Goal: Information Seeking & Learning: Learn about a topic

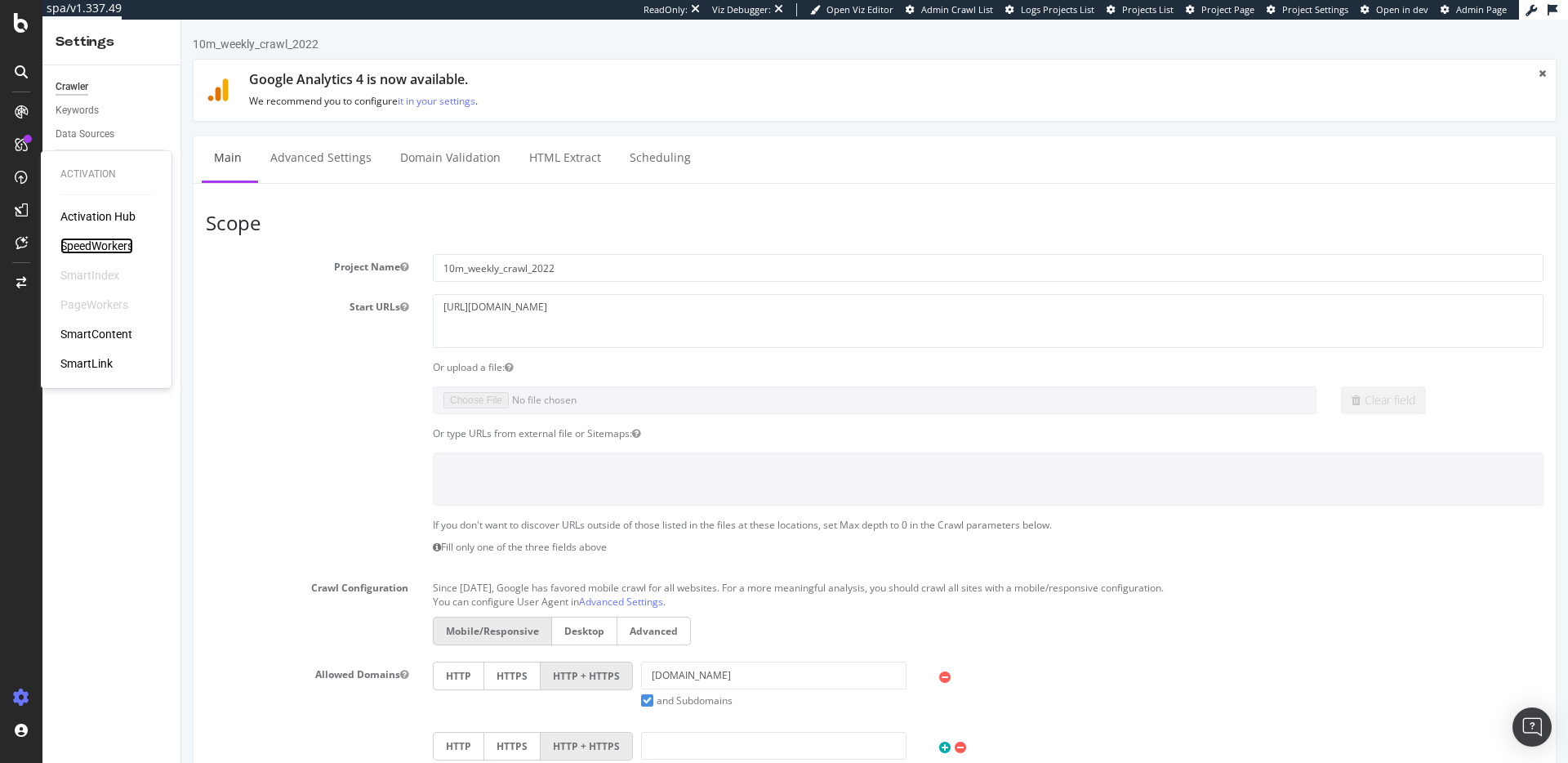
click at [114, 242] on div "SpeedWorkers" at bounding box center [96, 245] width 73 height 16
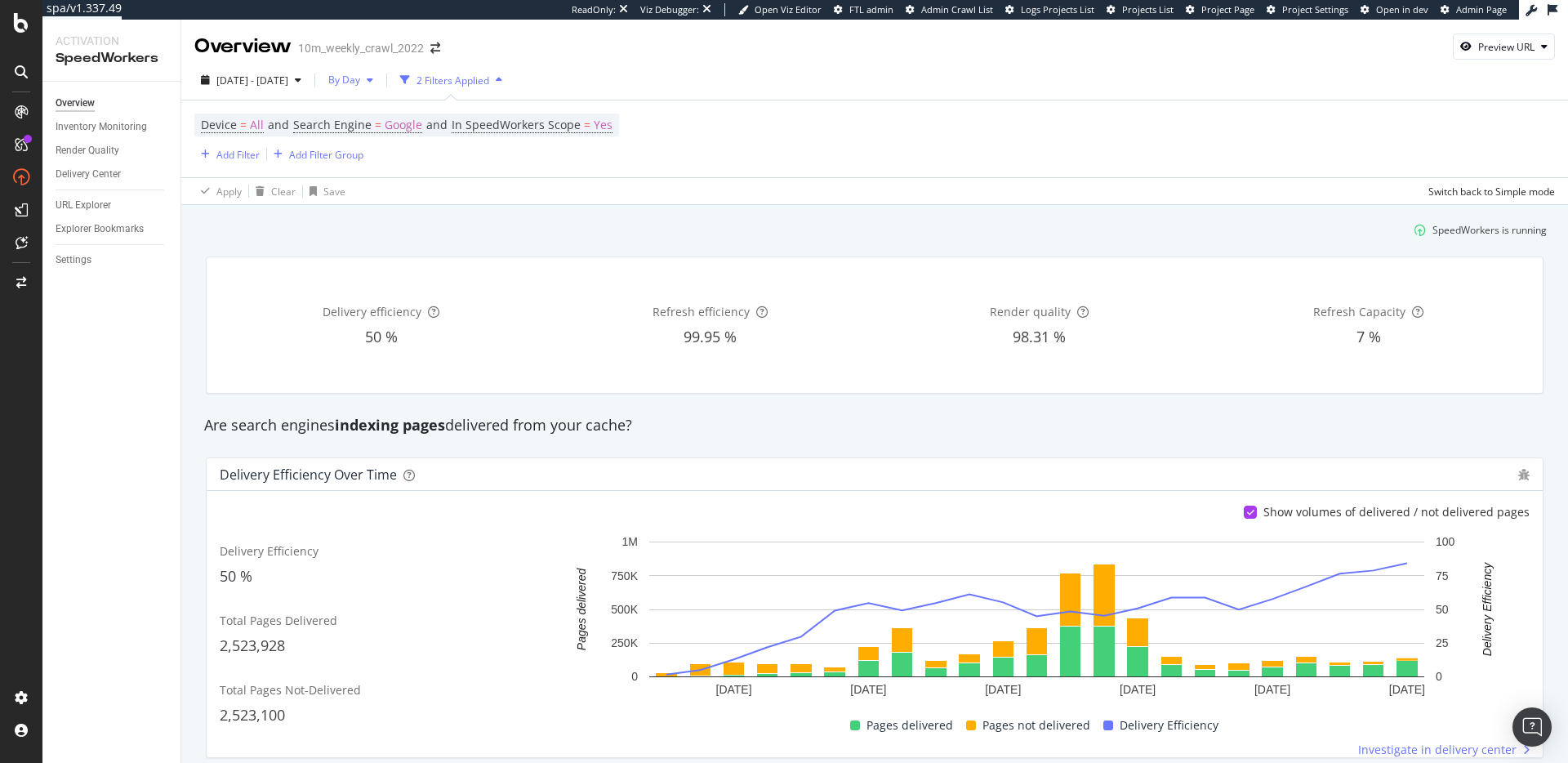
click at [360, 75] on span "By Day" at bounding box center [341, 79] width 39 height 14
click at [394, 105] on span "By Hour" at bounding box center [386, 113] width 43 height 15
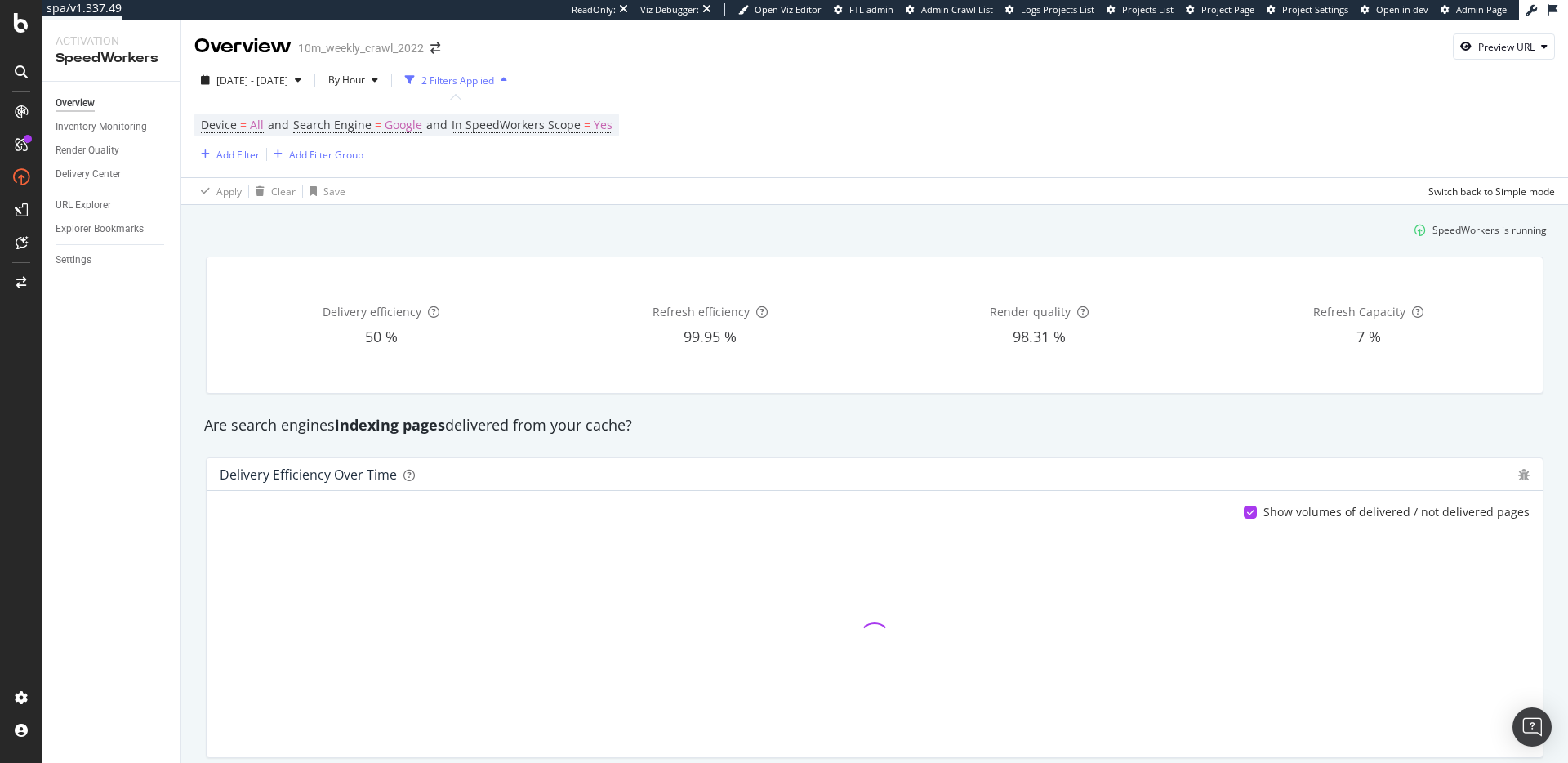
click at [611, 226] on div "SpeedWorkers is running" at bounding box center [874, 230] width 1357 height 27
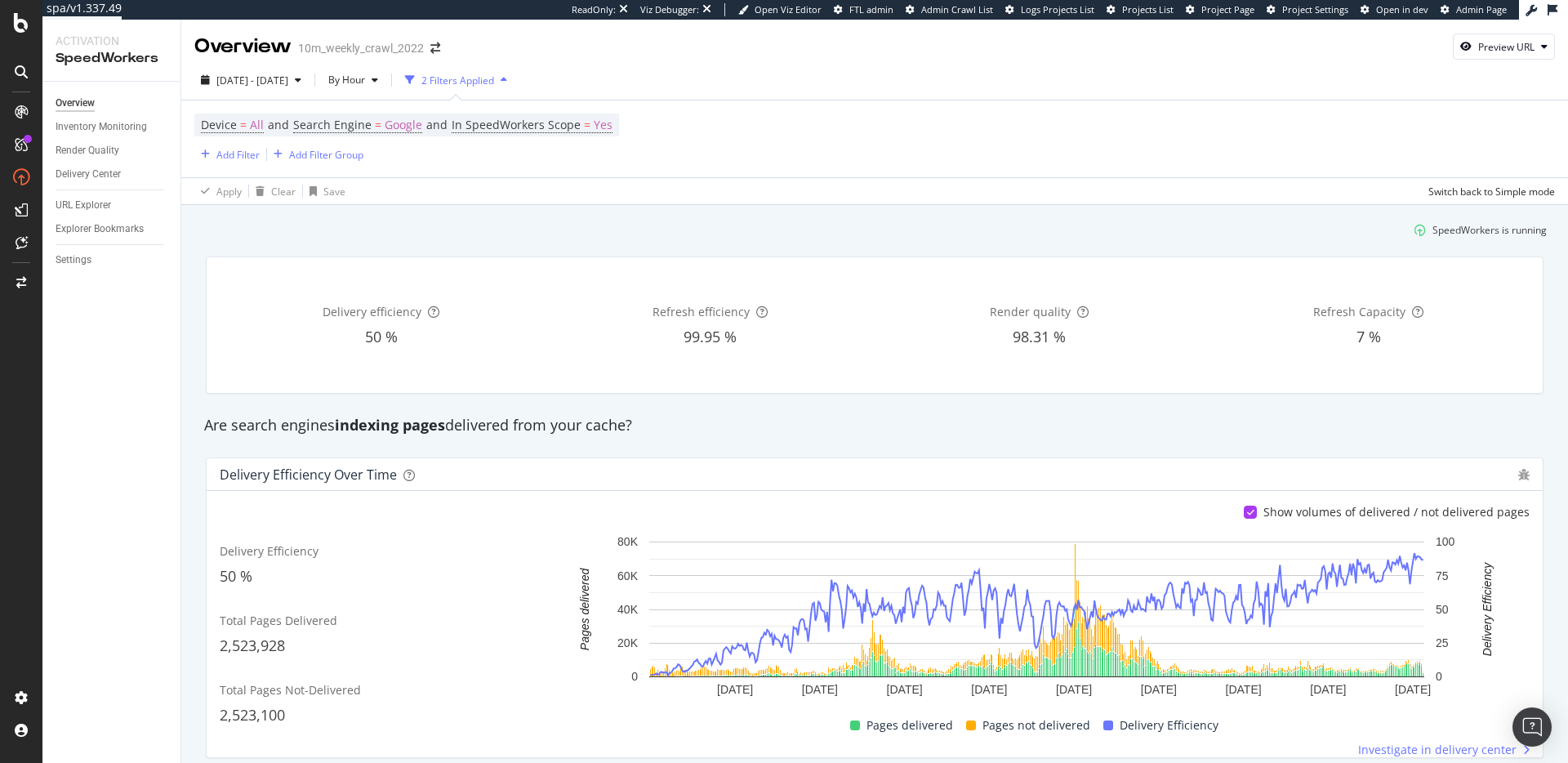
click at [1008, 421] on div "Are search engines indexing pages delivered from your cache?" at bounding box center [874, 425] width 1357 height 21
click at [113, 125] on div "Inventory Monitoring" at bounding box center [101, 127] width 92 height 17
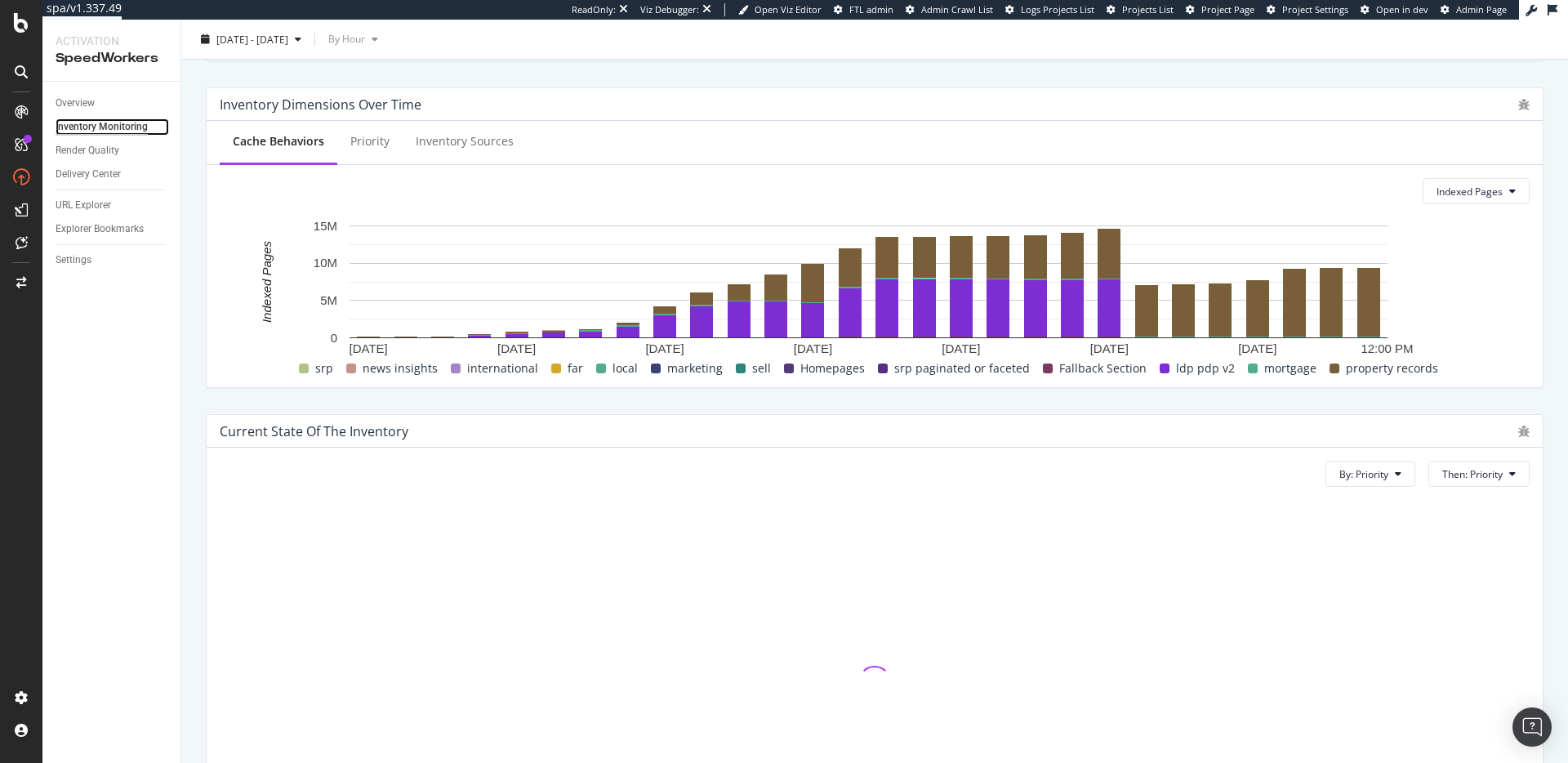
scroll to position [666, 0]
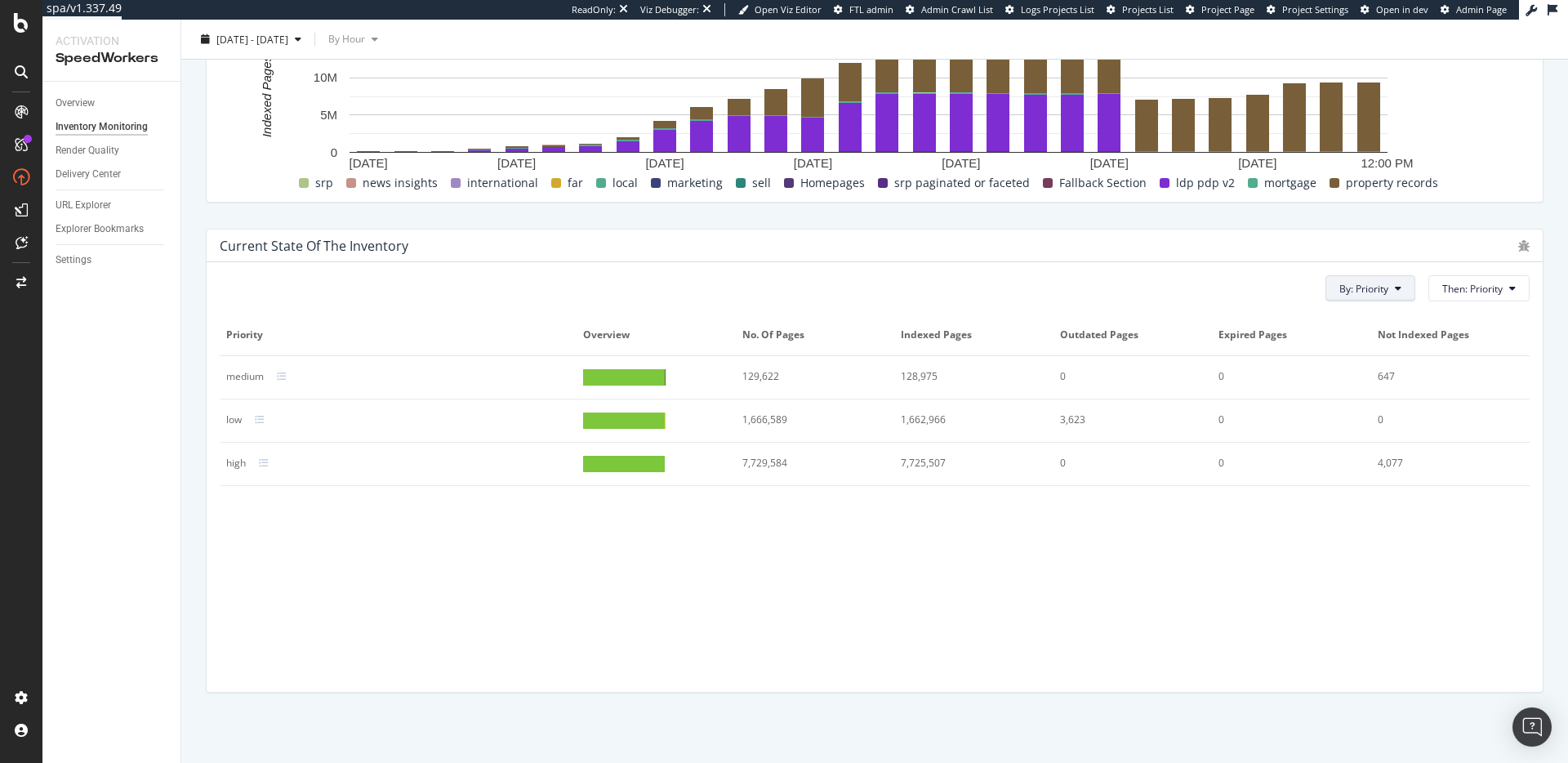
click at [1359, 287] on span "By: Priority" at bounding box center [1364, 288] width 49 height 14
click at [1355, 321] on span "Cache Behavior" at bounding box center [1383, 321] width 112 height 15
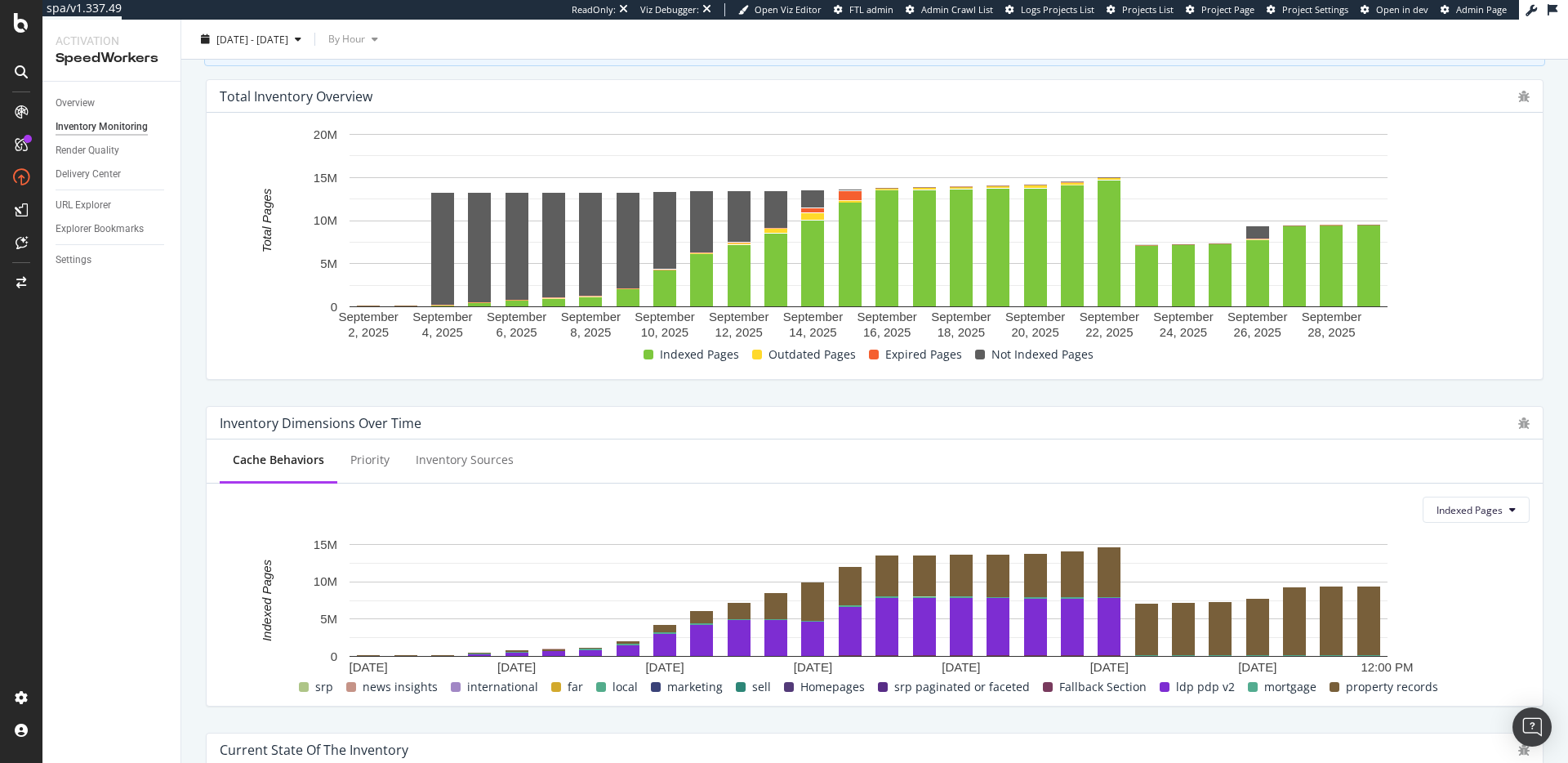
scroll to position [0, 0]
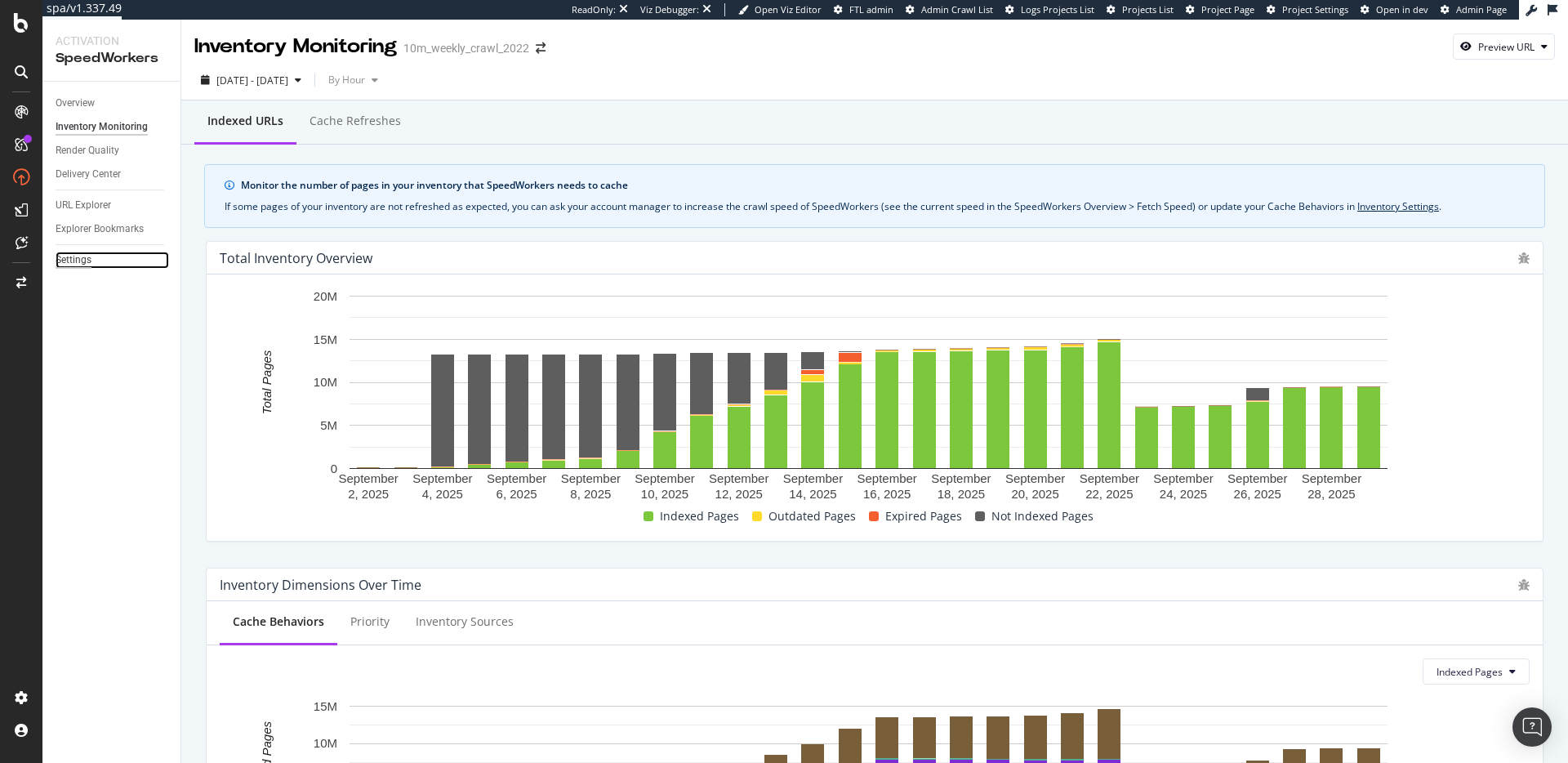
click at [82, 262] on div "Settings" at bounding box center [74, 260] width 36 height 17
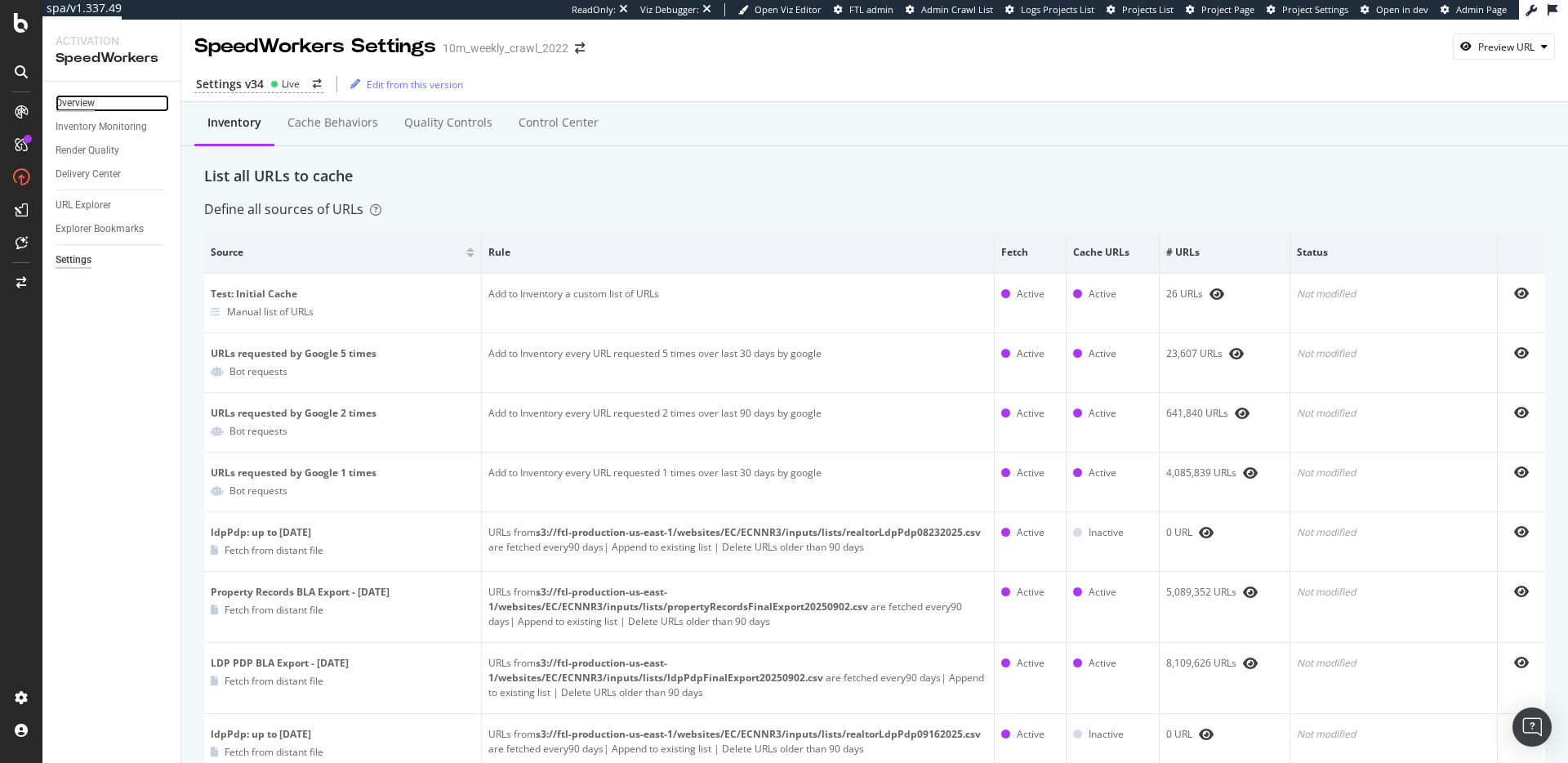
click at [72, 96] on div "Overview" at bounding box center [75, 103] width 39 height 17
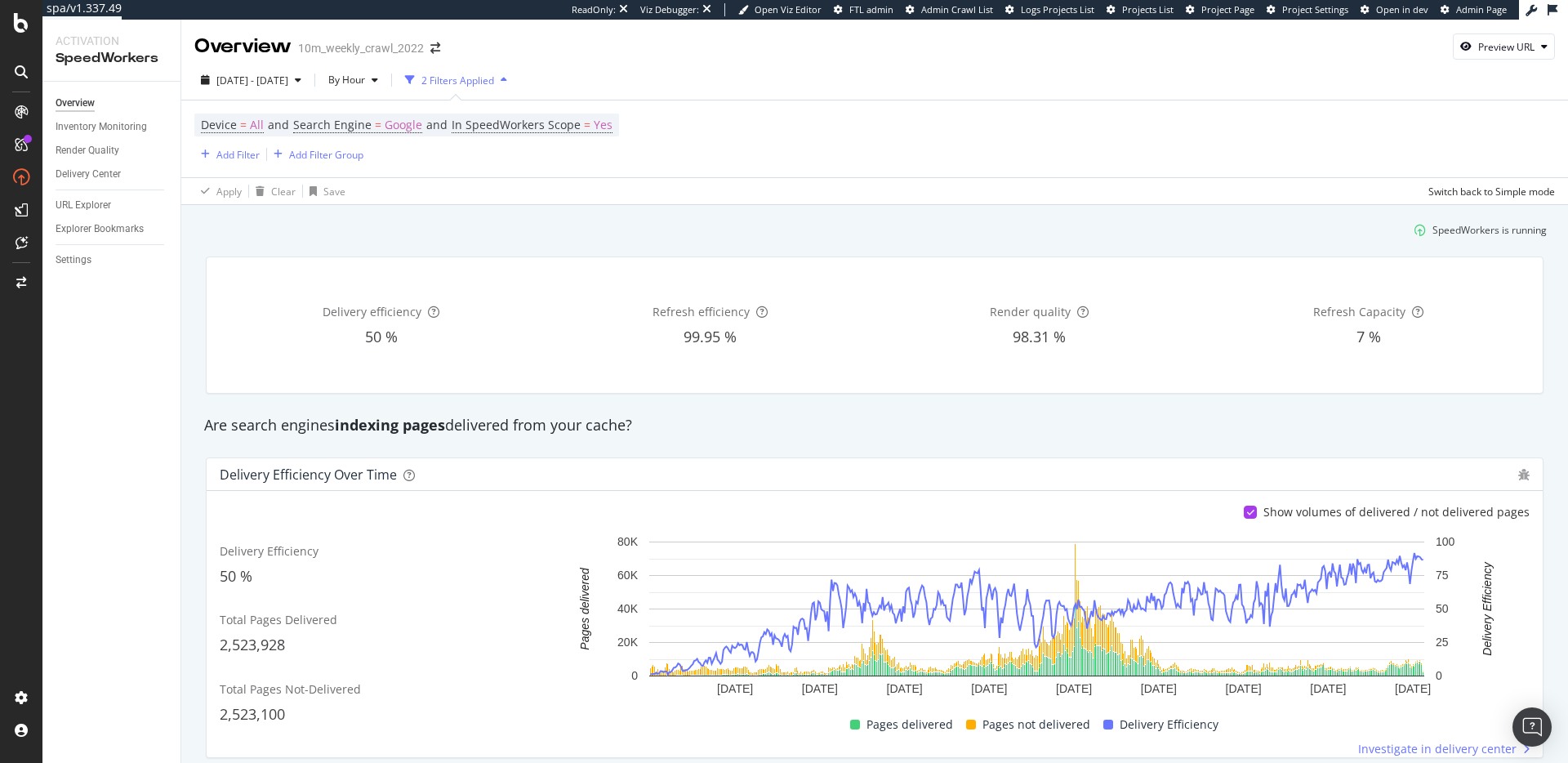
click at [773, 411] on div "Are search engines indexing pages delivered from your cache?" at bounding box center [874, 425] width 1357 height 38
click at [996, 427] on div "Are search engines indexing pages delivered from your cache?" at bounding box center [874, 425] width 1357 height 21
click at [284, 72] on div "2025 Sep. 3rd - Sep. 30th" at bounding box center [251, 80] width 113 height 25
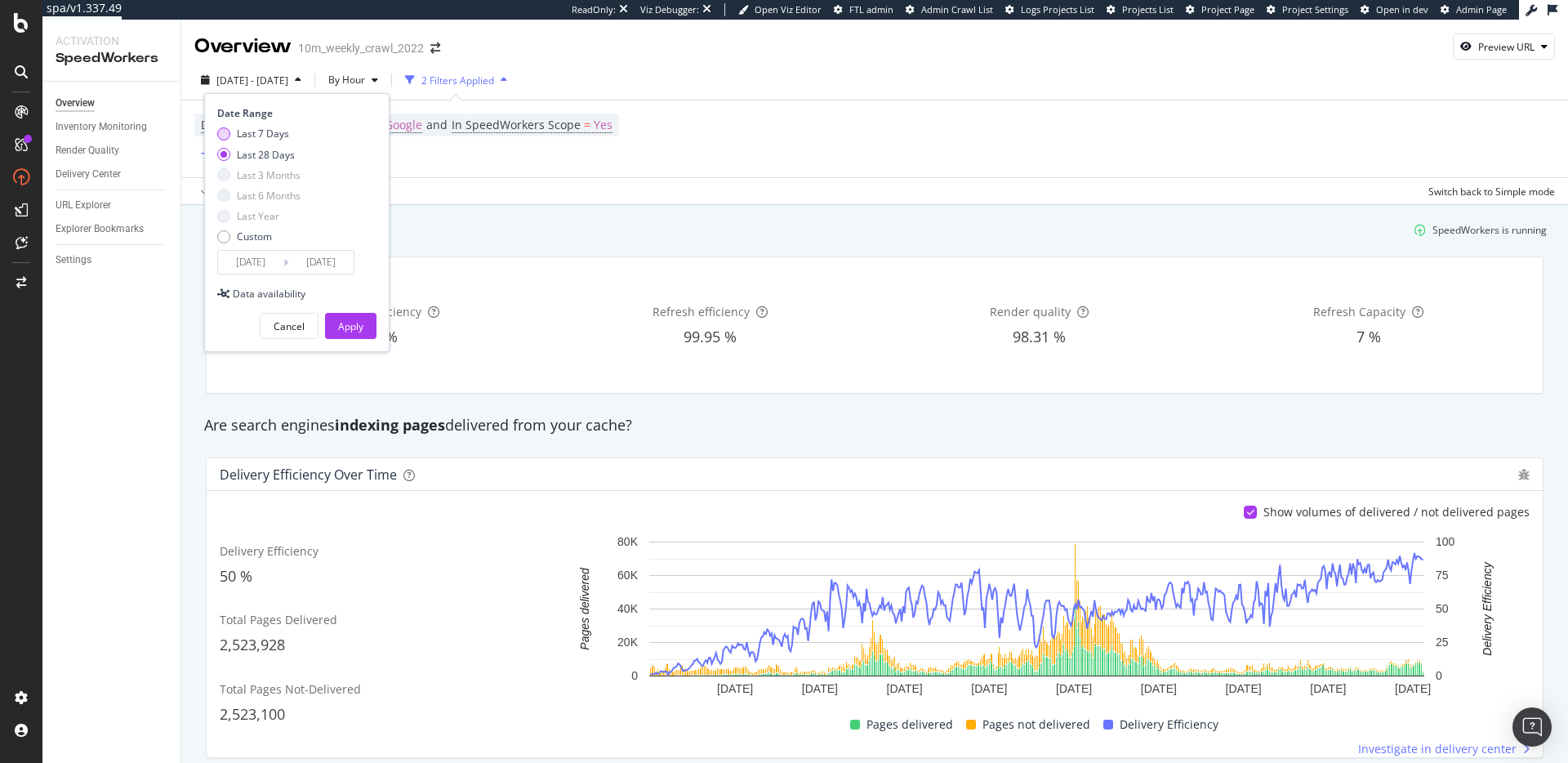
click at [262, 130] on div "Last 7 Days" at bounding box center [263, 133] width 52 height 14
type input "2025/09/24"
click at [323, 262] on input "2025/09/30" at bounding box center [320, 262] width 65 height 23
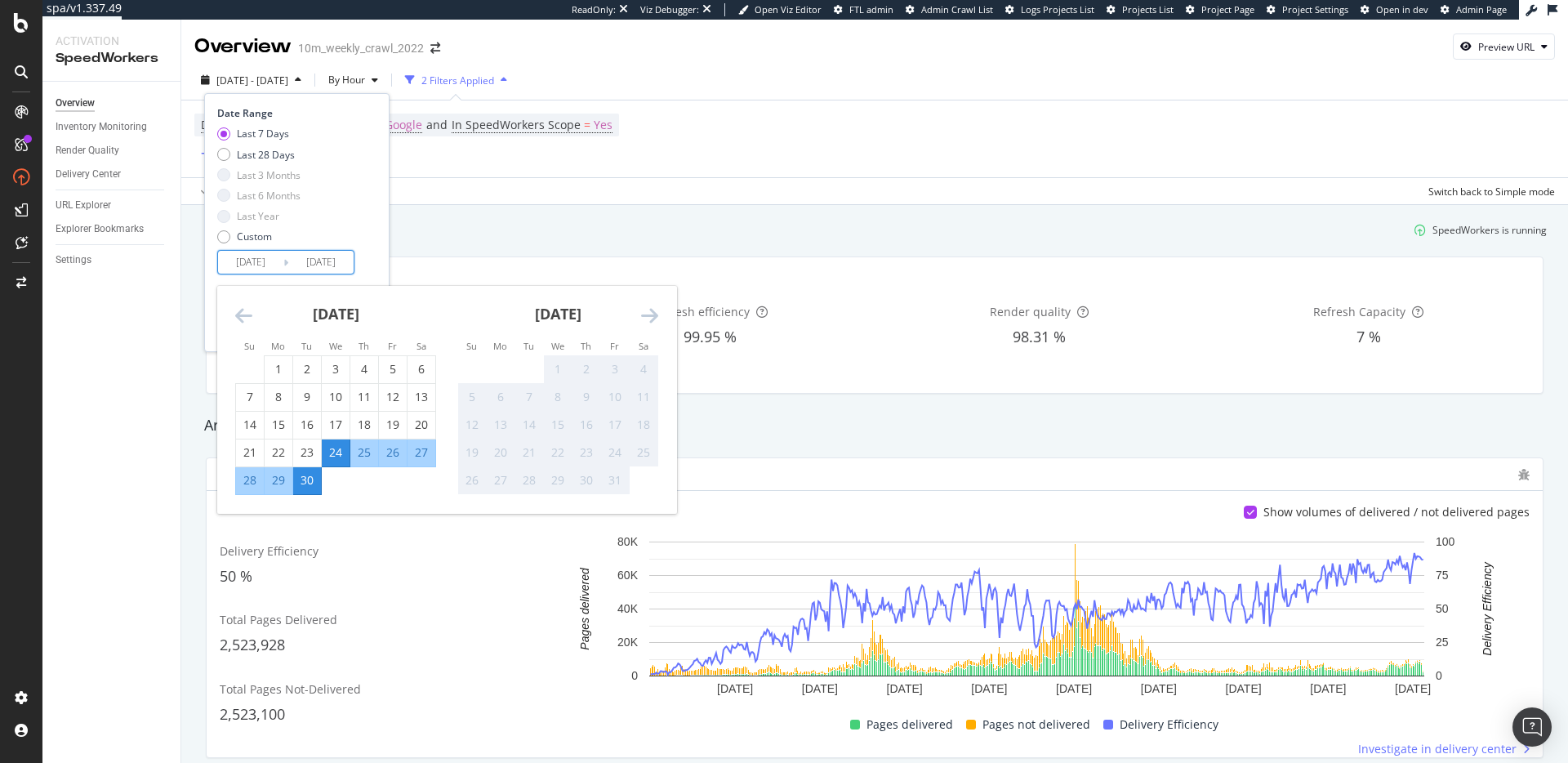
click at [372, 260] on div "Date Range Last 7 Days Last 28 Days Last 3 Months Last 6 Months Last Year Custo…" at bounding box center [297, 190] width 160 height 168
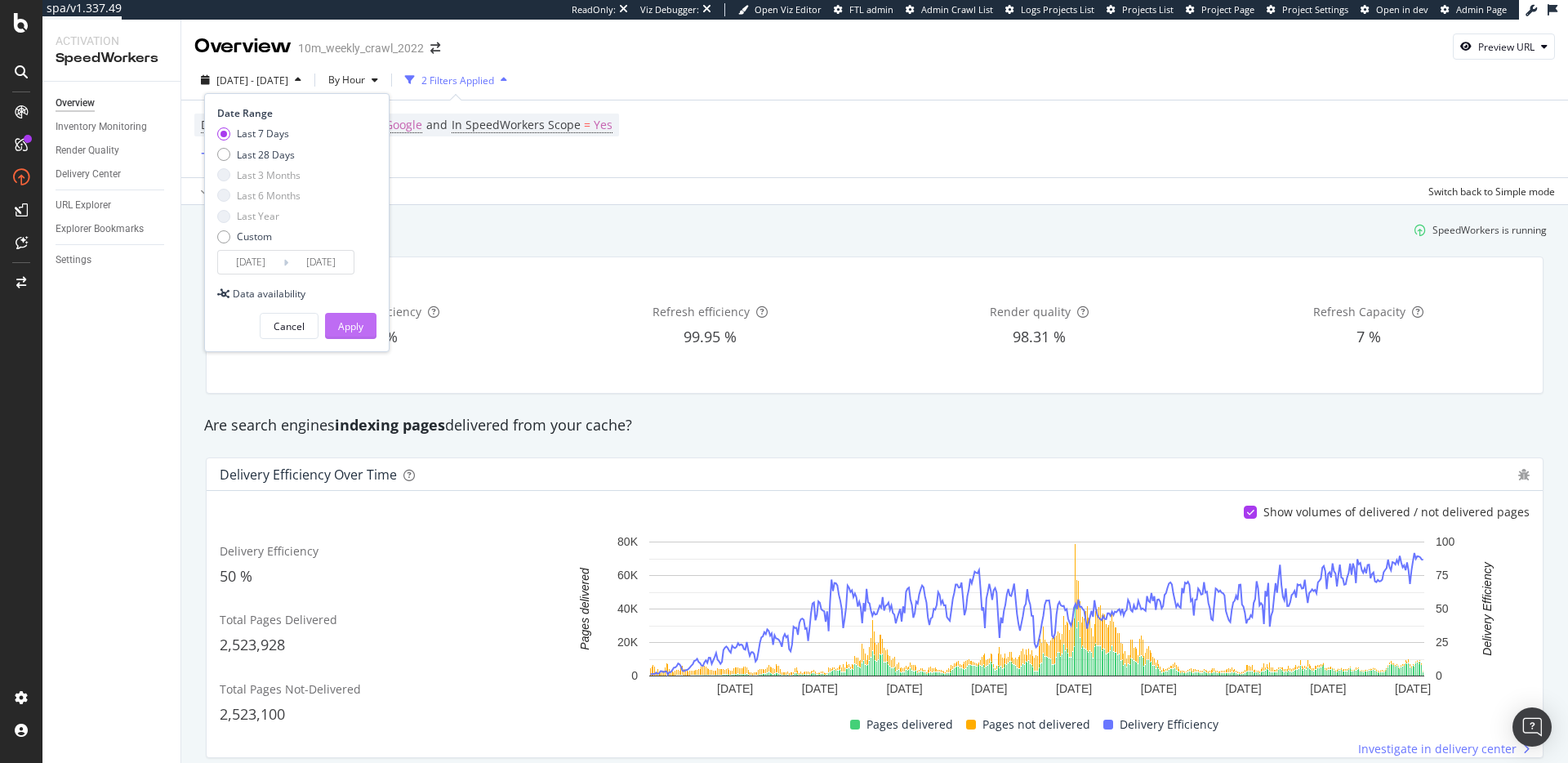
click at [348, 331] on div "Apply" at bounding box center [351, 326] width 26 height 14
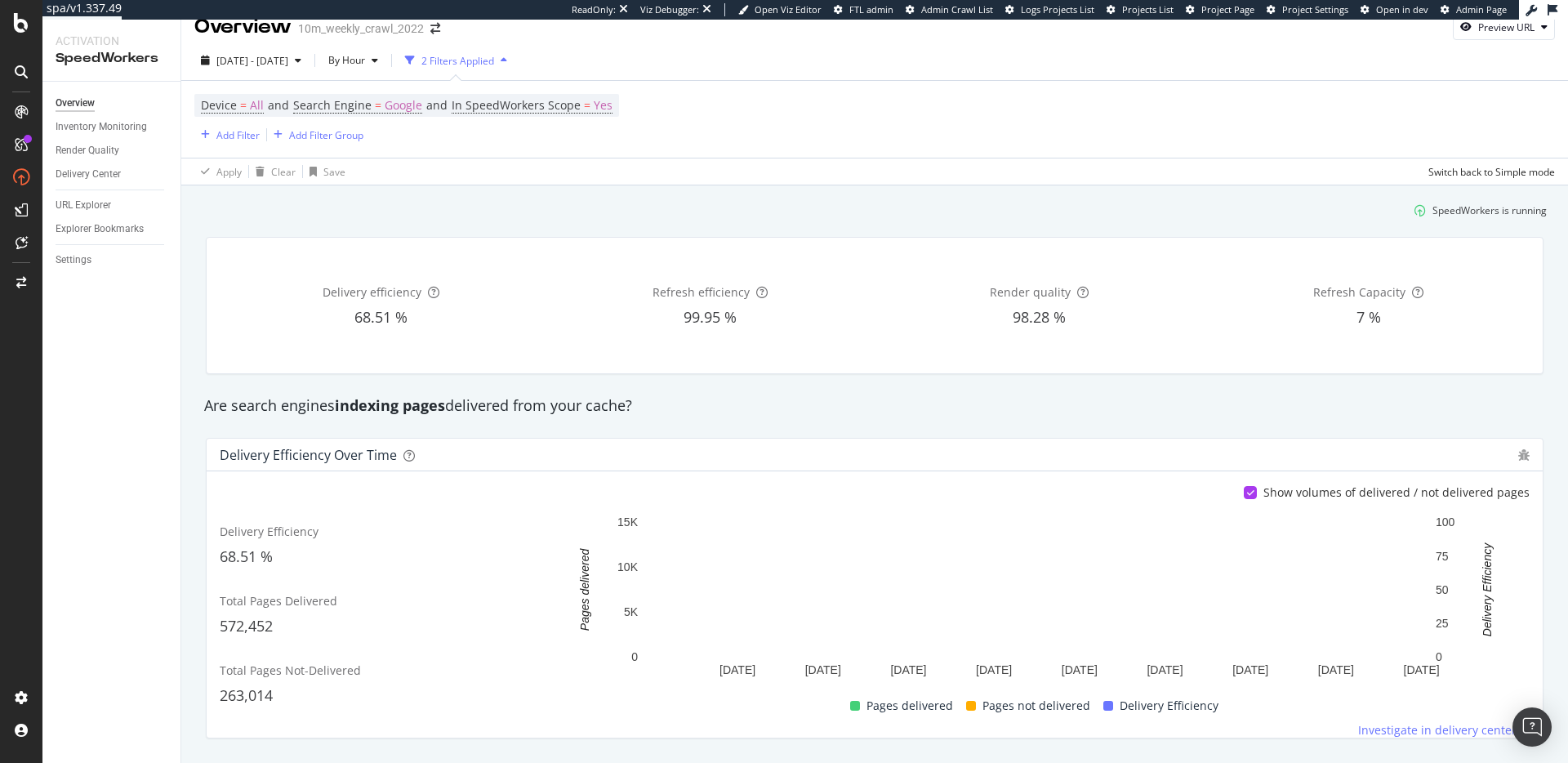
scroll to position [30, 0]
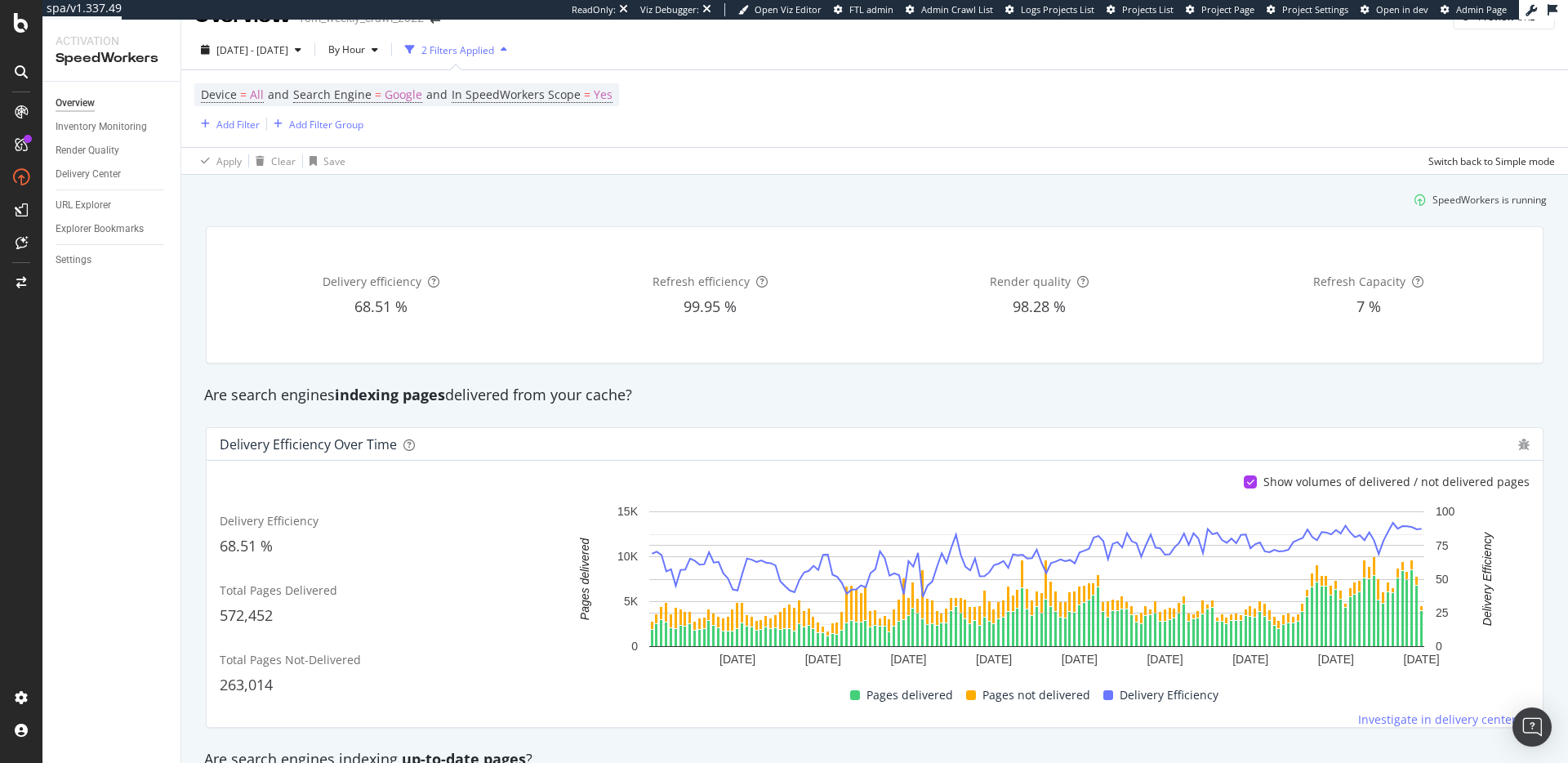
drag, startPoint x: 532, startPoint y: 381, endPoint x: 637, endPoint y: 402, distance: 107.1
click at [532, 381] on div "Are search engines indexing pages delivered from your cache?" at bounding box center [874, 395] width 1357 height 38
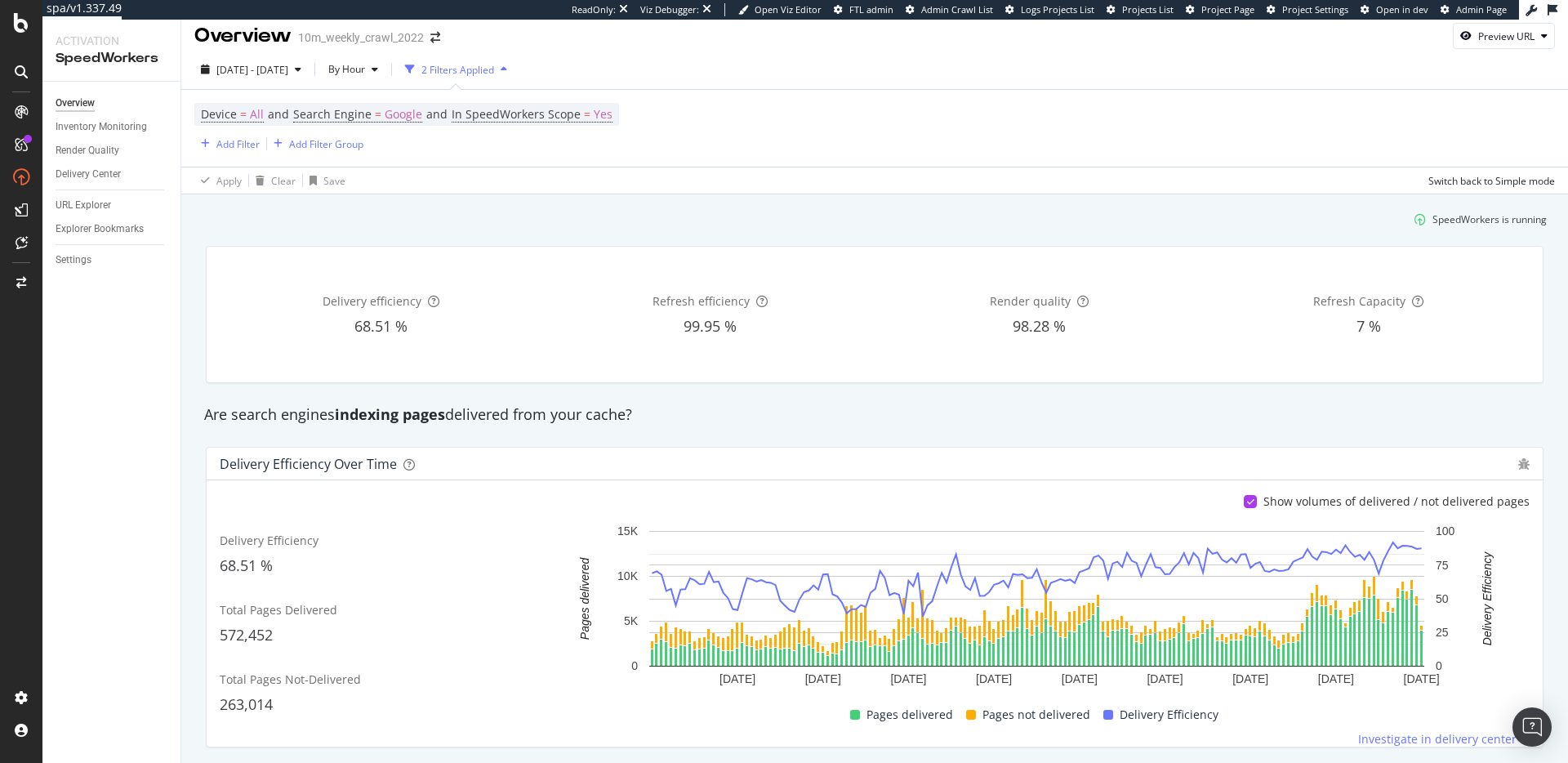
scroll to position [0, 0]
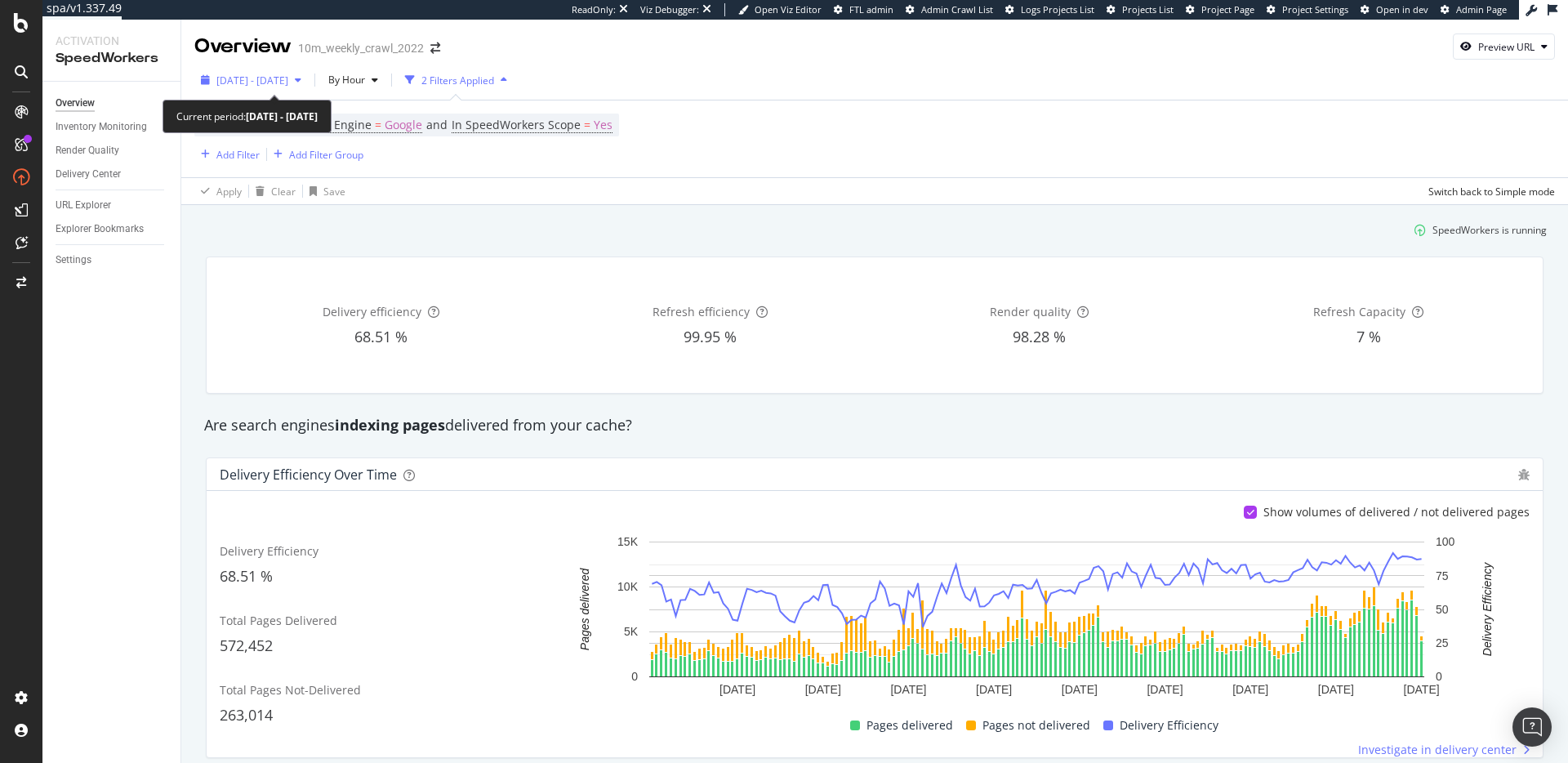
click at [288, 76] on span "2025 Sep. 24th - Sep. 30th" at bounding box center [252, 80] width 72 height 14
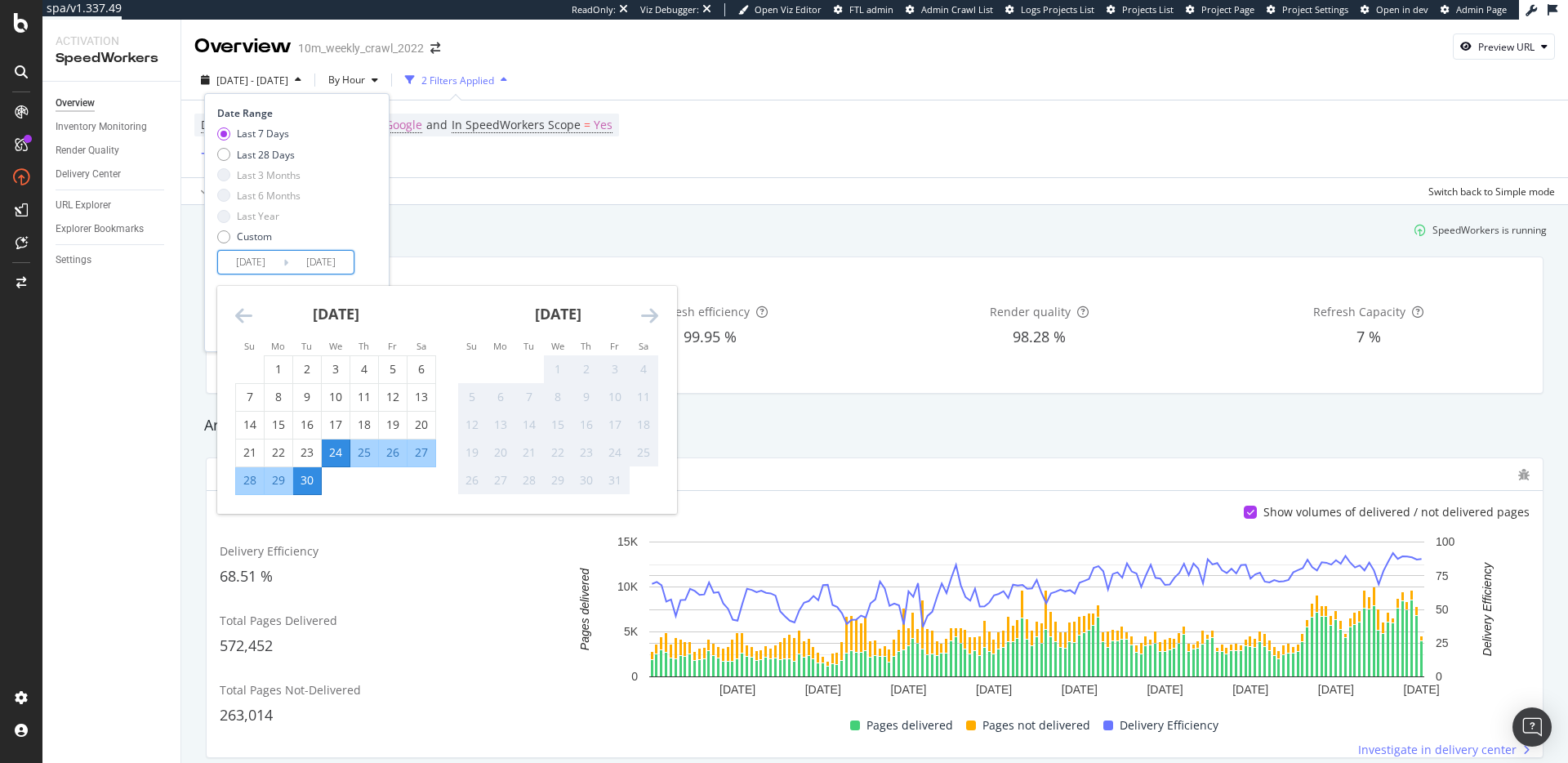
click at [263, 255] on input "2025/09/24" at bounding box center [250, 262] width 65 height 23
click at [252, 484] on div "28" at bounding box center [250, 480] width 27 height 16
type input "2025/09/28"
click at [362, 270] on div "Date Range Last 7 Days Last 28 Days Last 3 Months Last 6 Months Last Year Custo…" at bounding box center [295, 190] width 155 height 168
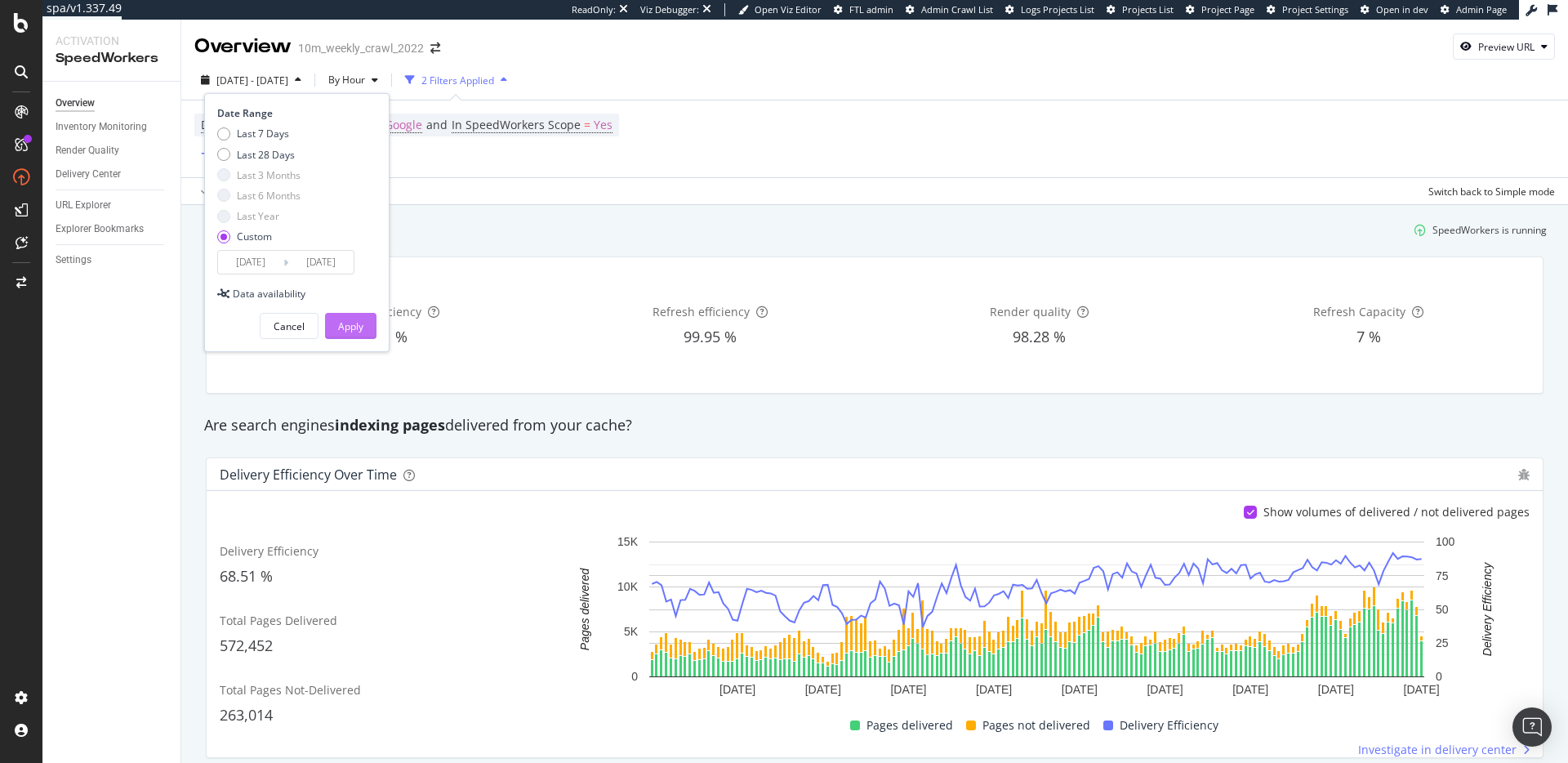
click at [357, 337] on div "Apply" at bounding box center [351, 326] width 26 height 25
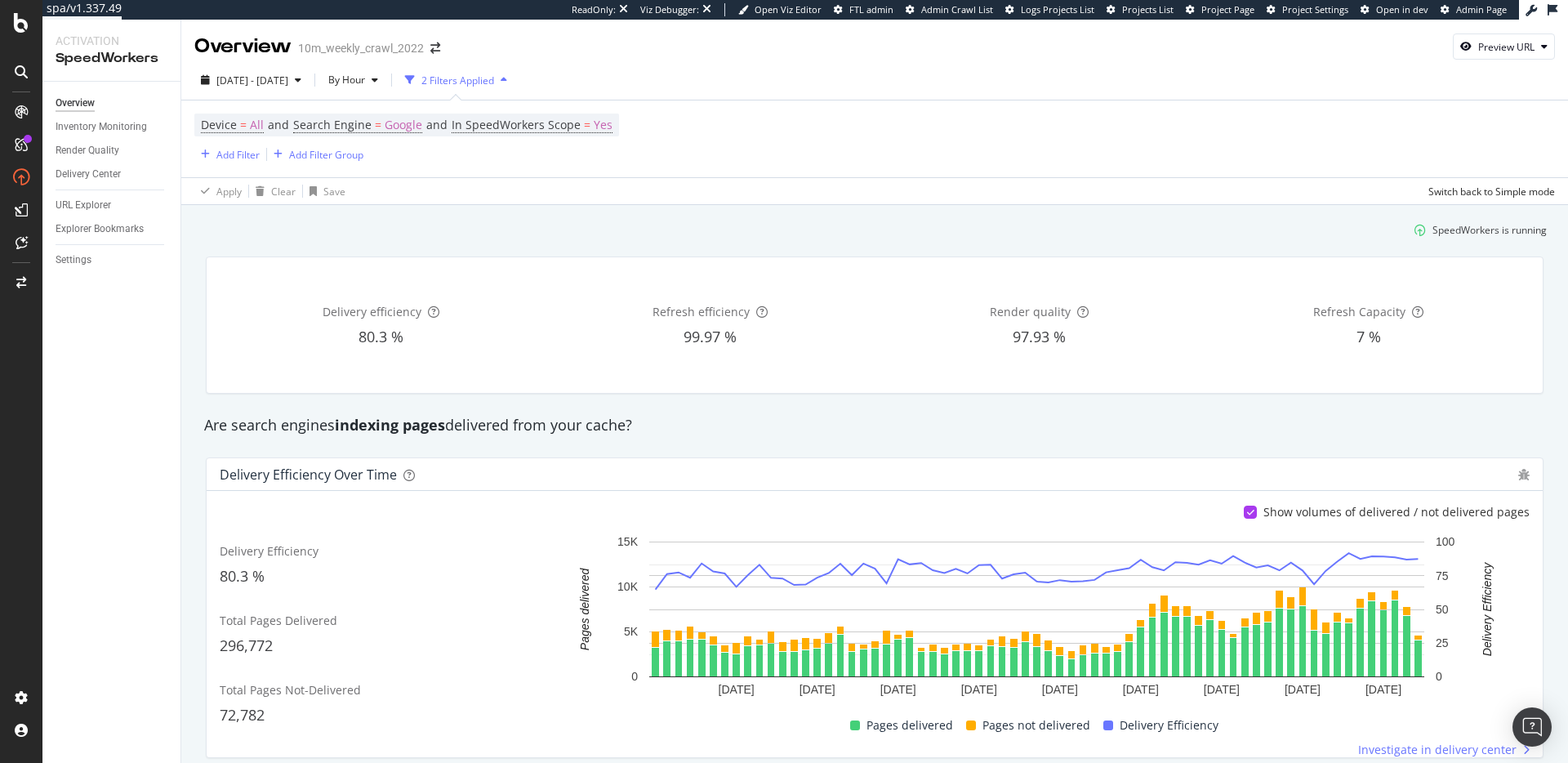
click at [759, 436] on div "Are search engines indexing pages delivered from your cache?" at bounding box center [874, 425] width 1357 height 38
click at [556, 425] on div "Are search engines indexing pages delivered from your cache?" at bounding box center [874, 425] width 1357 height 21
drag, startPoint x: 556, startPoint y: 425, endPoint x: 722, endPoint y: 430, distance: 166.1
click at [556, 425] on div "Are search engines indexing pages delivered from your cache?" at bounding box center [874, 425] width 1357 height 21
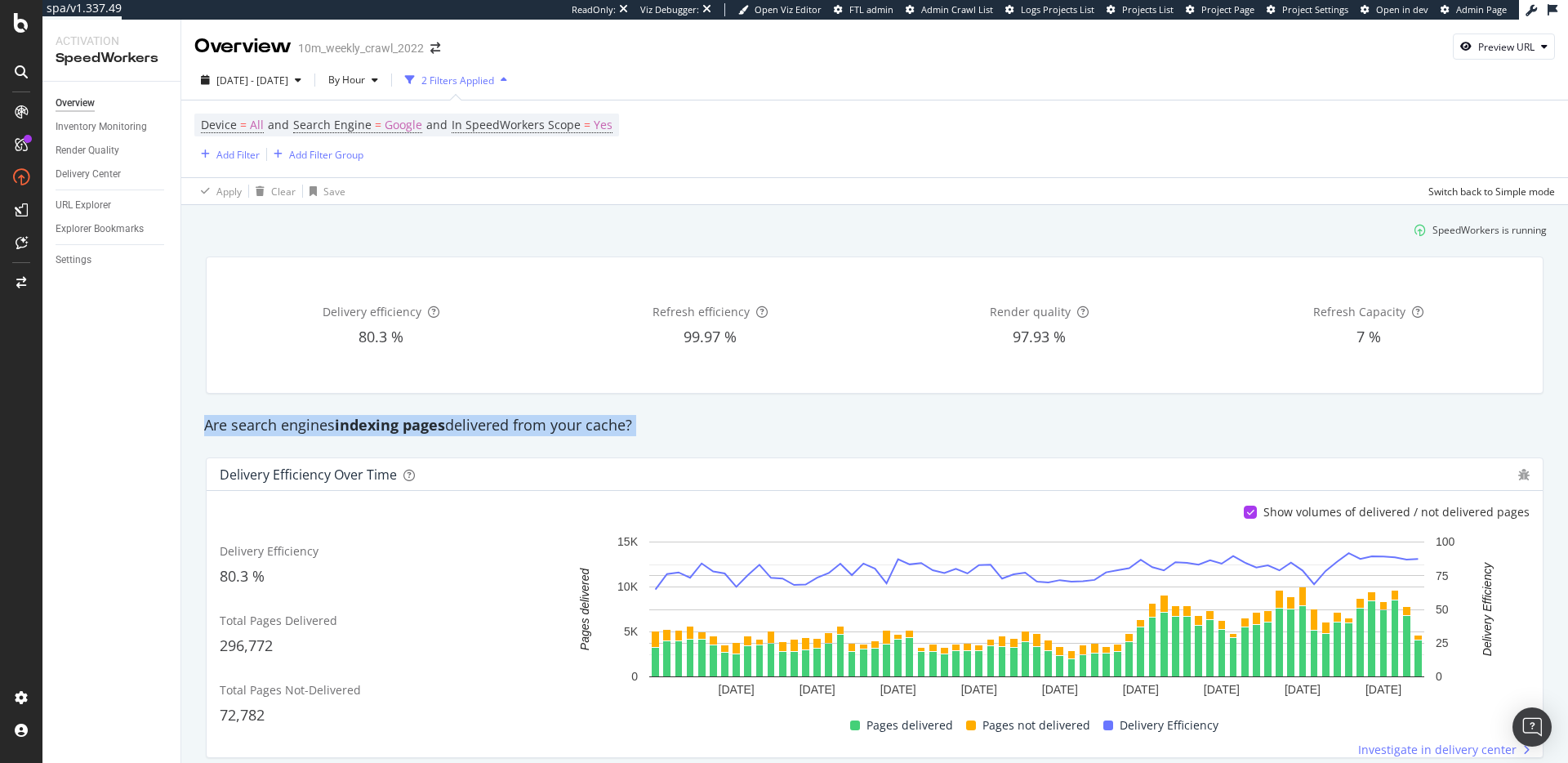
click at [731, 430] on div "Are search engines indexing pages delivered from your cache?" at bounding box center [874, 425] width 1357 height 21
click at [544, 426] on div "Are search engines indexing pages delivered from your cache?" at bounding box center [874, 425] width 1357 height 21
click at [619, 433] on div "Are search engines indexing pages delivered from your cache?" at bounding box center [874, 425] width 1357 height 21
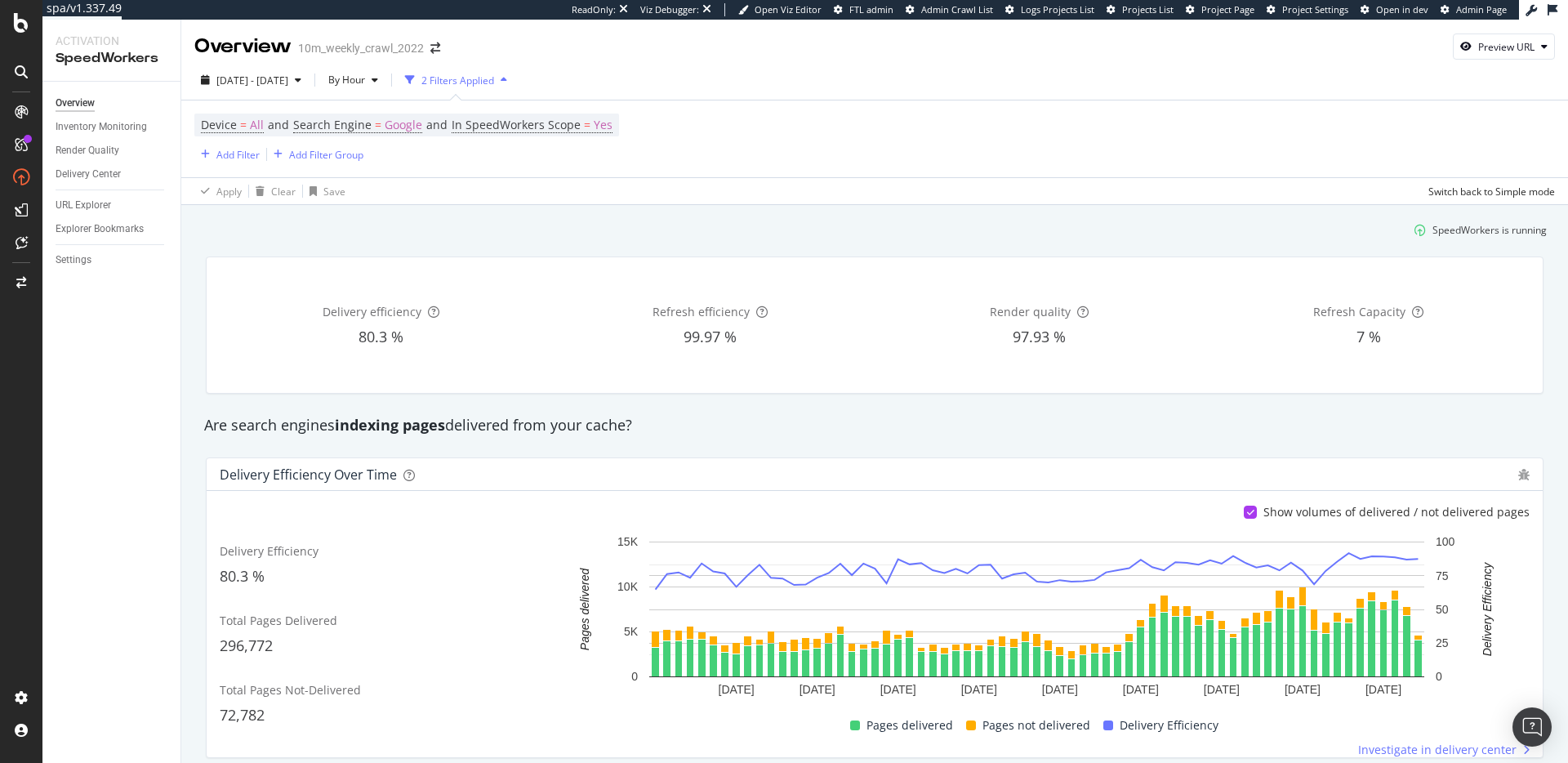
click at [600, 435] on div "Are search engines indexing pages delivered from your cache?" at bounding box center [874, 425] width 1357 height 21
click at [349, 117] on span "Search Engine" at bounding box center [332, 125] width 78 height 15
click at [346, 166] on icon at bounding box center [350, 165] width 11 height 9
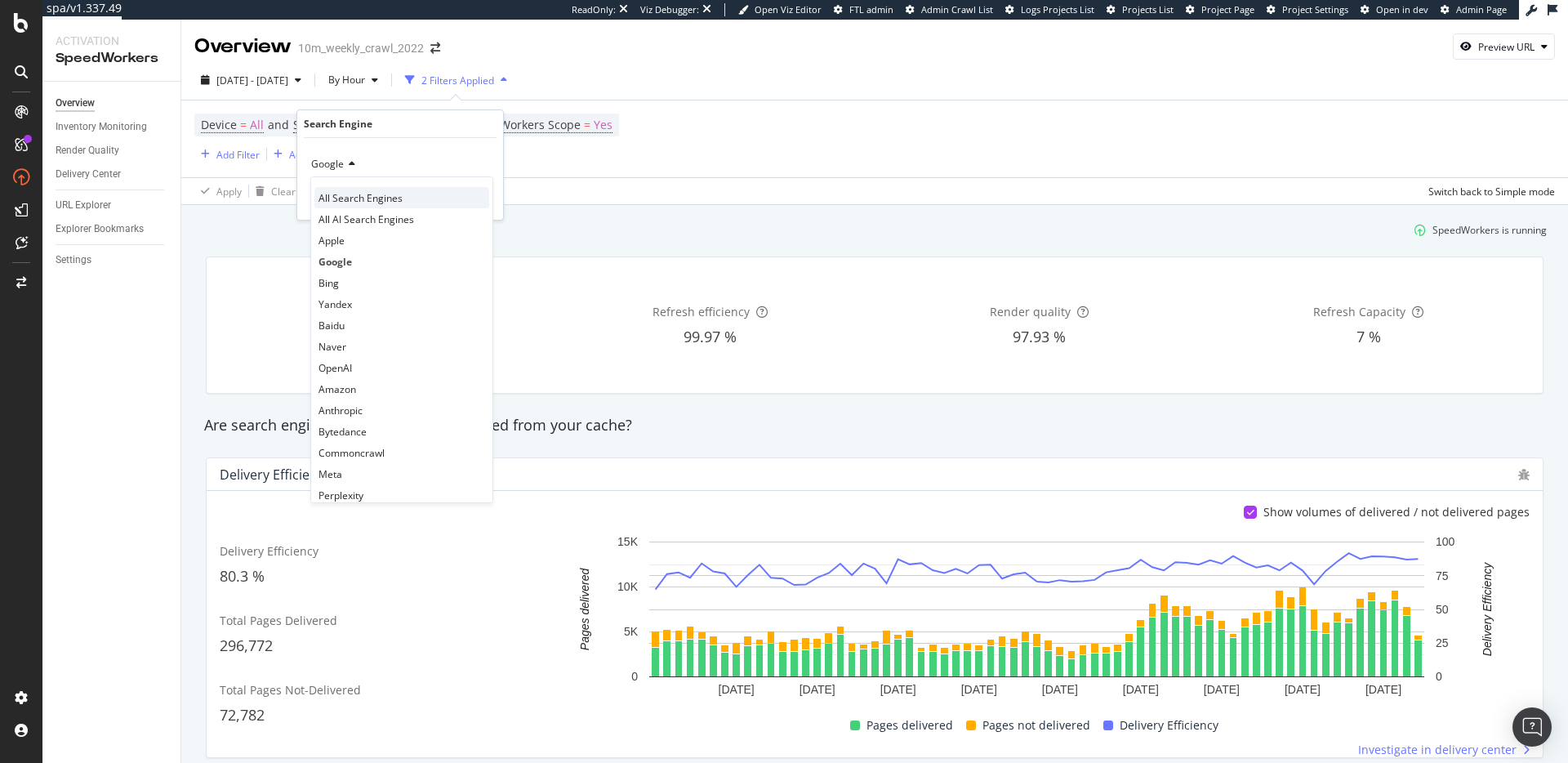
click at [357, 197] on span "All Search Engines" at bounding box center [360, 198] width 84 height 14
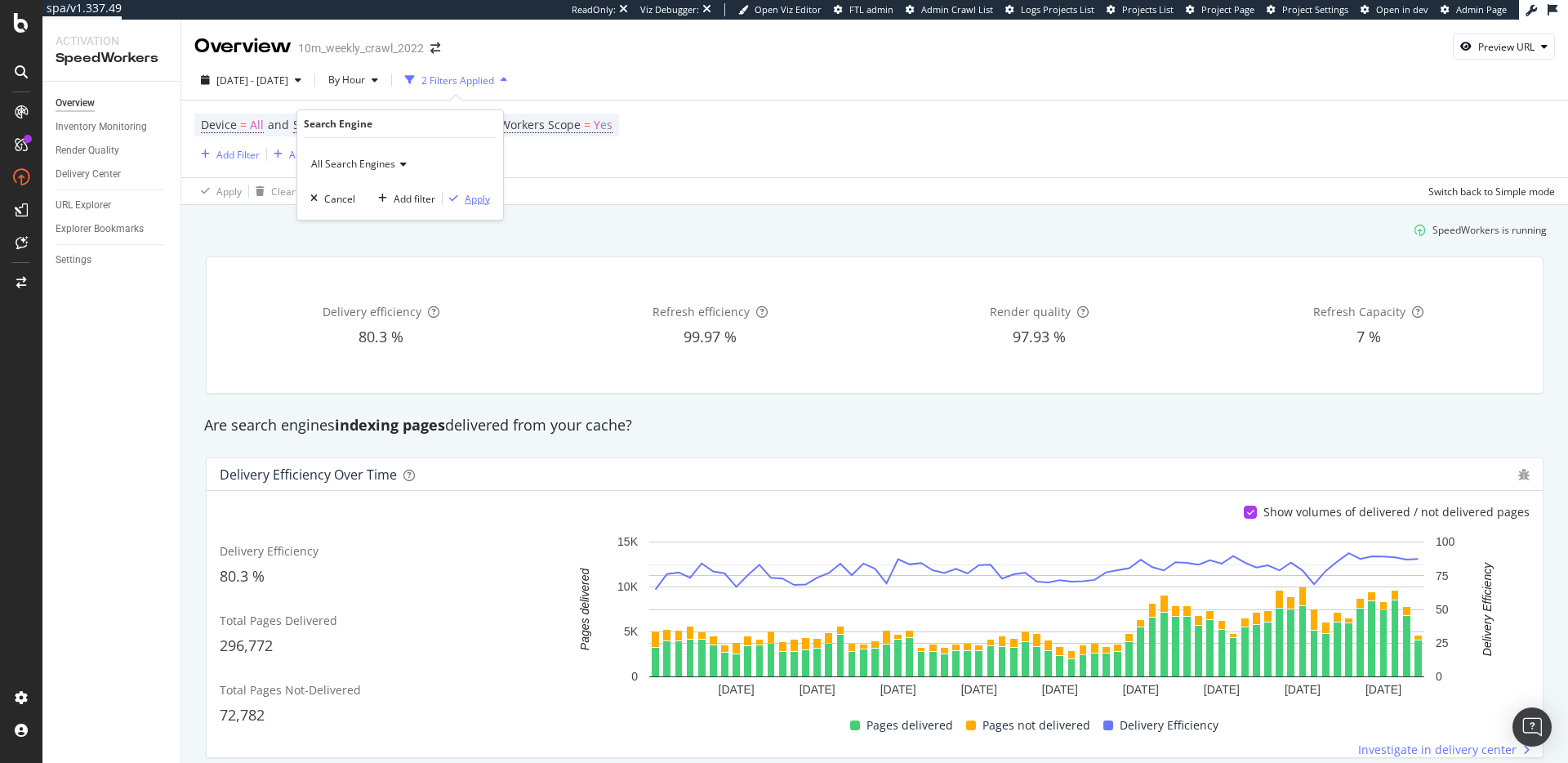
click at [478, 199] on div "Apply" at bounding box center [477, 199] width 26 height 14
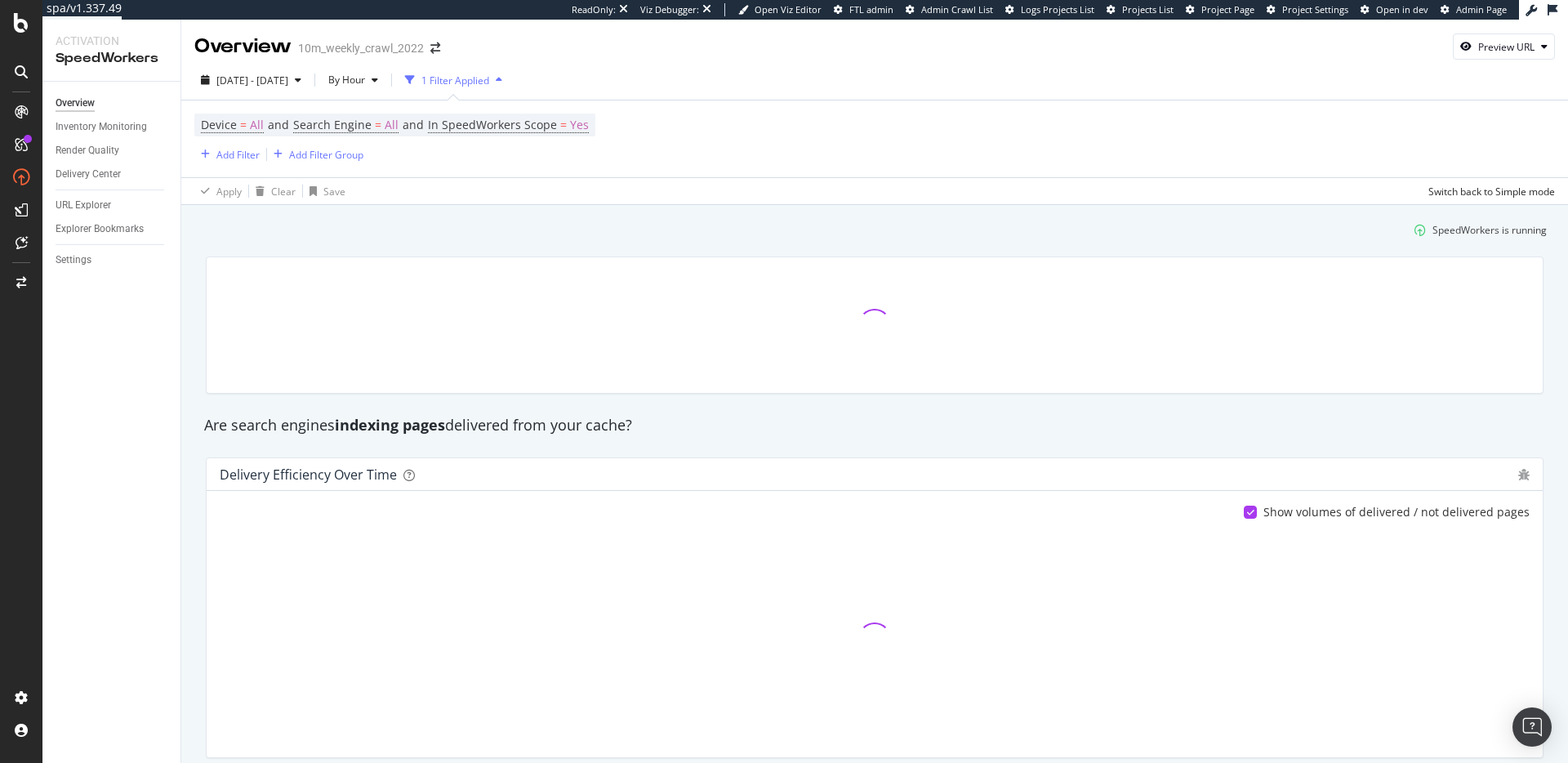
click at [543, 234] on div "SpeedWorkers is running" at bounding box center [874, 230] width 1357 height 27
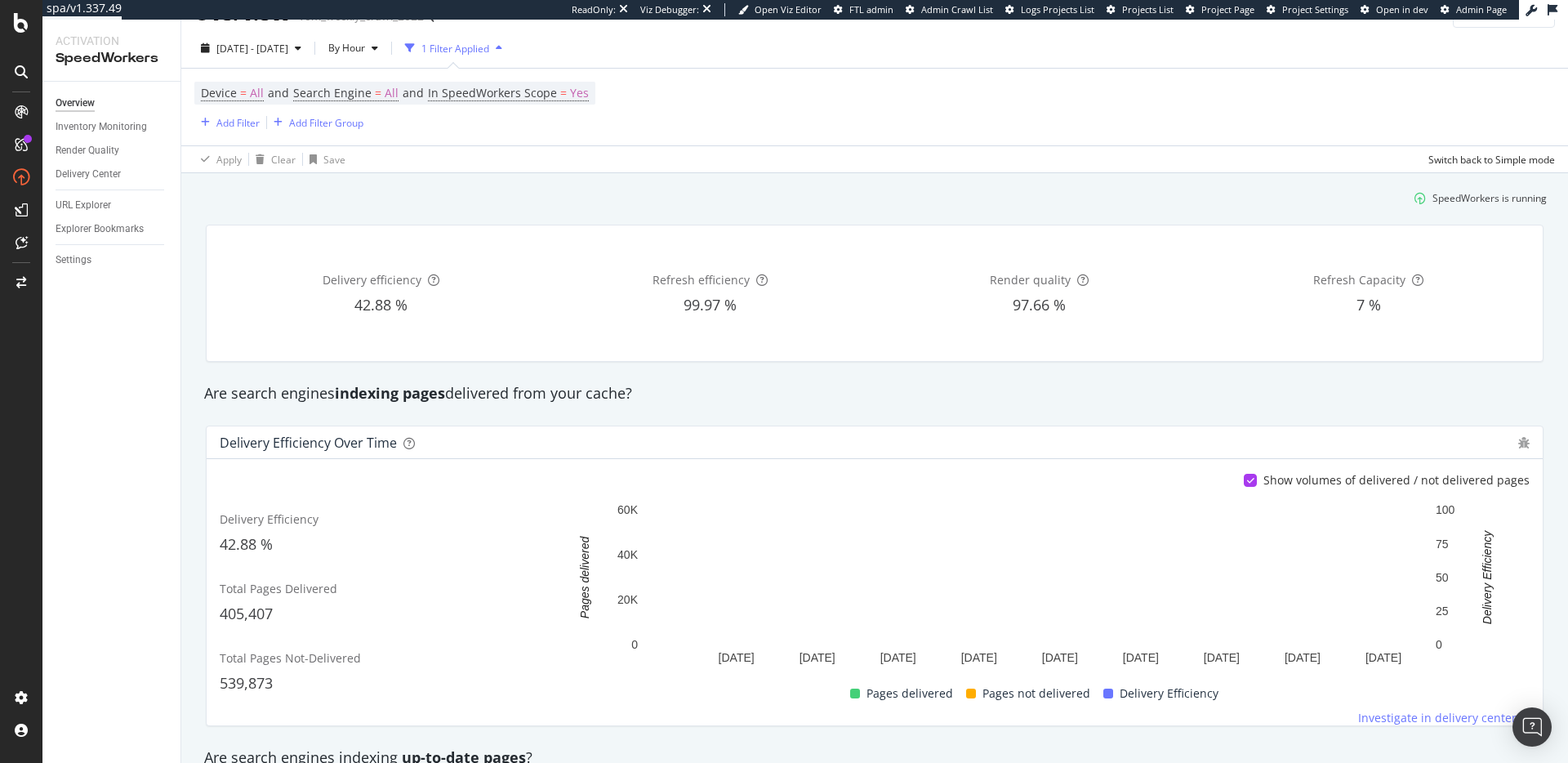
scroll to position [34, 0]
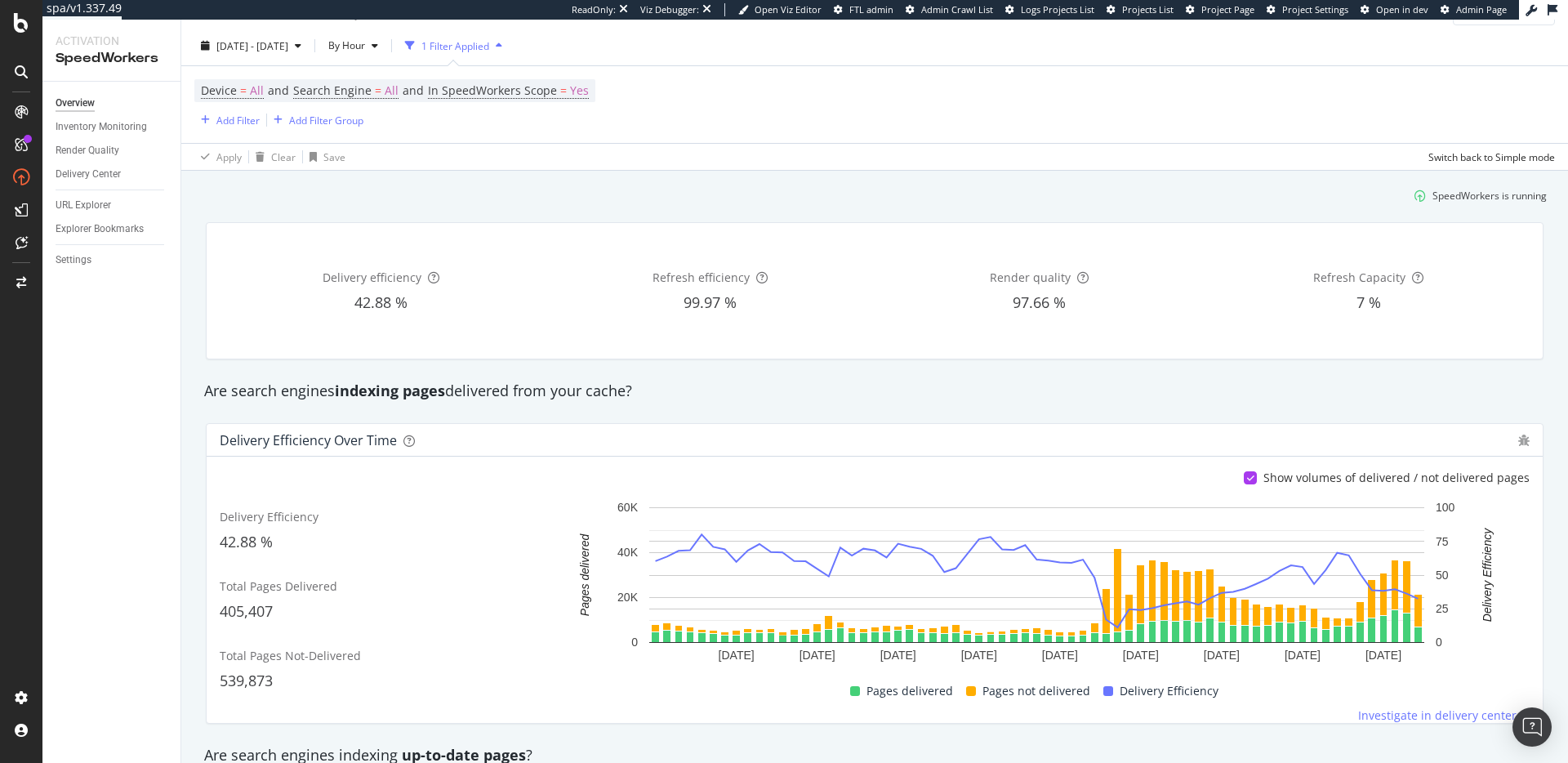
click at [1111, 415] on div "Delivery Efficiency over time Show volumes of delivered / not delivered pages D…" at bounding box center [874, 574] width 1357 height 327
click at [67, 258] on div "Settings" at bounding box center [74, 260] width 36 height 17
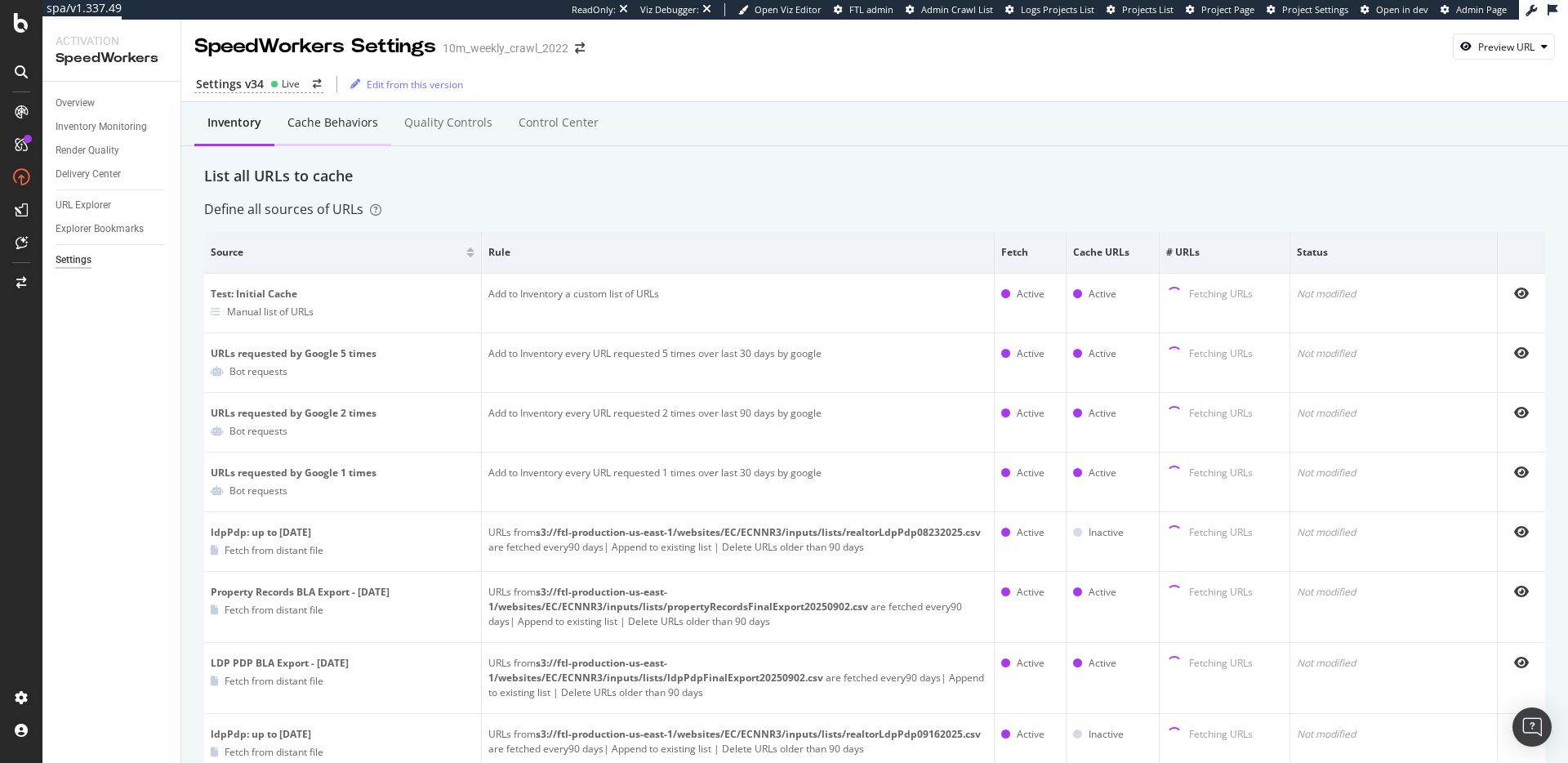
click at [359, 117] on div "Cache behaviors" at bounding box center [333, 122] width 91 height 16
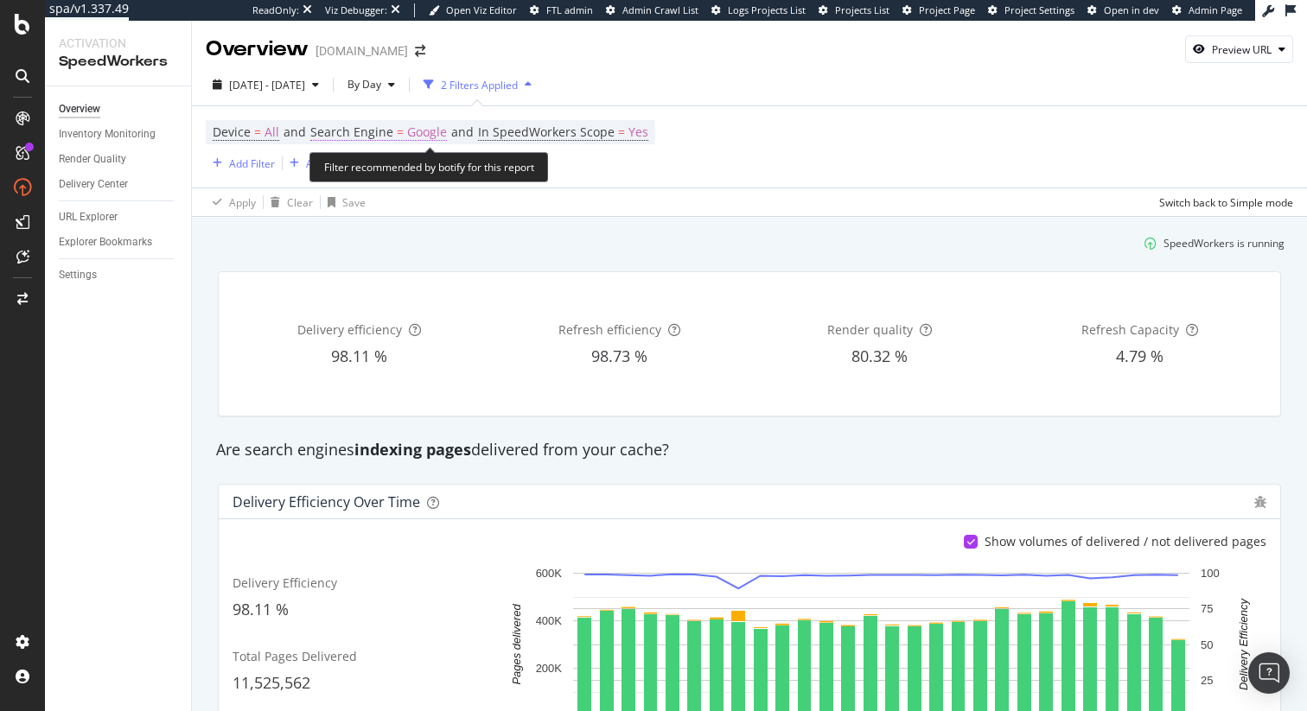
click at [354, 126] on span "Search Engine" at bounding box center [351, 132] width 83 height 16
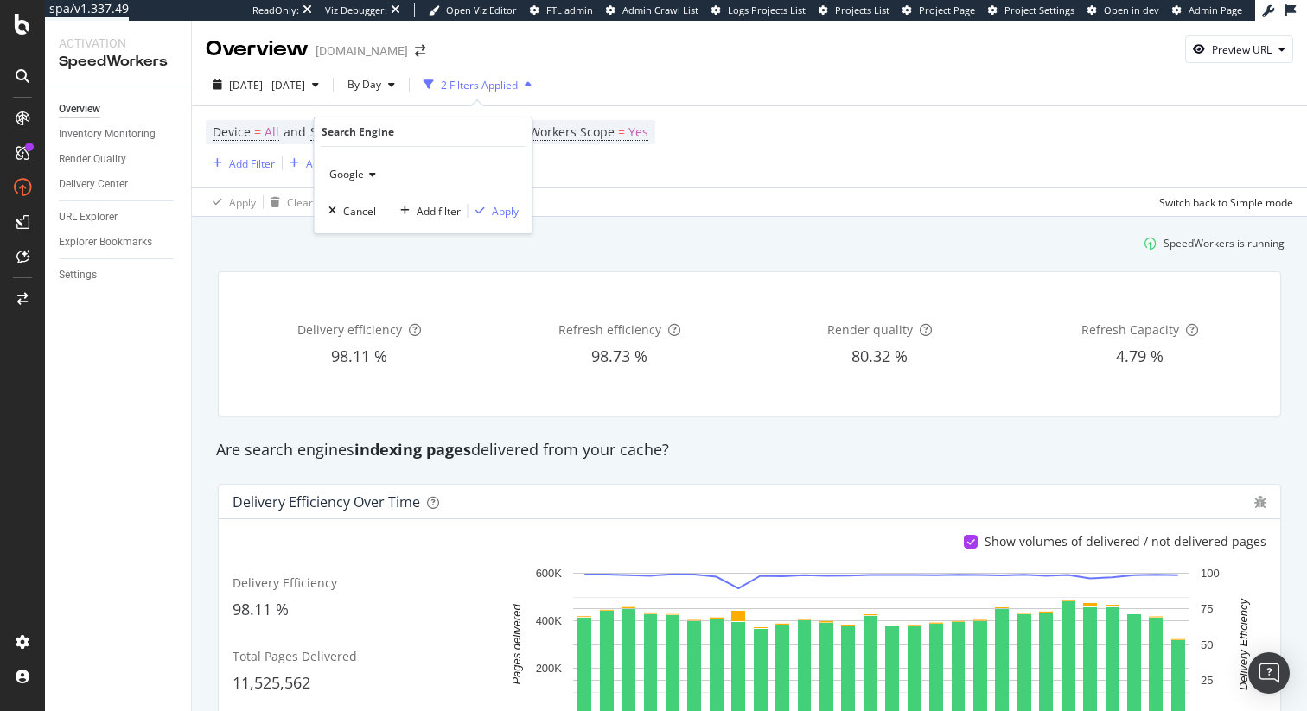
click at [375, 178] on div "Google" at bounding box center [423, 175] width 190 height 28
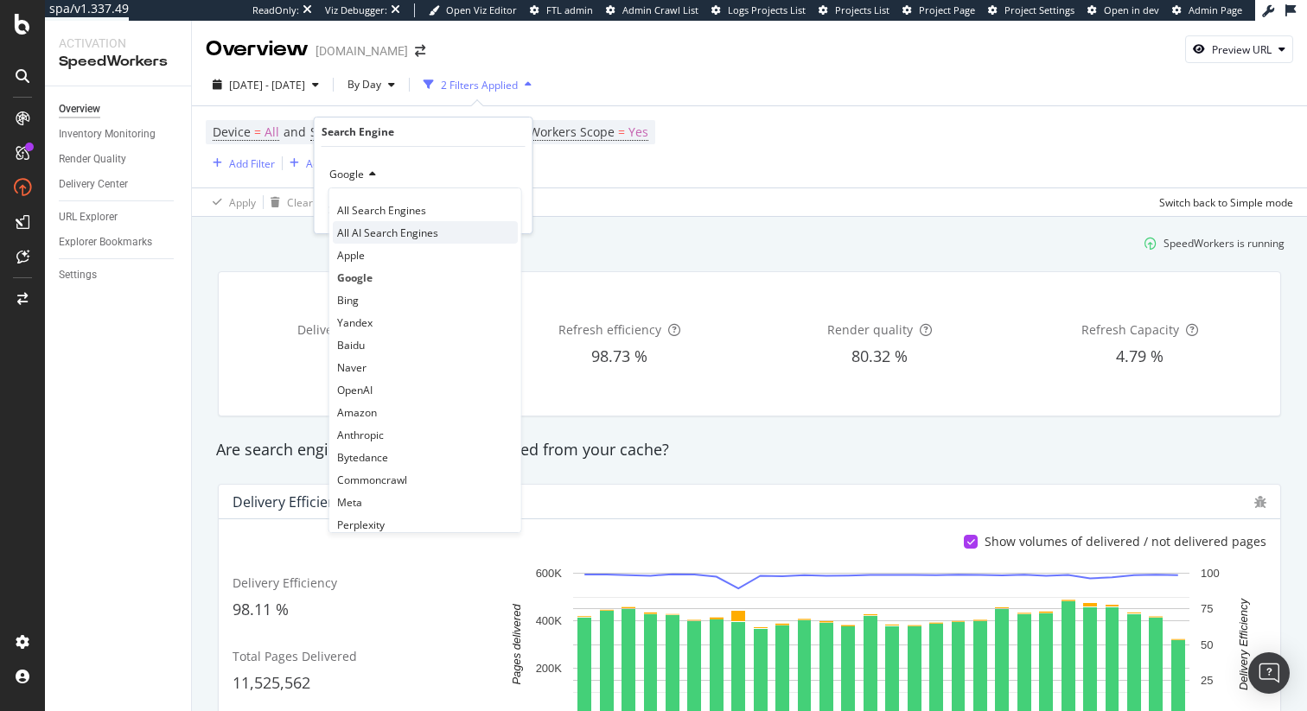
click at [455, 230] on div "All AI Search Engines" at bounding box center [425, 232] width 185 height 22
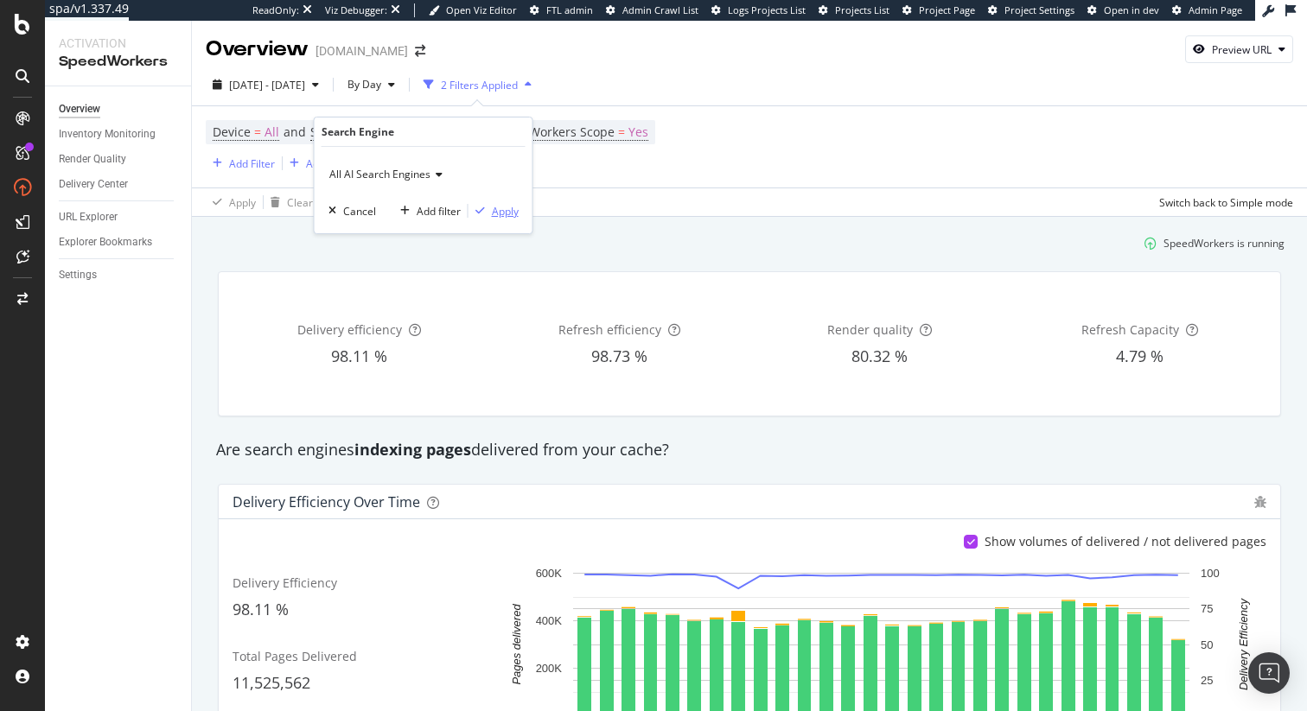
click at [495, 208] on div "Apply" at bounding box center [505, 211] width 27 height 15
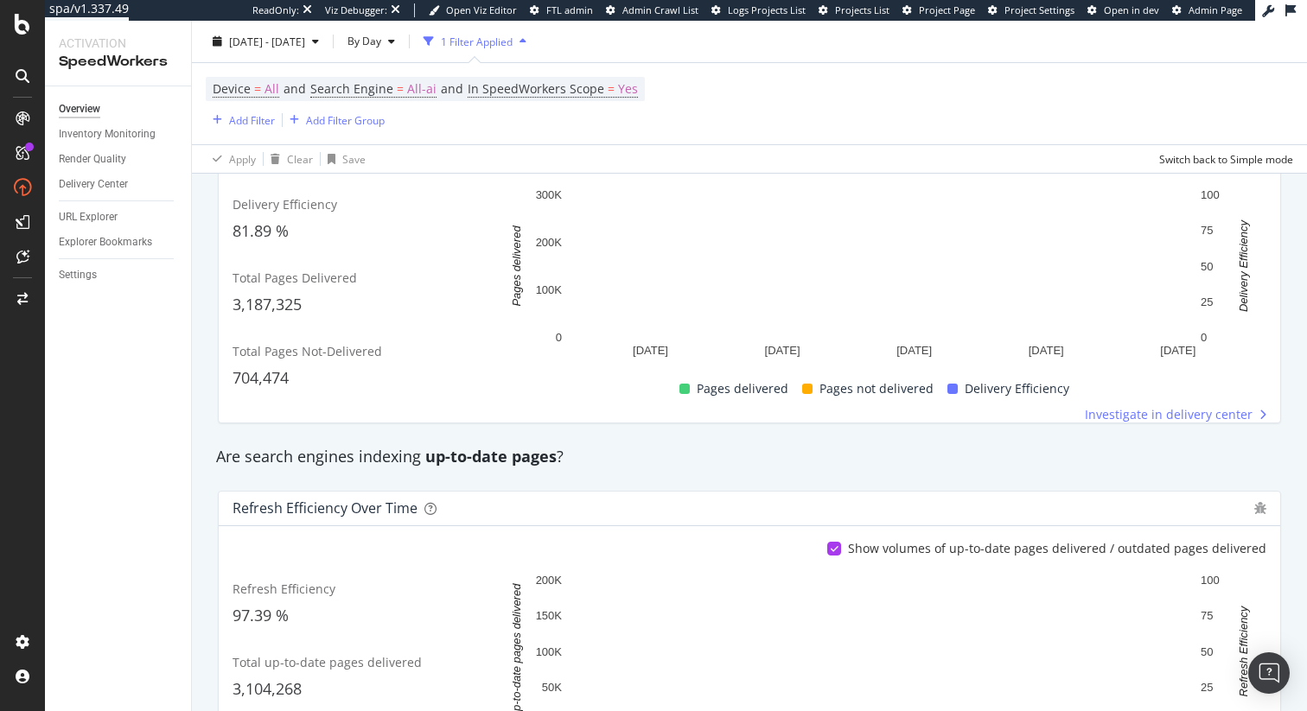
scroll to position [366, 0]
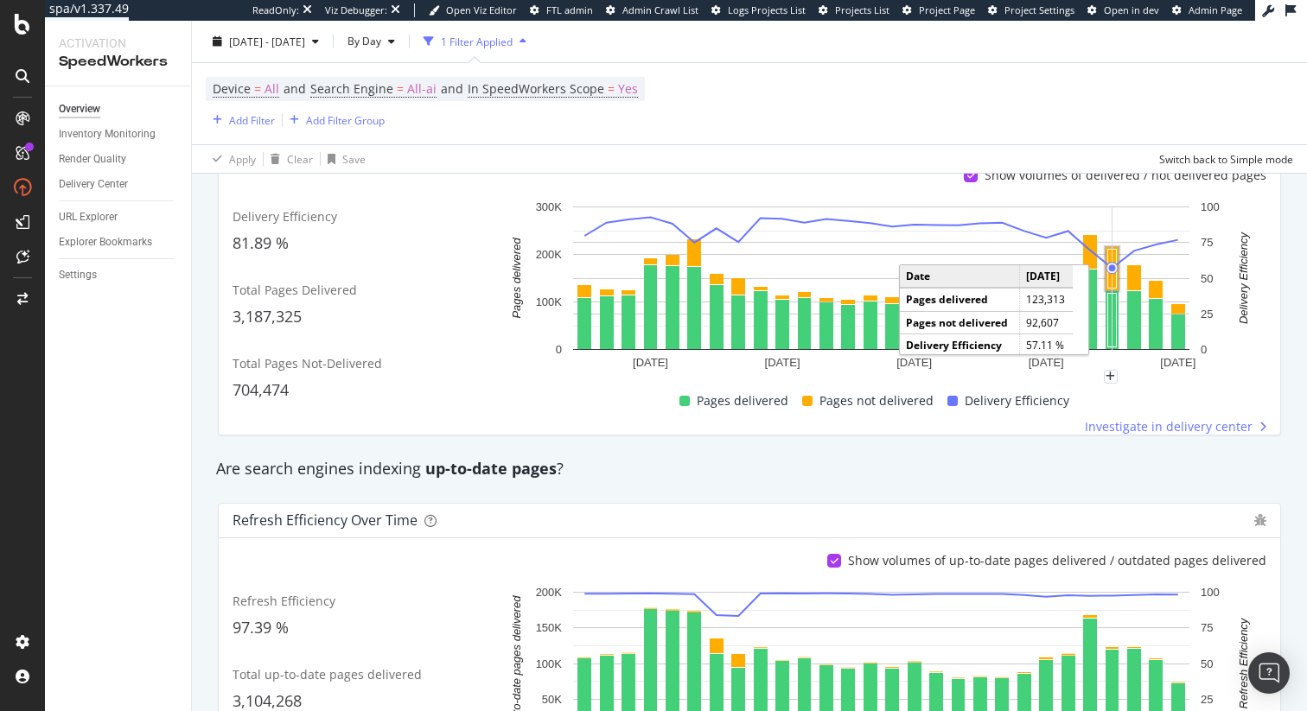
click at [1114, 255] on rect "A chart." at bounding box center [1112, 269] width 9 height 39
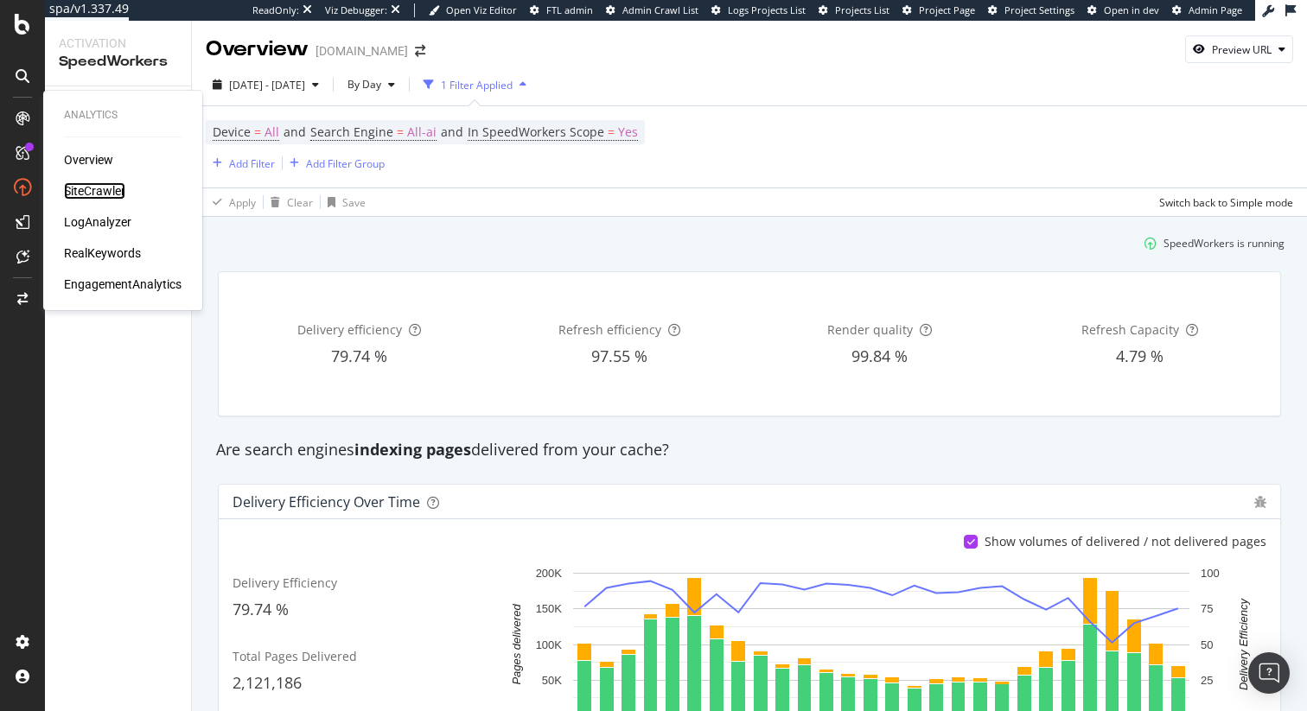
click at [77, 188] on div "SiteCrawler" at bounding box center [94, 190] width 61 height 17
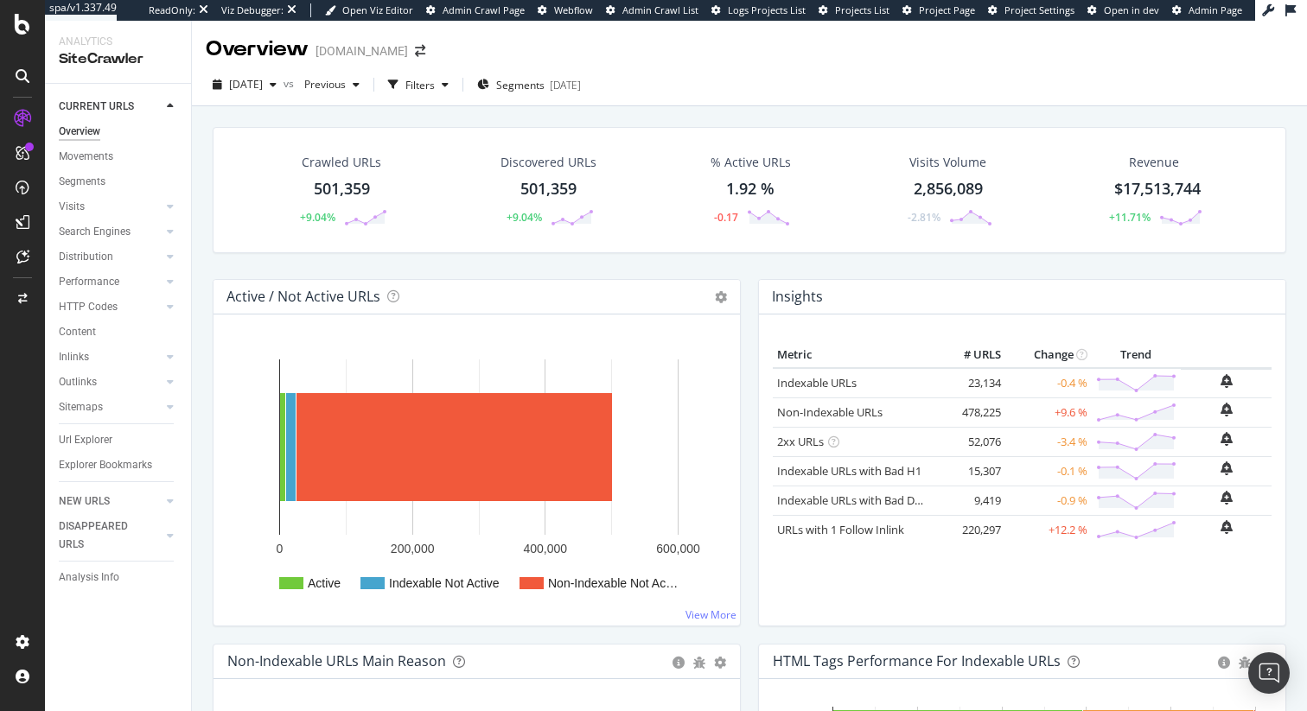
click at [627, 267] on div "Crawled URLs 501,359 +9.04% Discovered URLs 501,359 +9.04% % Active URLs 1.92 %…" at bounding box center [749, 203] width 1091 height 152
click at [105, 245] on div "RealKeywords" at bounding box center [102, 253] width 77 height 17
click at [391, 266] on div "Crawled URLs 501,359 +9.04% Discovered URLs 501,359 +9.04% % Active URLs 1.92 %…" at bounding box center [749, 203] width 1091 height 152
click at [174, 232] on div at bounding box center [170, 231] width 17 height 17
click at [170, 232] on icon at bounding box center [170, 231] width 7 height 10
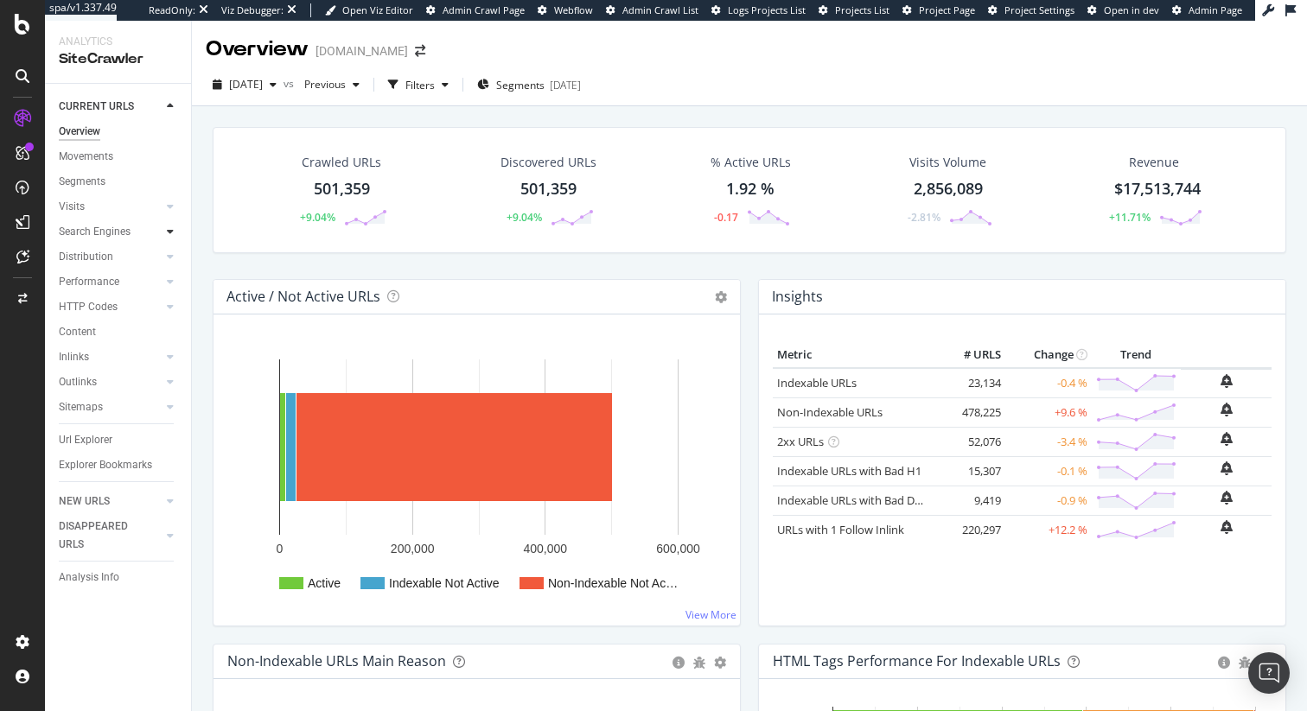
click at [170, 232] on icon at bounding box center [170, 231] width 7 height 10
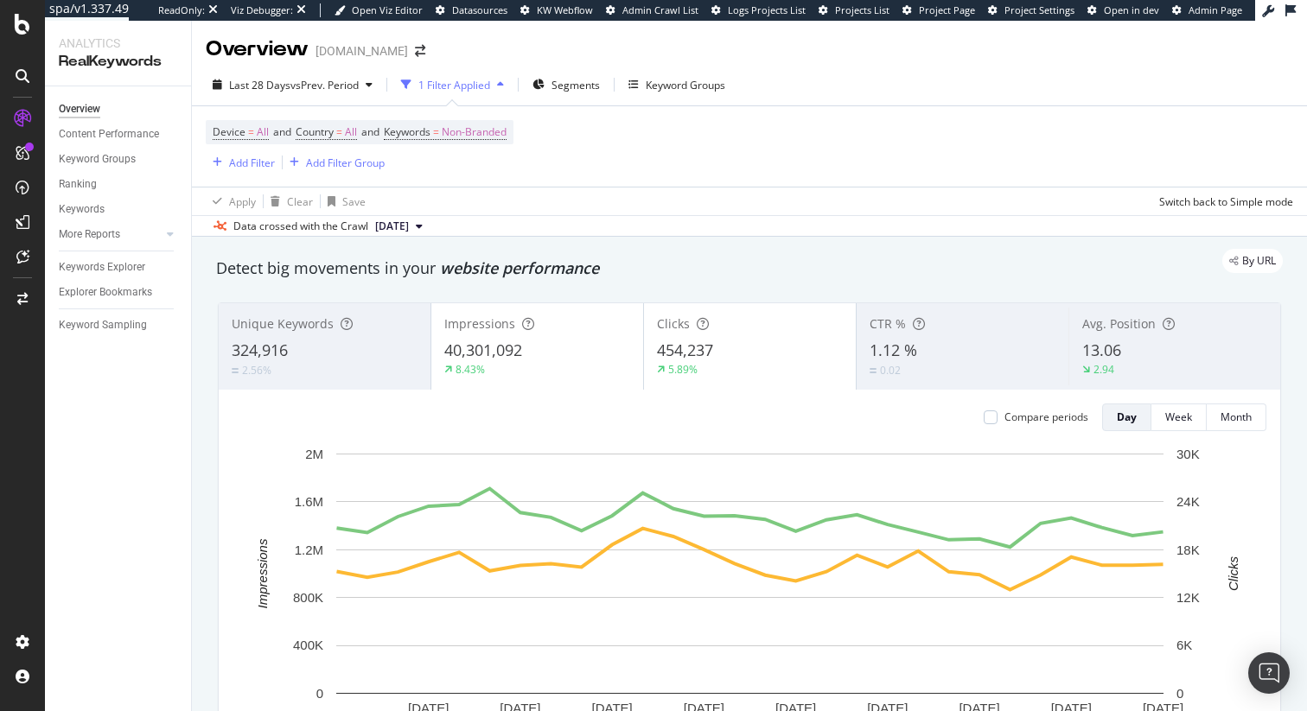
click at [447, 86] on div "1 Filter Applied" at bounding box center [454, 85] width 72 height 15
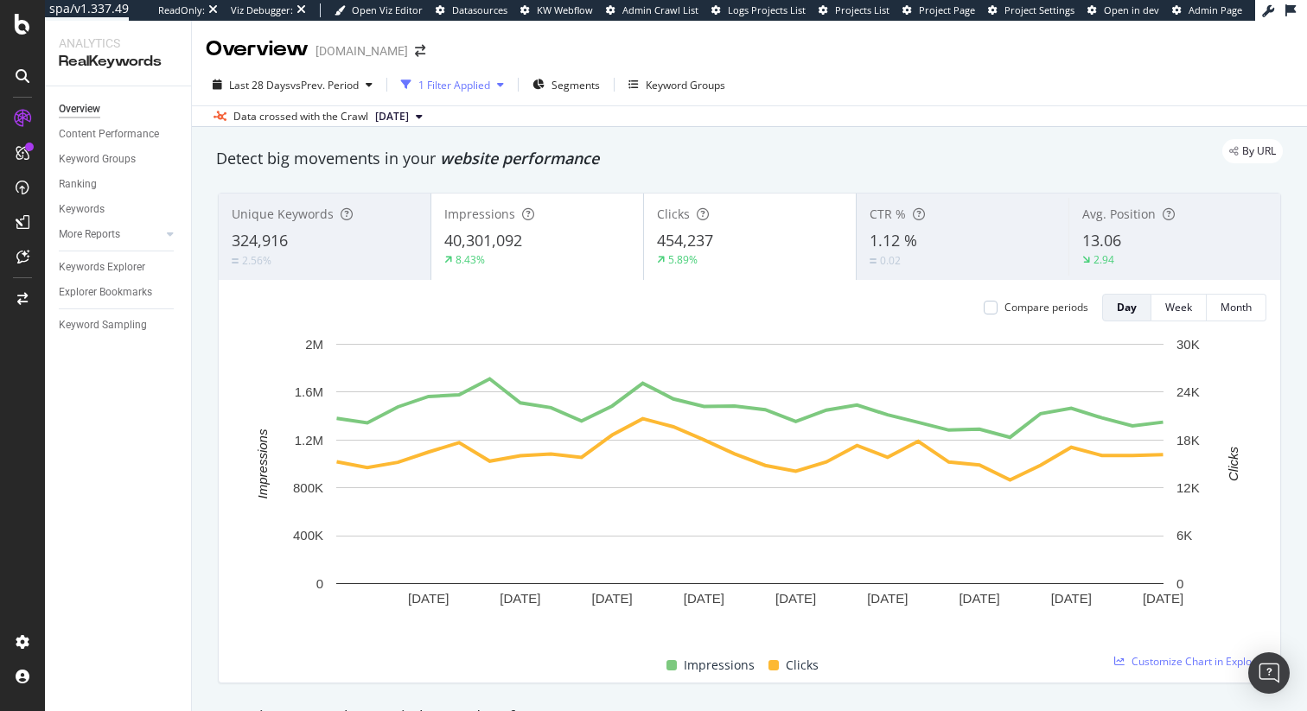
click at [447, 86] on div "1 Filter Applied" at bounding box center [454, 85] width 72 height 15
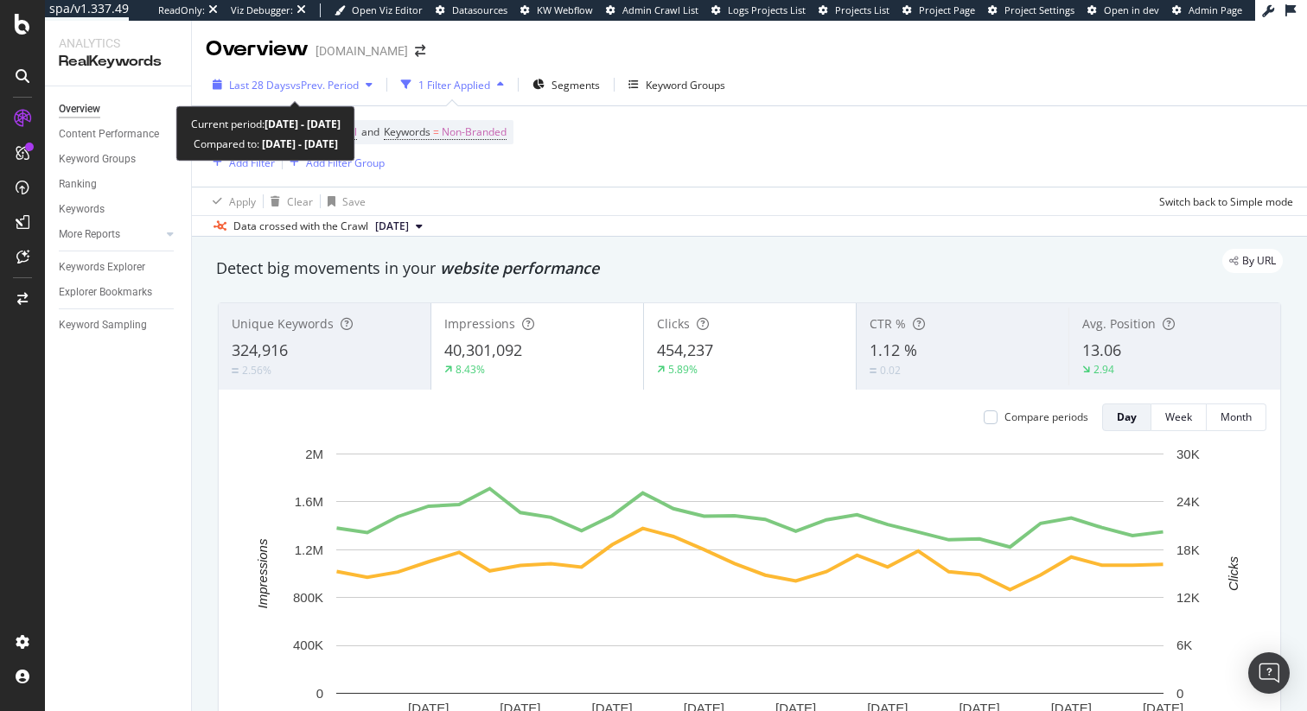
click at [331, 82] on span "vs Prev. Period" at bounding box center [324, 85] width 68 height 15
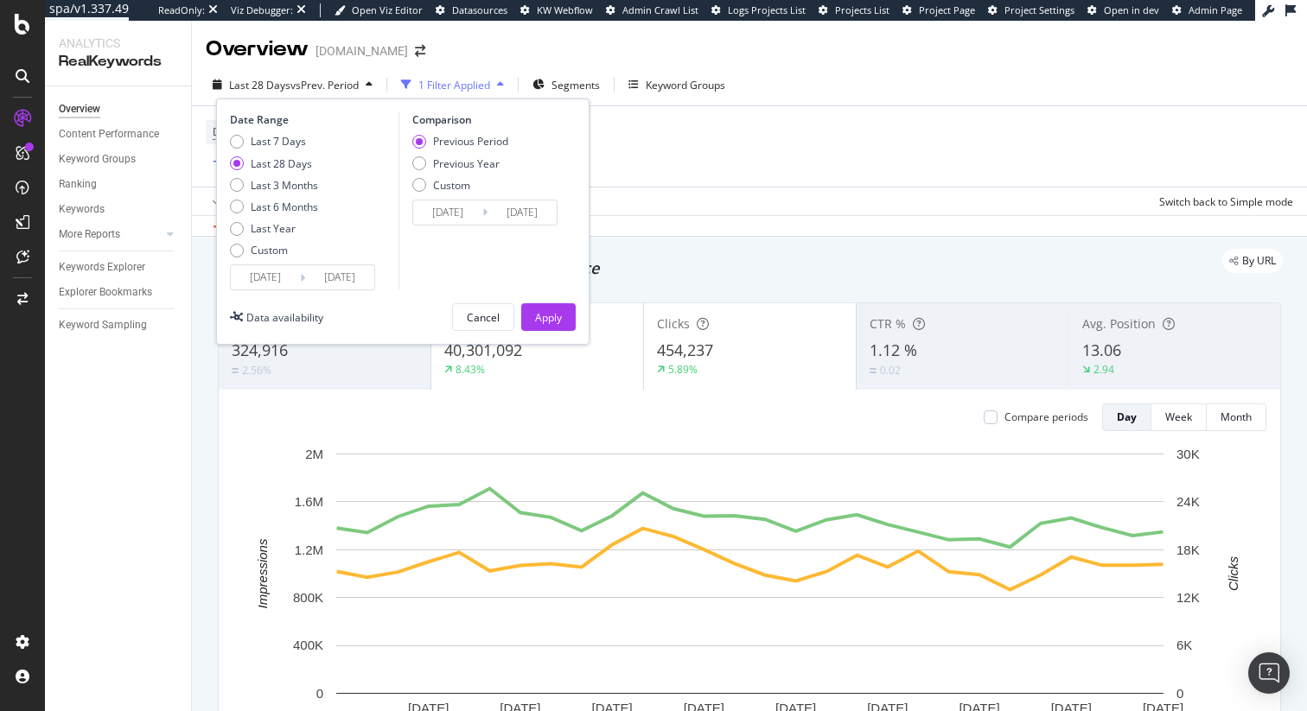
click at [441, 153] on div "Previous Period Previous Year Custom" at bounding box center [460, 166] width 96 height 65
click at [451, 158] on div "Previous Year" at bounding box center [466, 163] width 67 height 15
type input "[DATE]"
click at [558, 322] on div "Apply" at bounding box center [548, 317] width 27 height 15
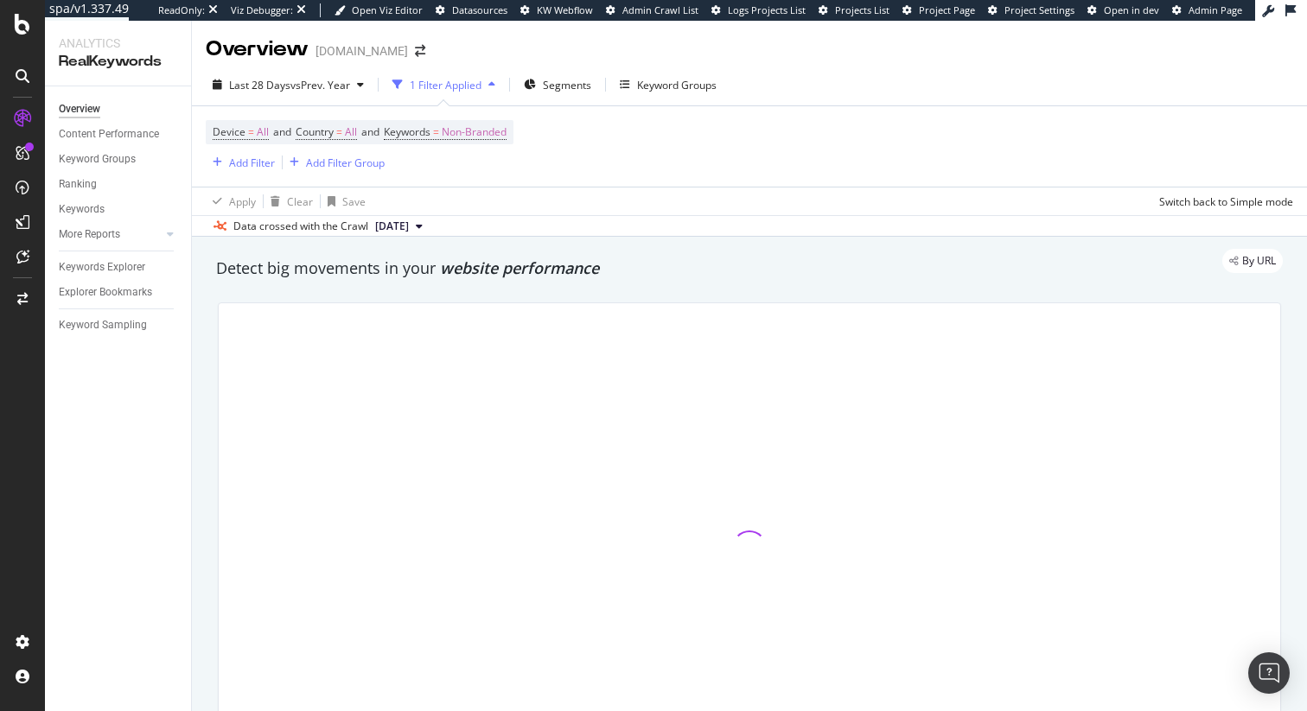
click at [556, 273] on div "By URL" at bounding box center [741, 261] width 1084 height 24
click at [535, 270] on div "By URL" at bounding box center [741, 261] width 1084 height 24
click at [501, 276] on span "website performance" at bounding box center [519, 268] width 159 height 21
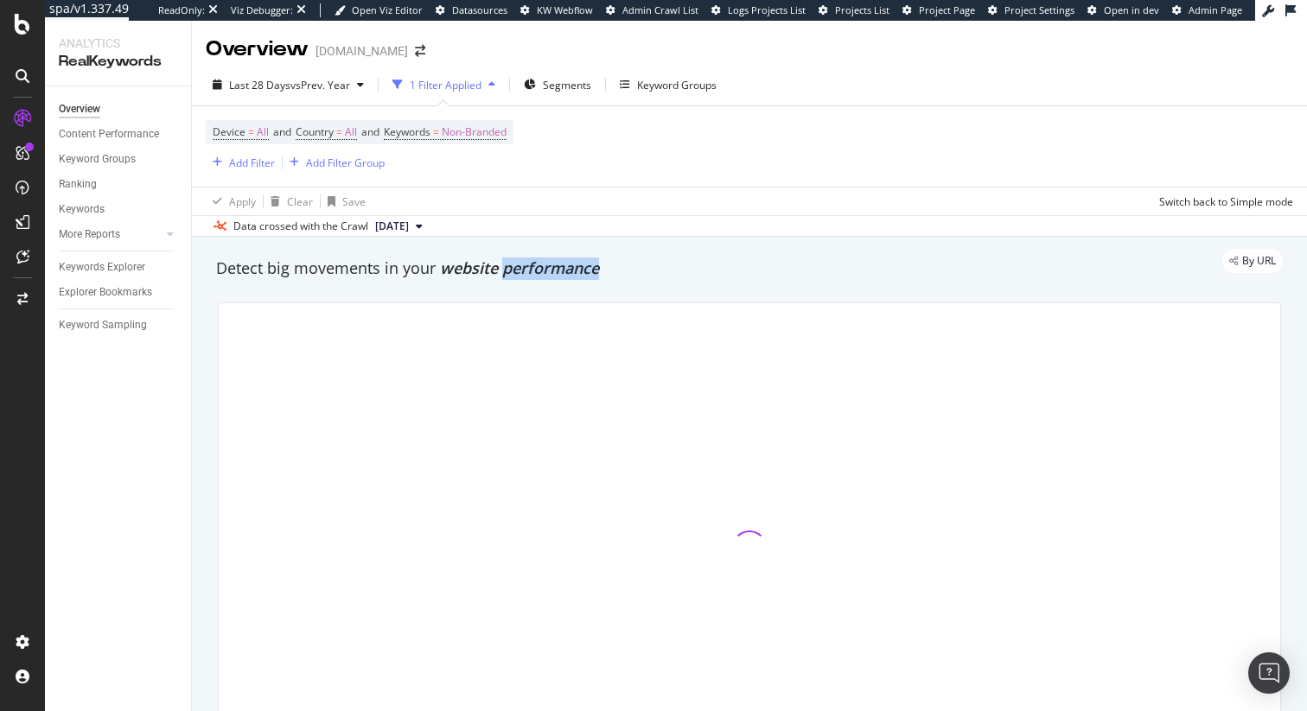
click at [501, 276] on span "website performance" at bounding box center [519, 268] width 159 height 21
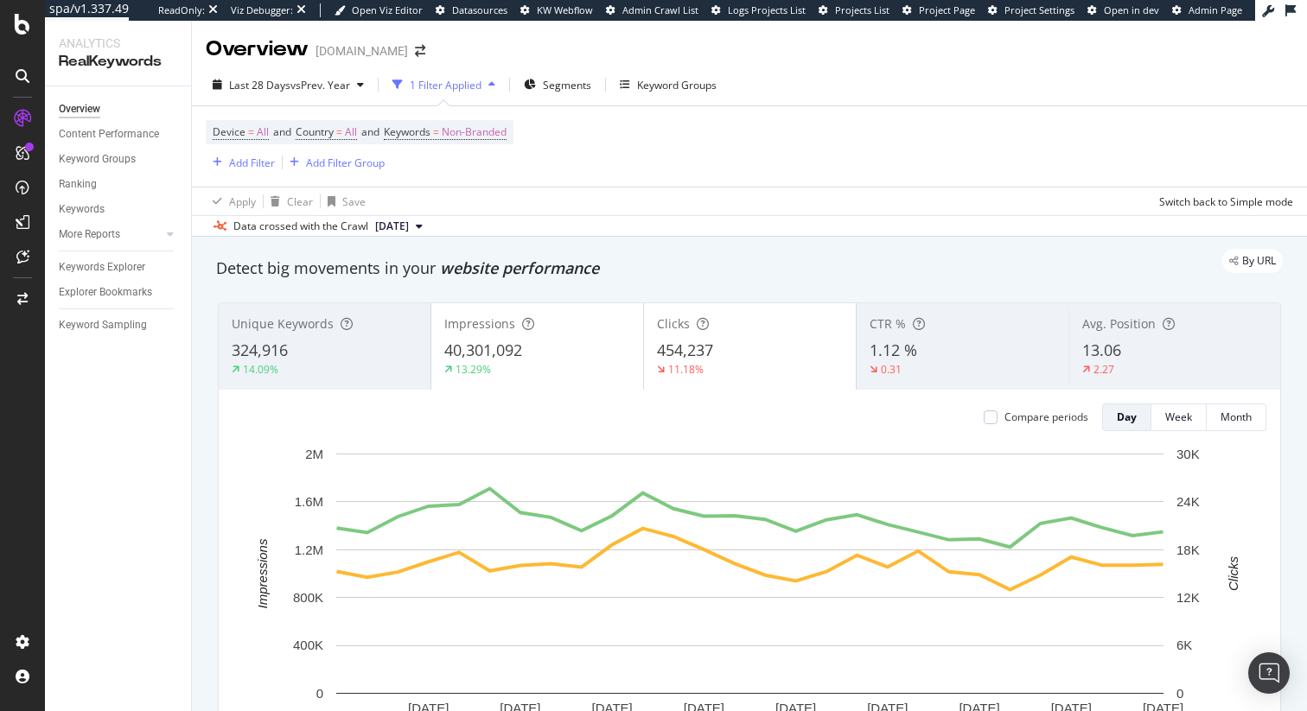
click at [471, 86] on div "1 Filter Applied" at bounding box center [446, 85] width 72 height 15
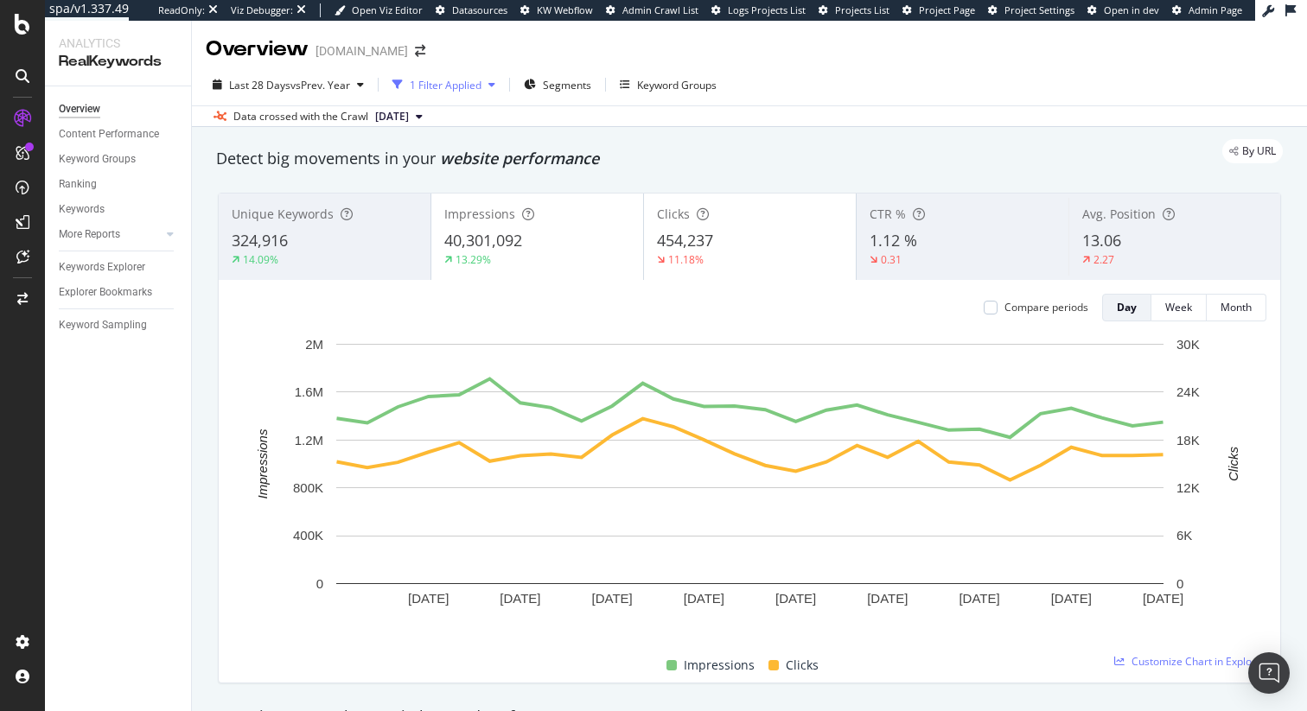
click at [471, 86] on div "1 Filter Applied" at bounding box center [446, 85] width 72 height 15
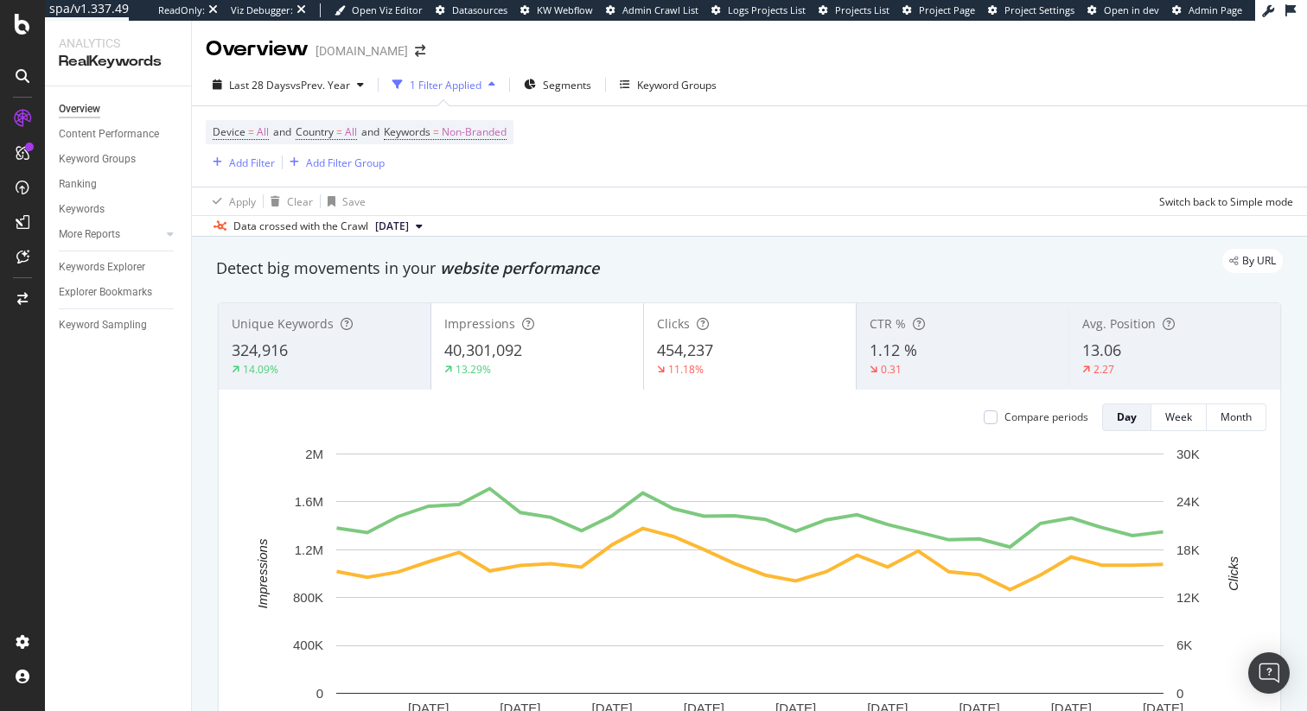
click at [497, 234] on div "Data crossed with the Crawl 2025 Sep. 24th" at bounding box center [749, 225] width 1115 height 21
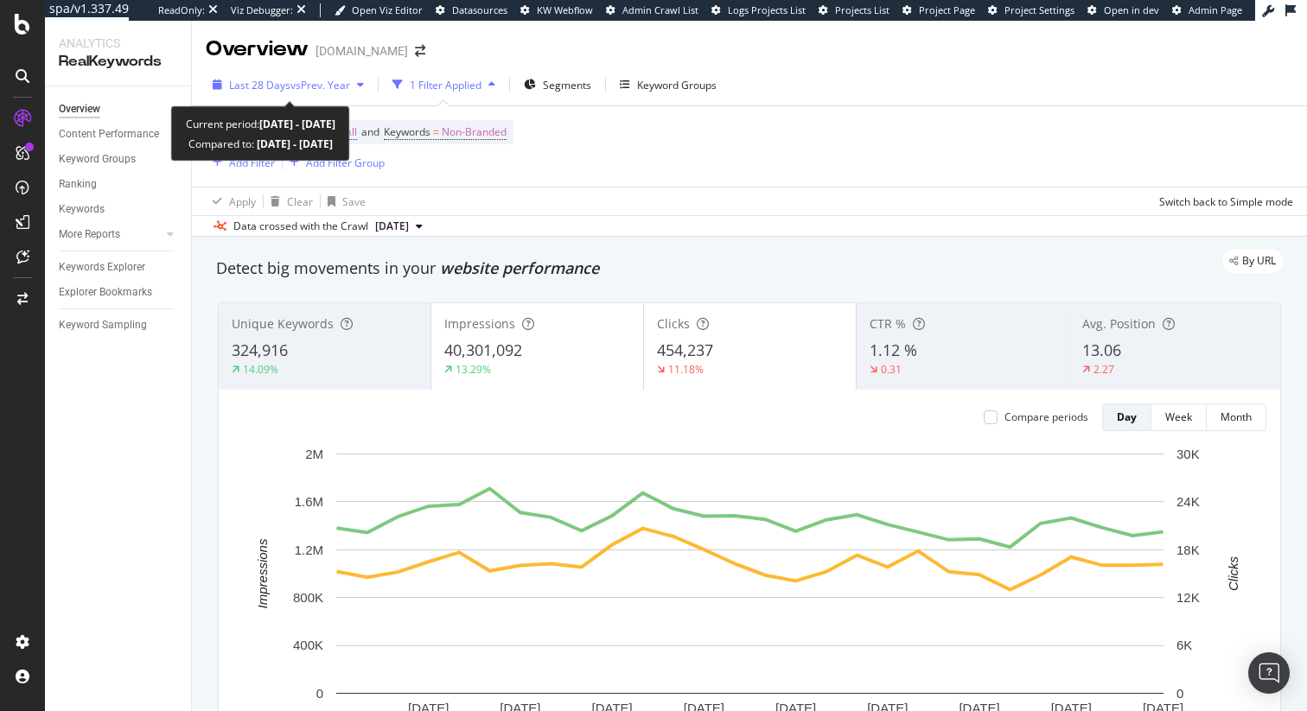
click at [350, 84] on span "vs Prev. Year" at bounding box center [320, 85] width 60 height 15
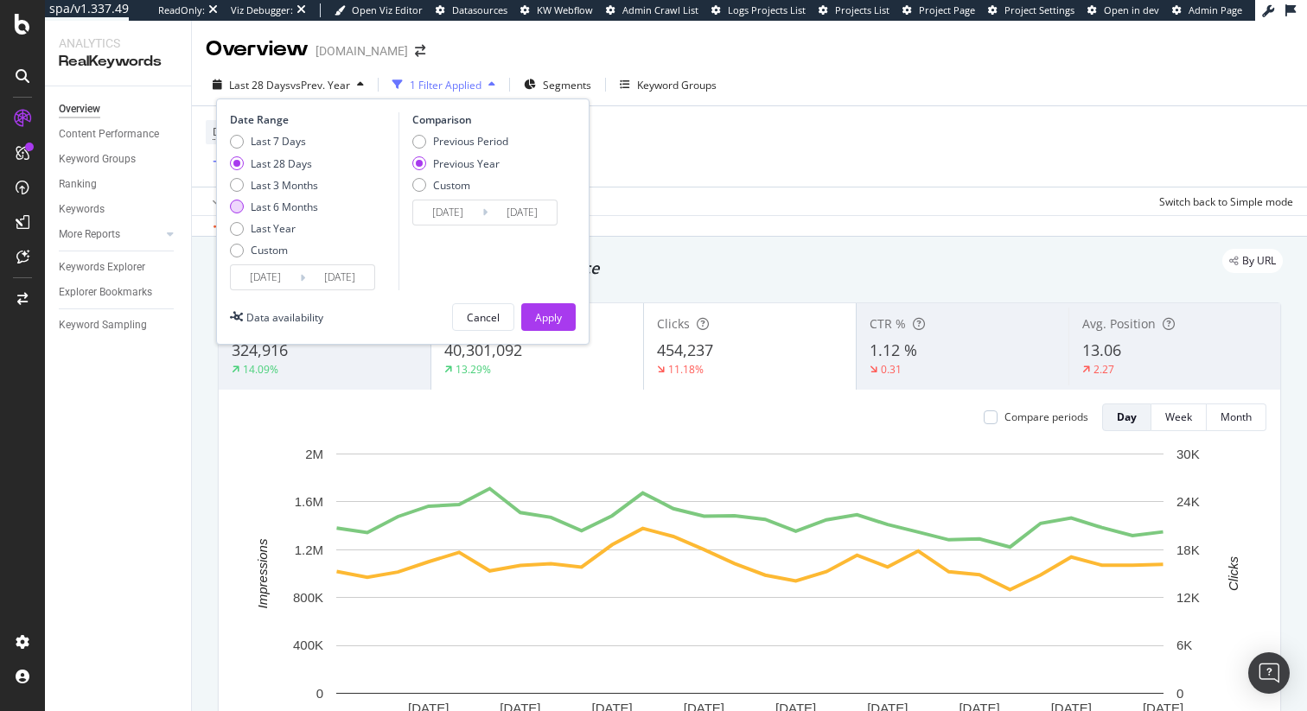
click at [296, 204] on div "Last 6 Months" at bounding box center [284, 207] width 67 height 15
type input "2025/03/25"
type input "2024/03/26"
click at [573, 317] on button "Apply" at bounding box center [548, 317] width 54 height 28
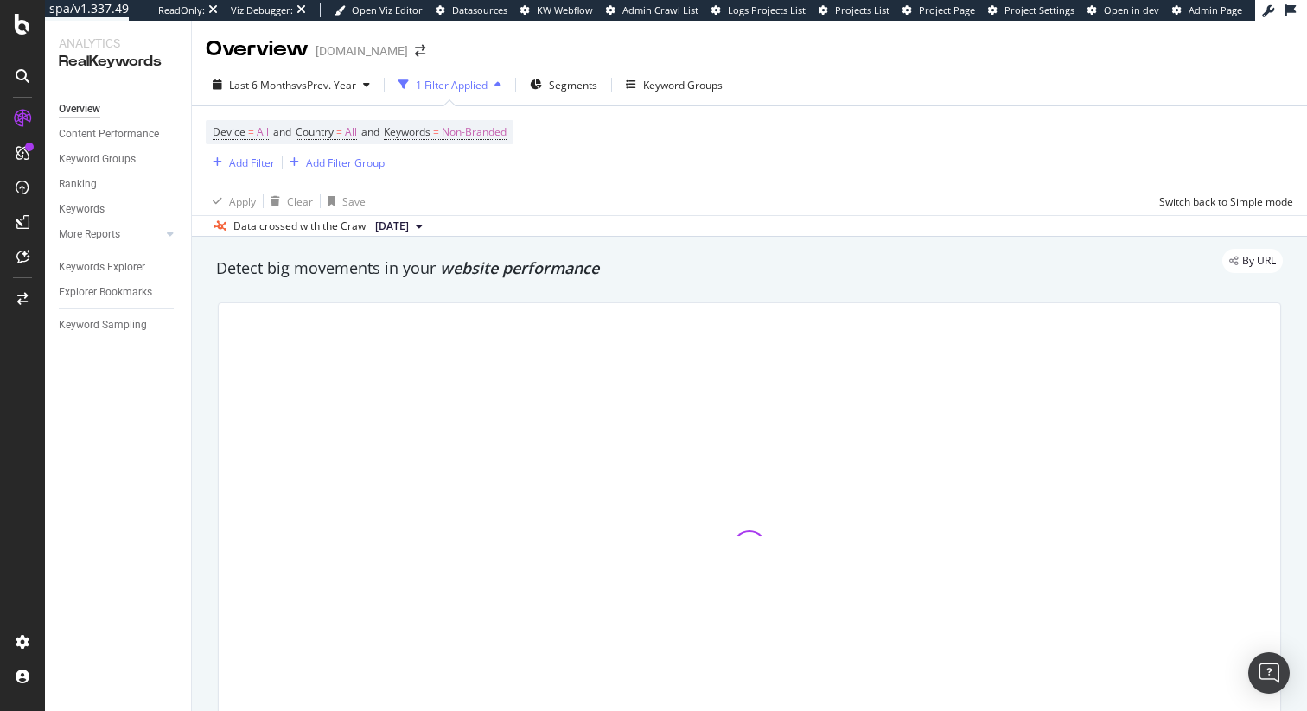
click at [832, 281] on div "Detect big movements in your website performance" at bounding box center [749, 269] width 1084 height 40
click at [538, 265] on div "By URL" at bounding box center [741, 261] width 1084 height 24
click at [532, 274] on span "website performance" at bounding box center [519, 268] width 159 height 21
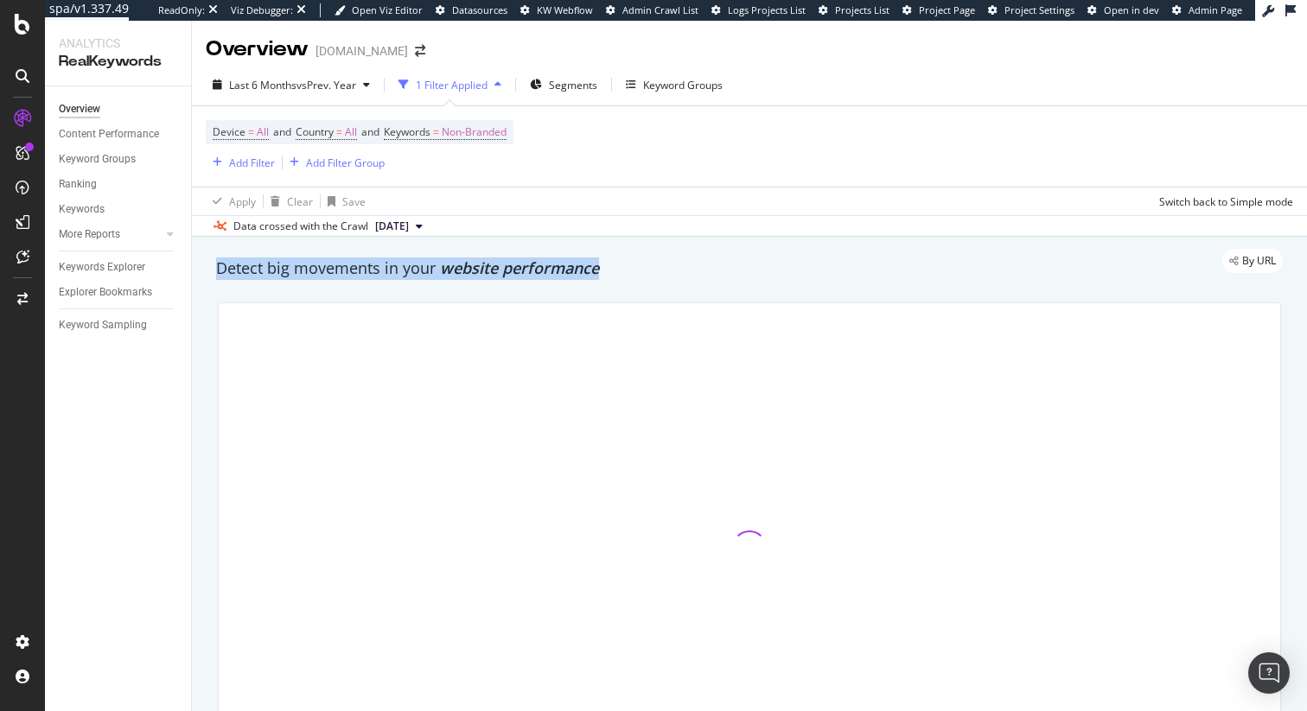
click at [532, 274] on span "website performance" at bounding box center [519, 268] width 159 height 21
click at [518, 275] on span "website performance" at bounding box center [519, 268] width 159 height 21
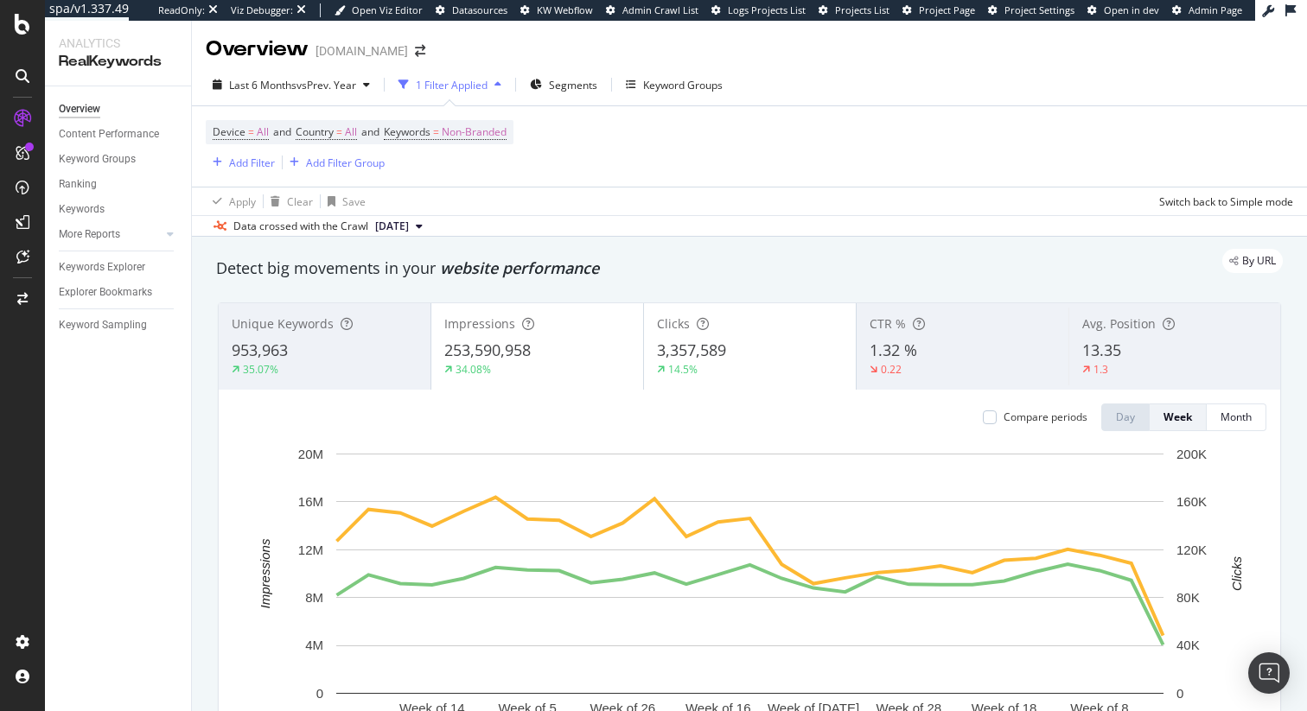
click at [793, 259] on div "By URL" at bounding box center [741, 261] width 1084 height 24
click at [548, 86] on div "Segments" at bounding box center [563, 85] width 67 height 26
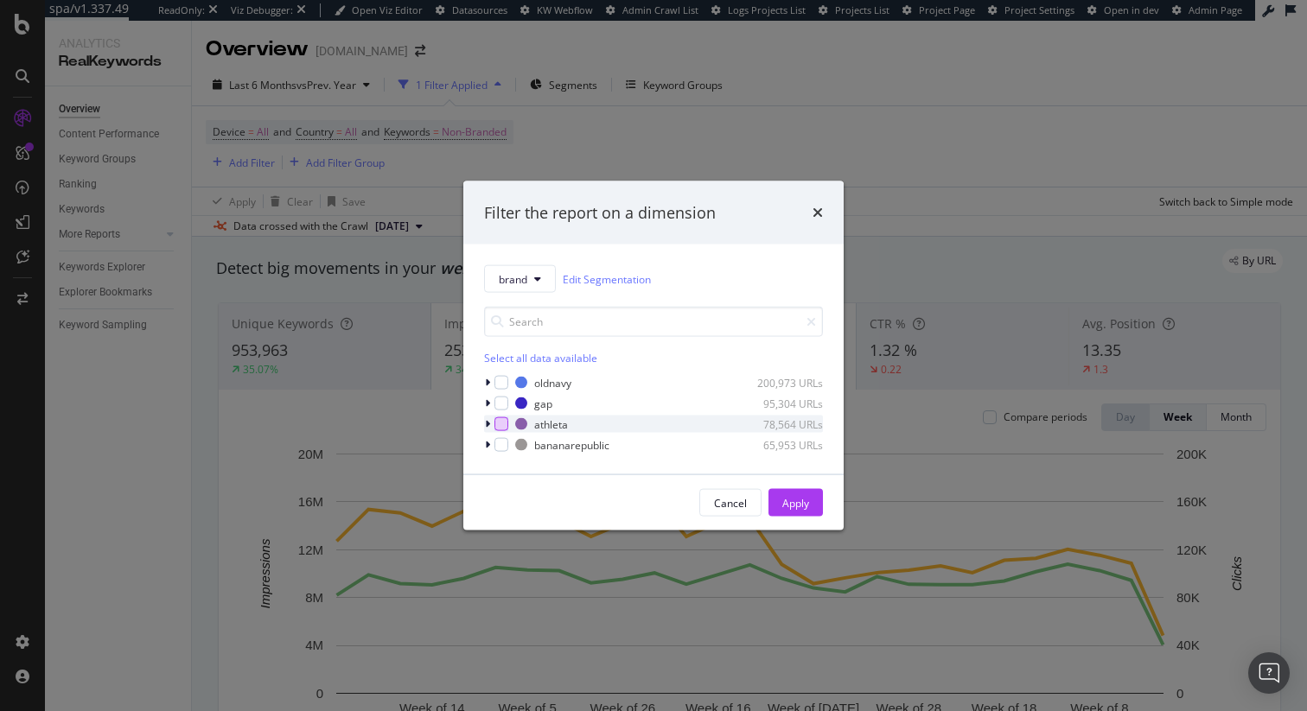
click at [494, 425] on div "modal" at bounding box center [501, 424] width 14 height 14
click at [502, 405] on div "modal" at bounding box center [501, 404] width 14 height 14
click at [812, 506] on button "Apply" at bounding box center [795, 503] width 54 height 28
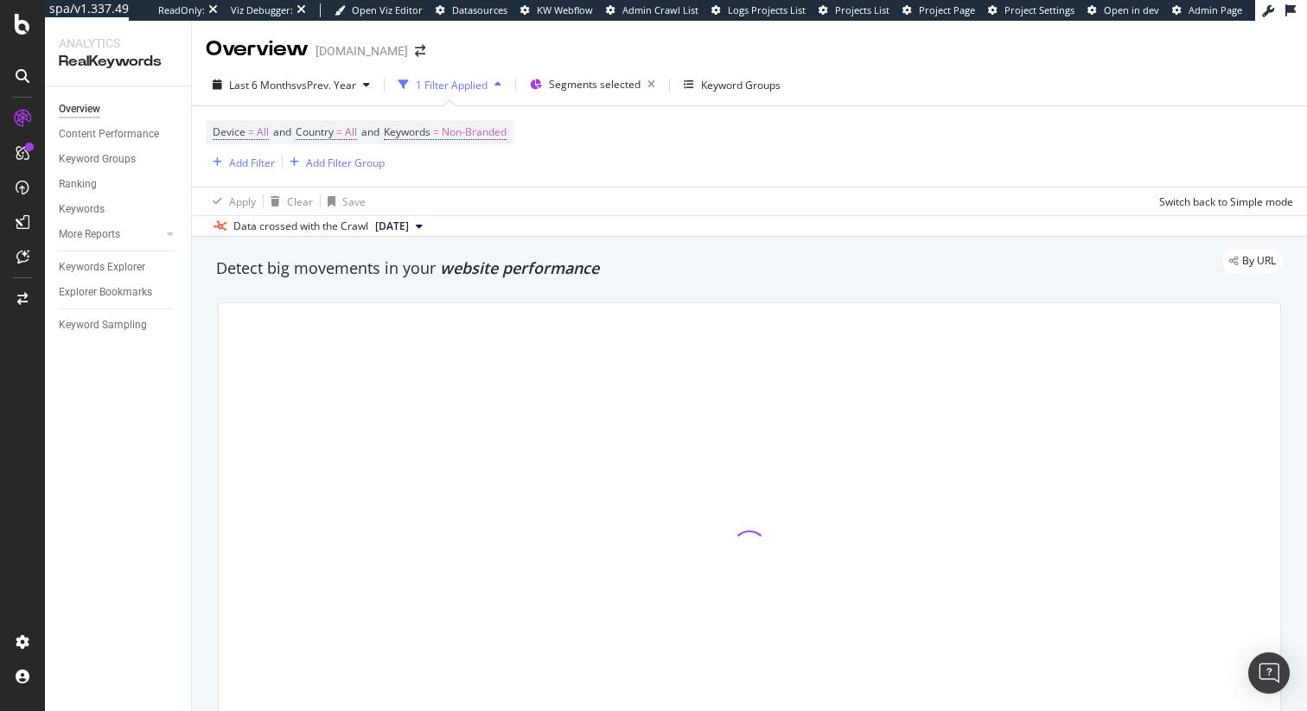
click at [561, 274] on span "website performance" at bounding box center [519, 268] width 159 height 21
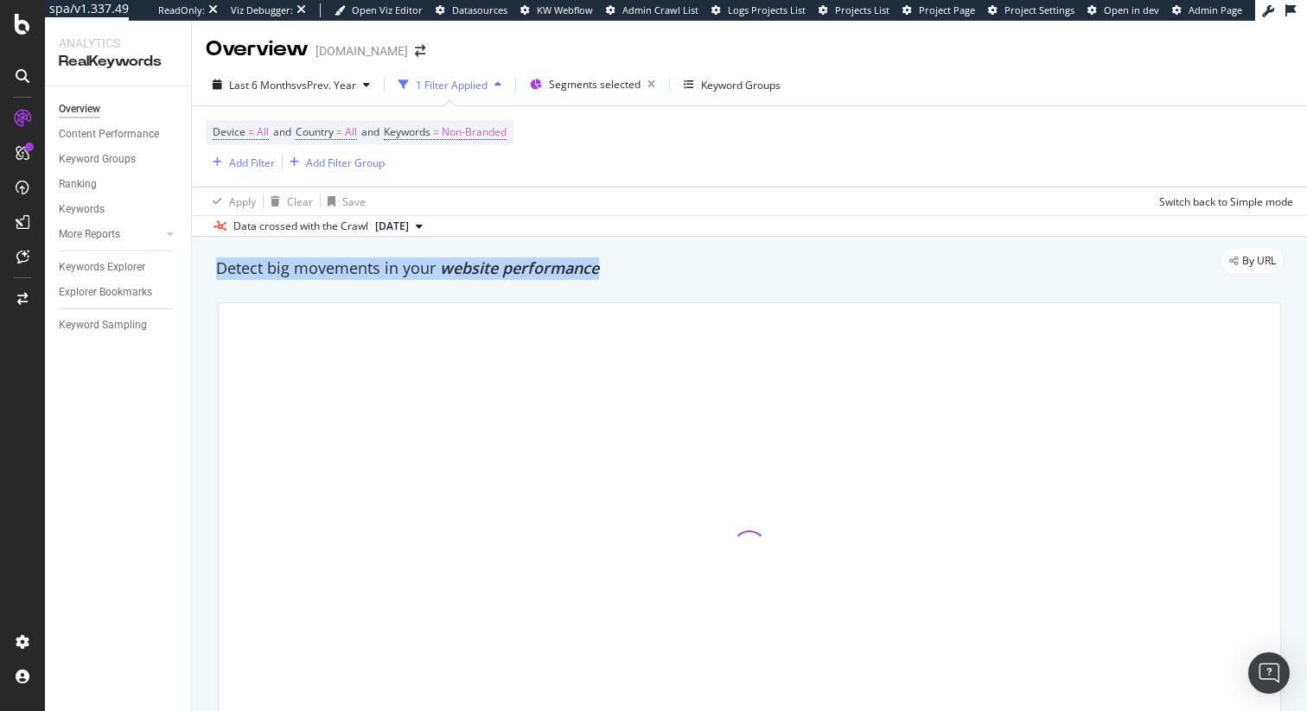
click at [561, 274] on span "website performance" at bounding box center [519, 268] width 159 height 21
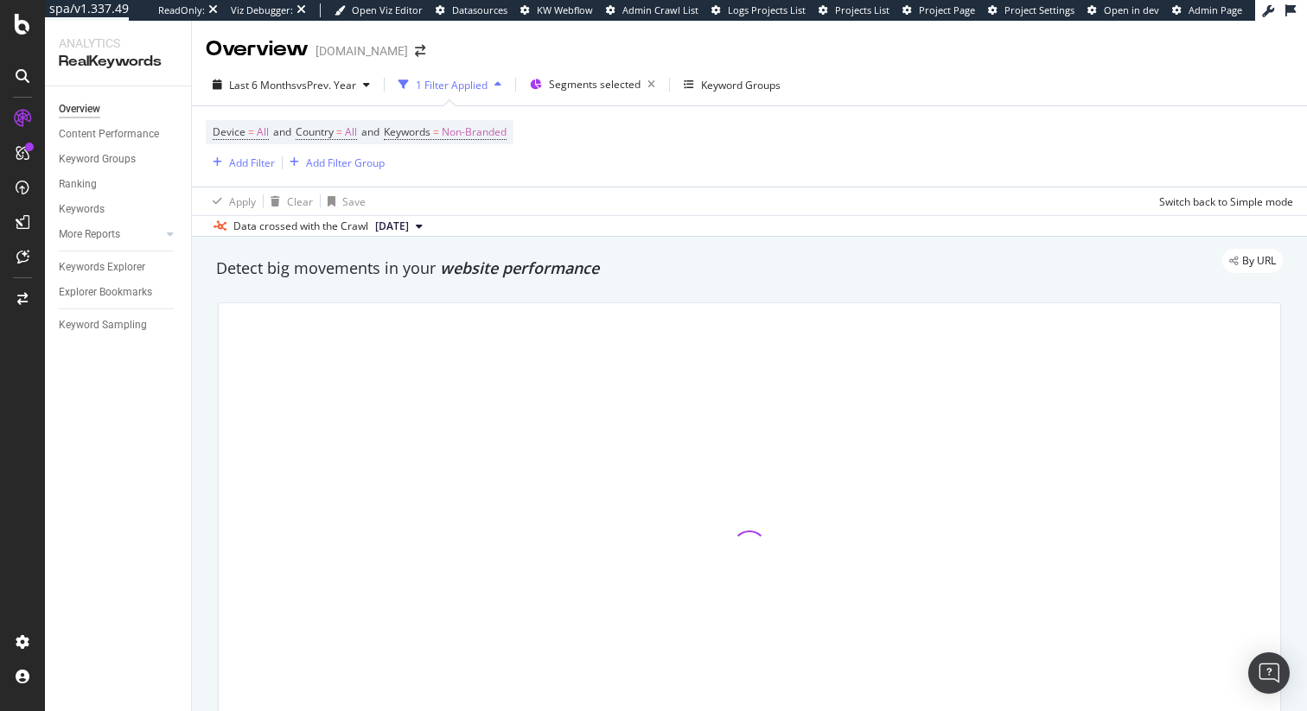
click at [529, 273] on span "website performance" at bounding box center [519, 268] width 159 height 21
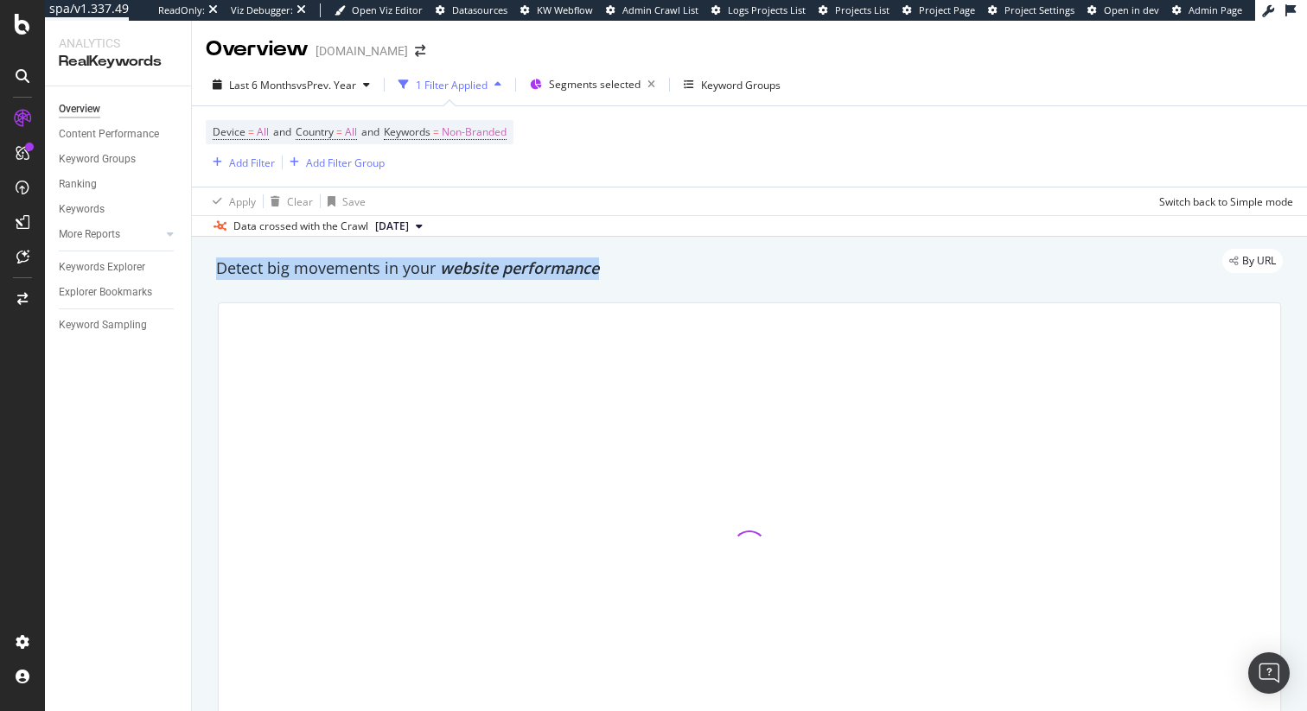
click at [529, 273] on span "website performance" at bounding box center [519, 268] width 159 height 21
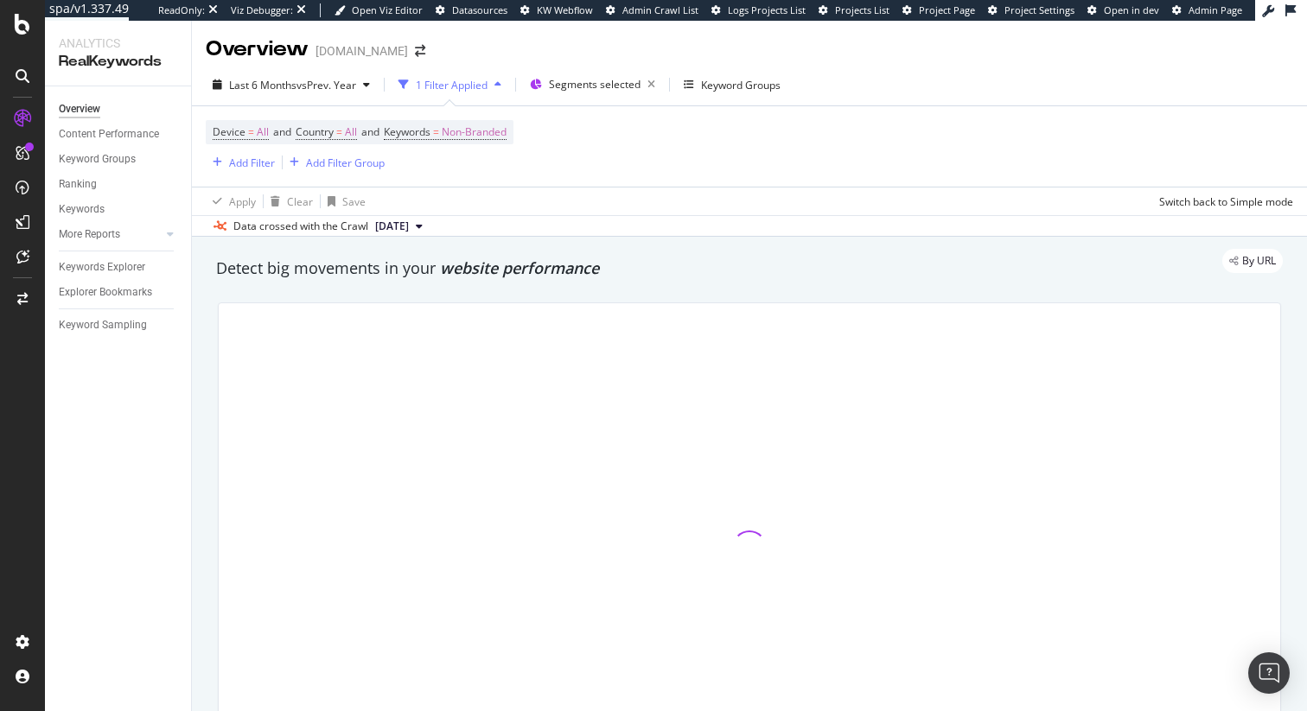
click at [448, 273] on span "website performance" at bounding box center [519, 268] width 159 height 21
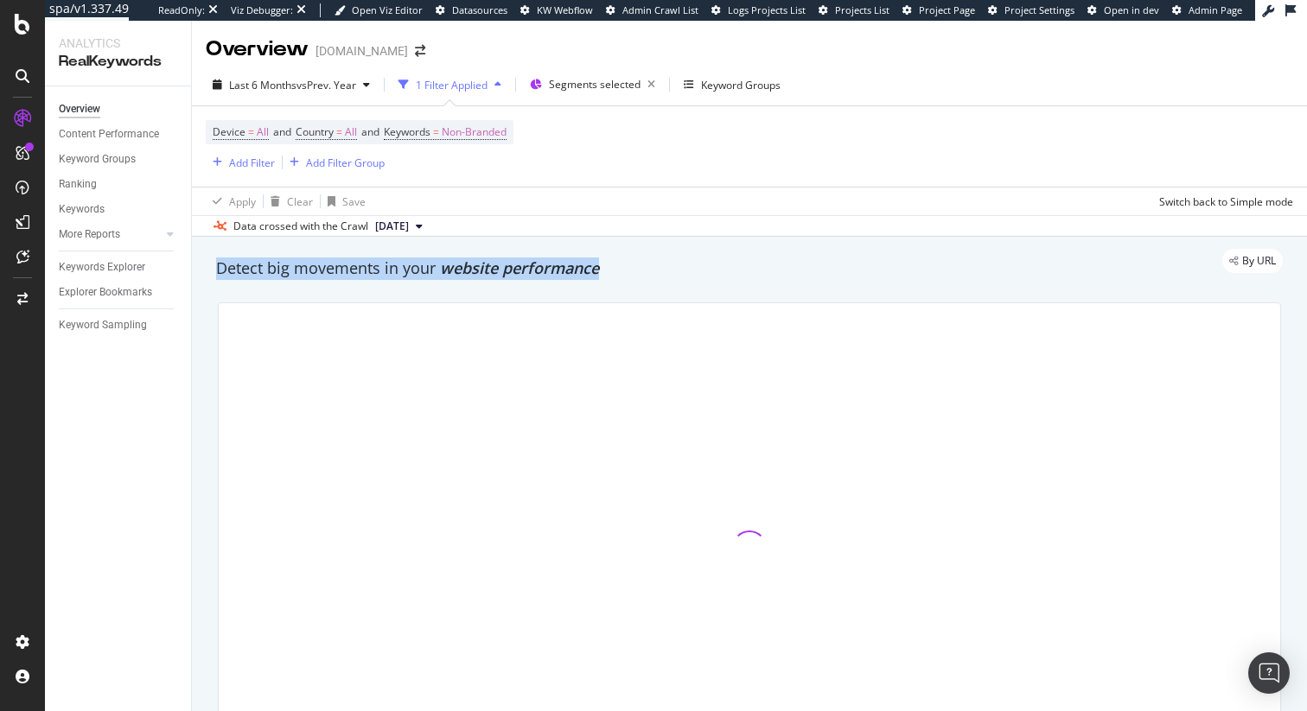
click at [448, 273] on span "website performance" at bounding box center [519, 268] width 159 height 21
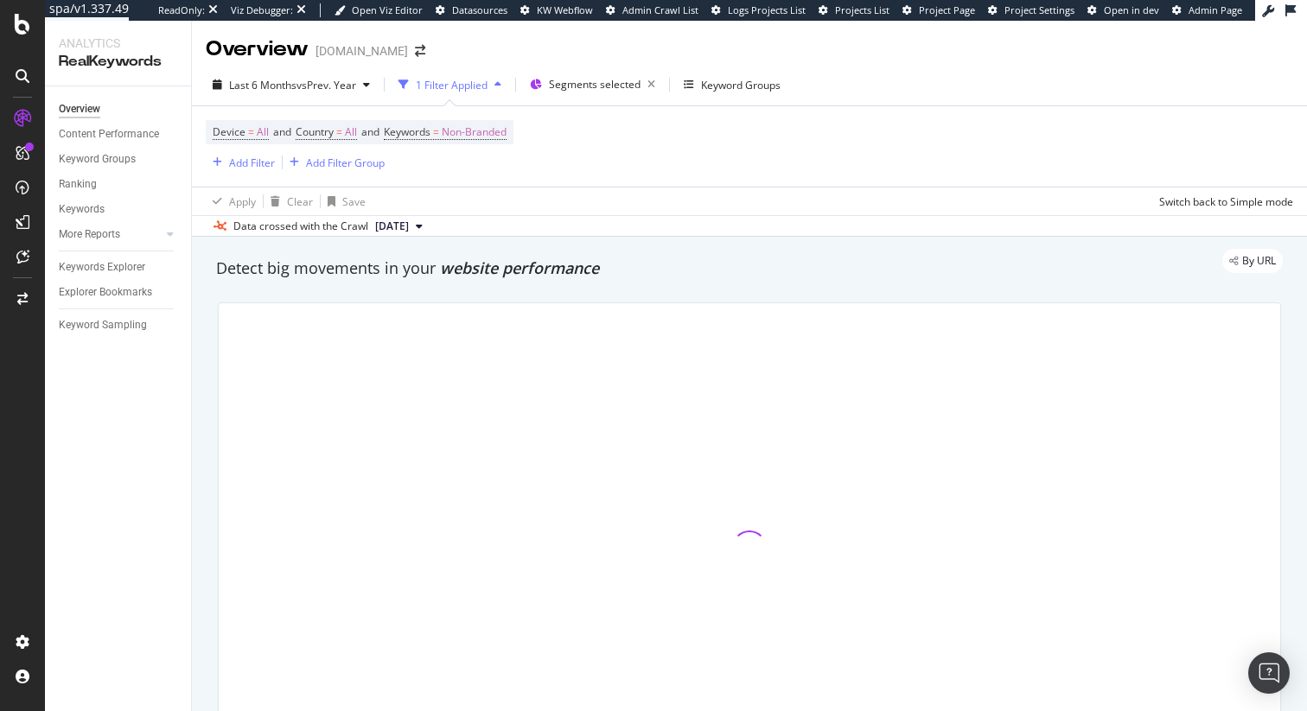
click at [411, 272] on div "By URL" at bounding box center [741, 261] width 1084 height 24
click at [461, 276] on span "website performance" at bounding box center [519, 268] width 159 height 21
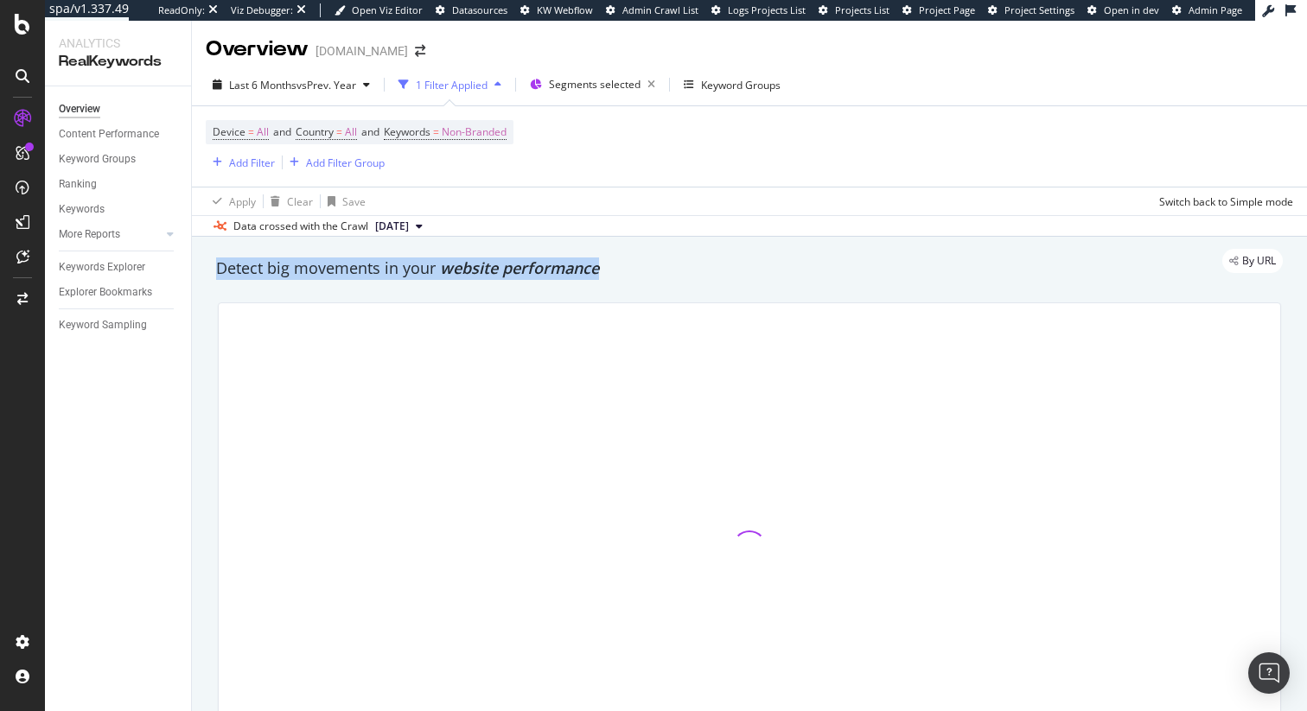
click at [461, 276] on span "website performance" at bounding box center [519, 268] width 159 height 21
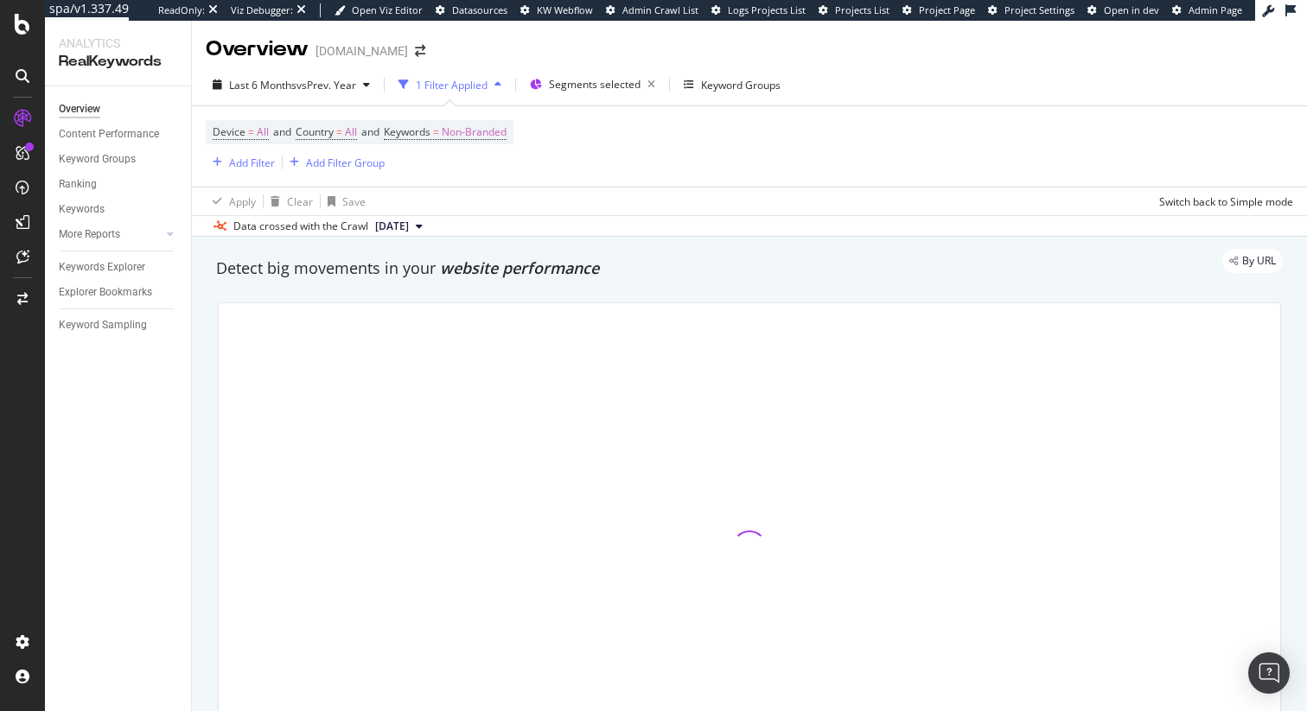
click at [476, 273] on div "By URL" at bounding box center [741, 261] width 1084 height 24
click at [468, 272] on div "By URL" at bounding box center [741, 261] width 1084 height 24
click at [464, 274] on span "website performance" at bounding box center [519, 268] width 159 height 21
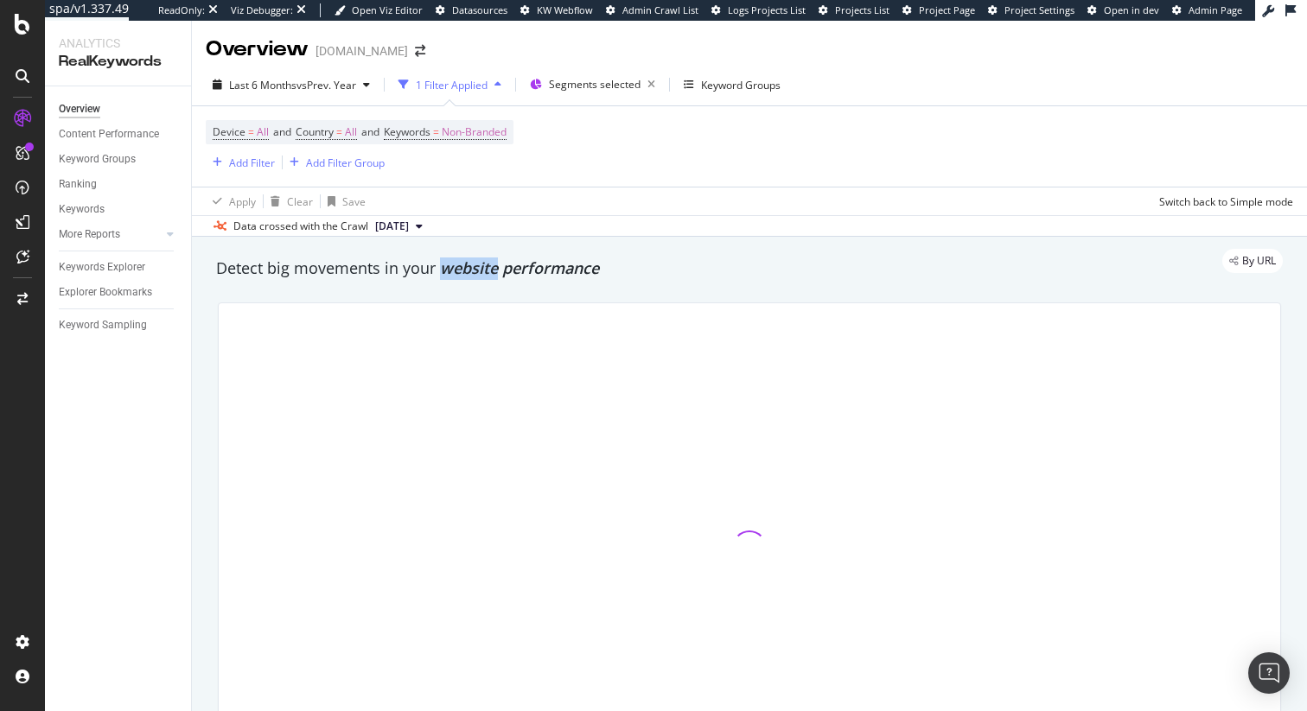
click at [464, 274] on span "website performance" at bounding box center [519, 268] width 159 height 21
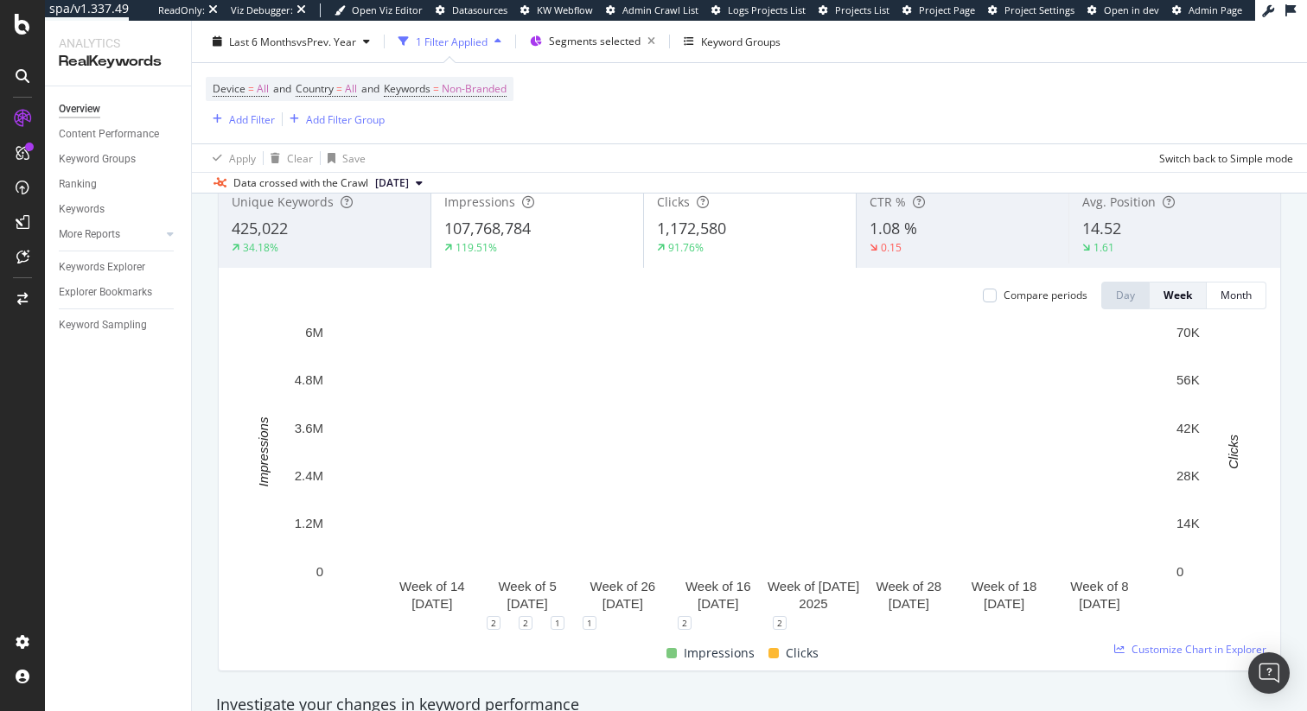
scroll to position [91, 0]
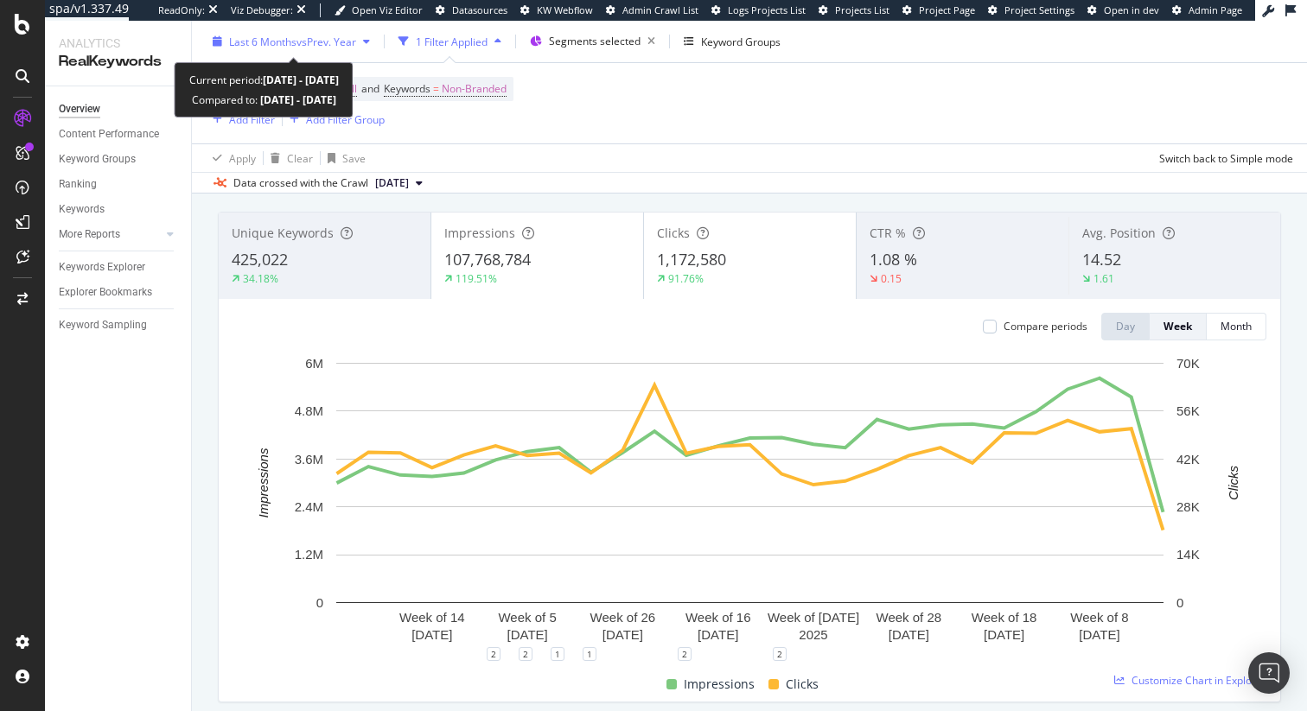
click at [329, 43] on span "vs Prev. Year" at bounding box center [326, 41] width 60 height 15
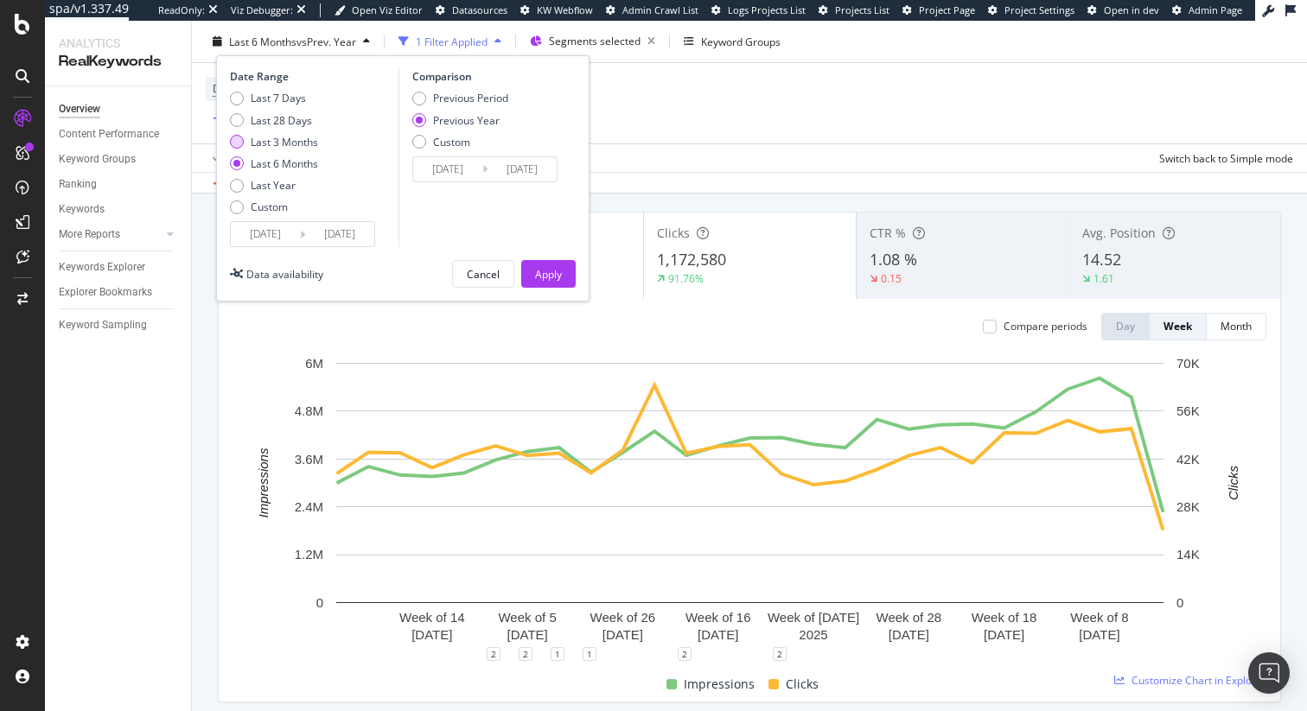
click at [282, 138] on div "Last 3 Months" at bounding box center [284, 141] width 67 height 15
type input "2025/06/25"
type input "2024/06/26"
click at [551, 271] on div "Apply" at bounding box center [548, 273] width 27 height 15
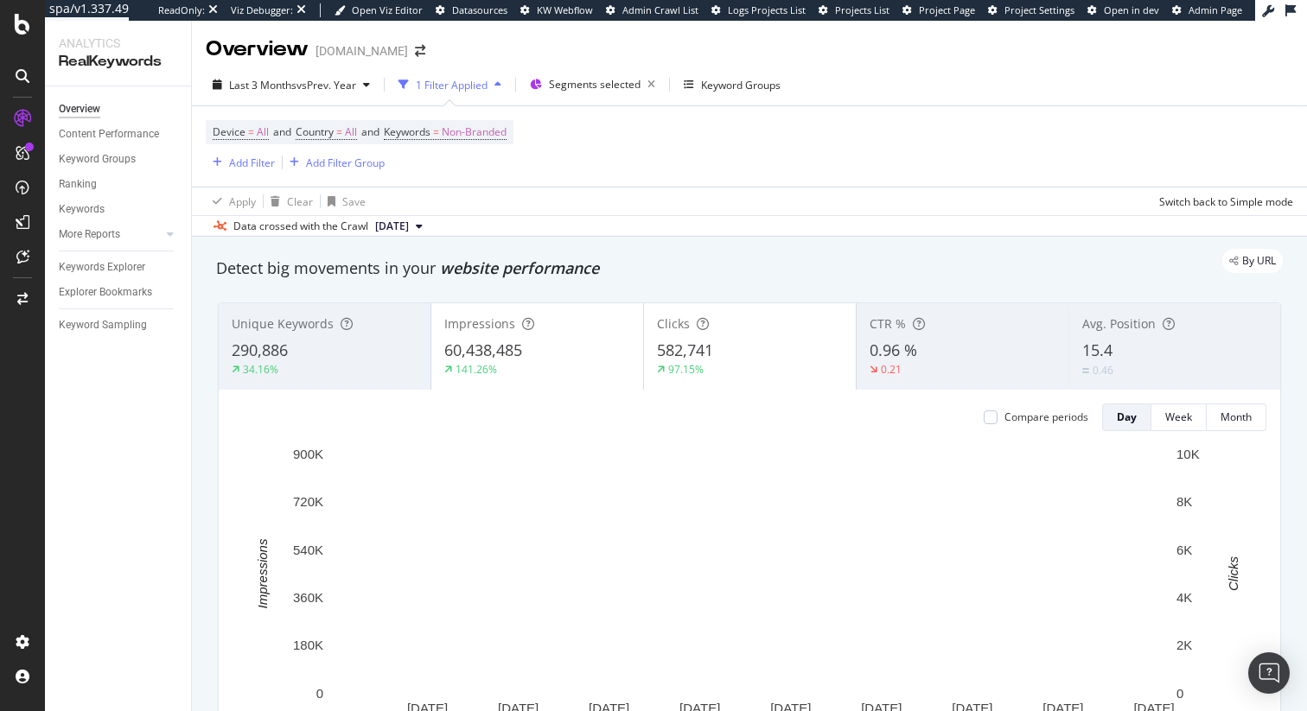
scroll to position [12, 0]
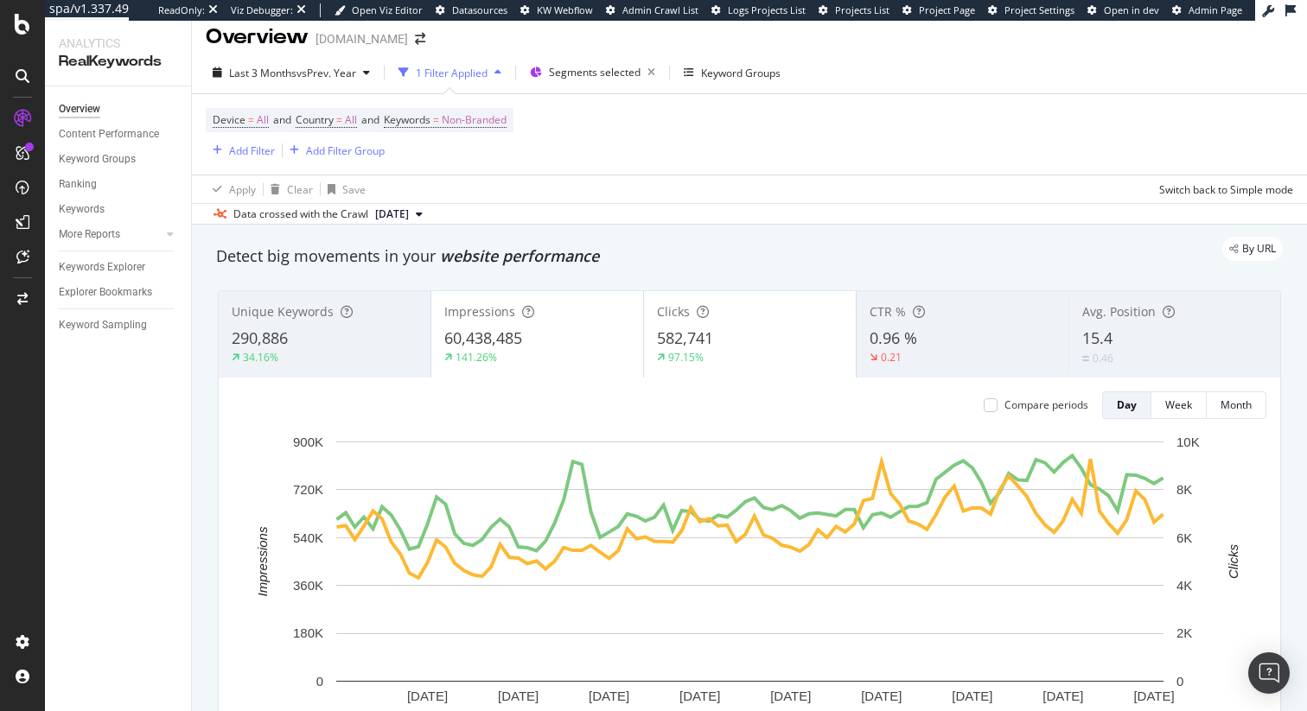
click at [812, 258] on div "By URL" at bounding box center [741, 249] width 1084 height 24
click at [754, 239] on div "By URL" at bounding box center [741, 249] width 1084 height 24
click at [765, 241] on div "By URL" at bounding box center [741, 249] width 1084 height 24
